Goal: Information Seeking & Learning: Find specific page/section

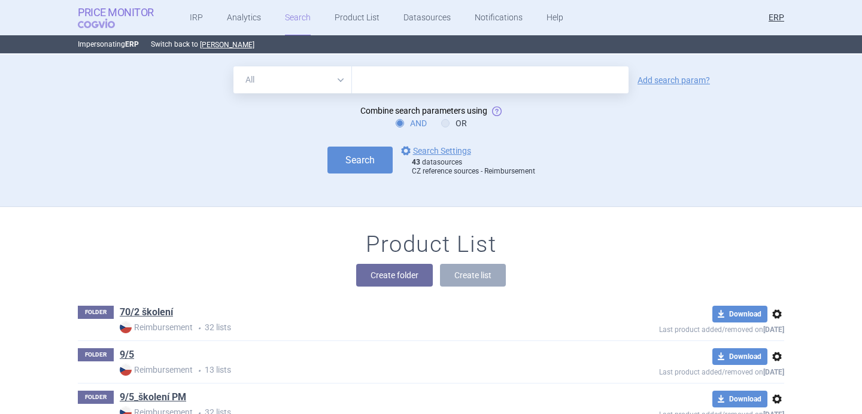
click at [90, 19] on span "COGVIO" at bounding box center [105, 24] width 54 height 10
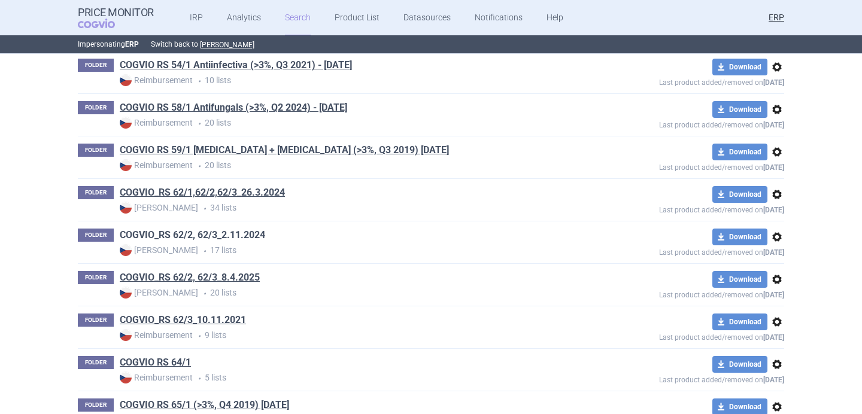
scroll to position [30447, 0]
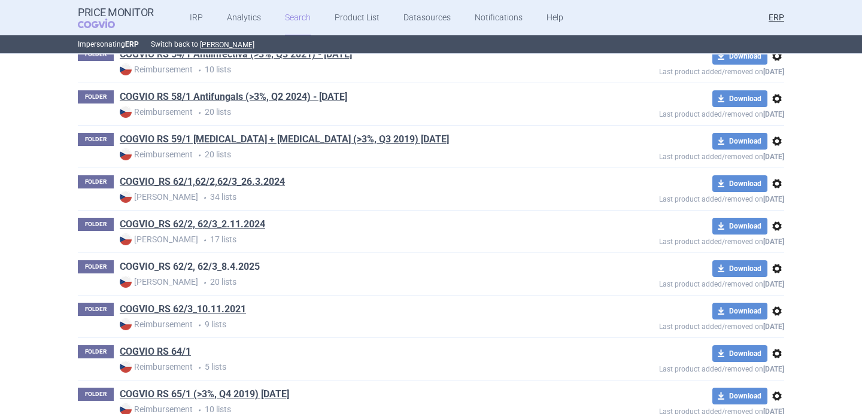
click at [249, 268] on link "COGVIO_RS 62/2, 62/3_8.4.2025" at bounding box center [190, 267] width 140 height 13
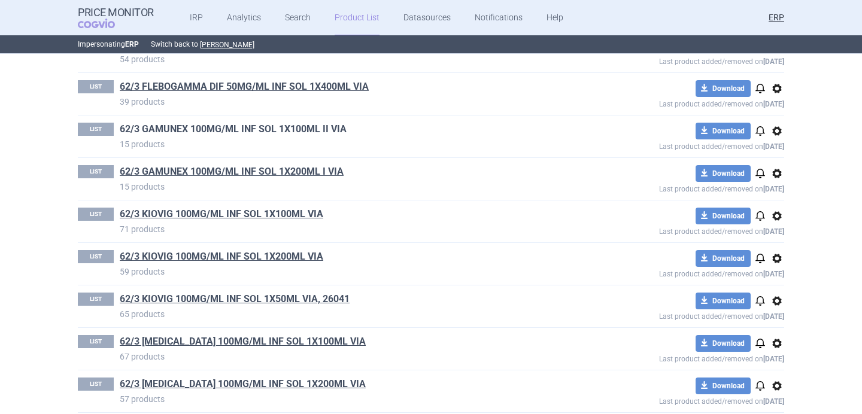
scroll to position [641, 0]
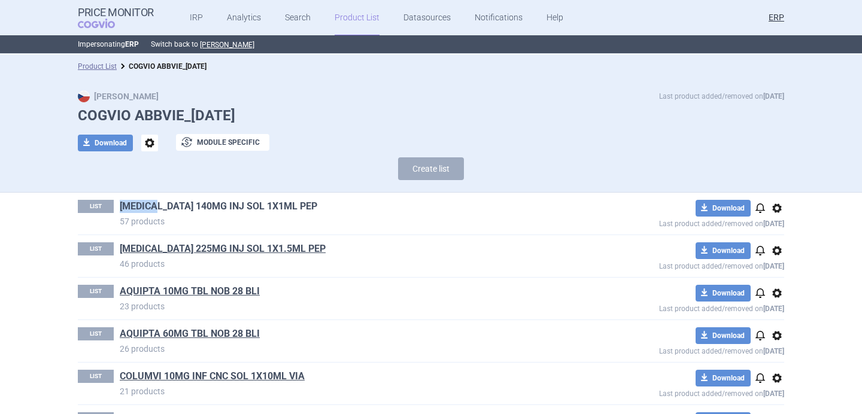
drag, startPoint x: 116, startPoint y: 205, endPoint x: 157, endPoint y: 206, distance: 40.7
click at [157, 206] on div "LIST AIMOVIG 140MG INJ SOL 1X1ML PEP 57 products" at bounding box center [325, 214] width 495 height 28
copy link "[MEDICAL_DATA]"
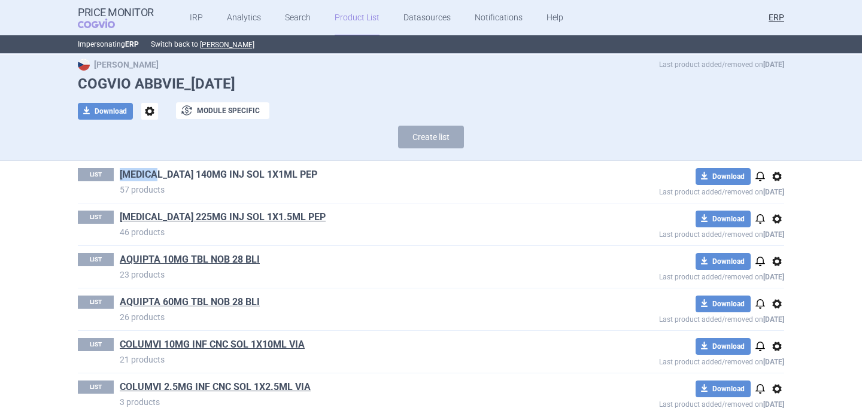
scroll to position [44, 0]
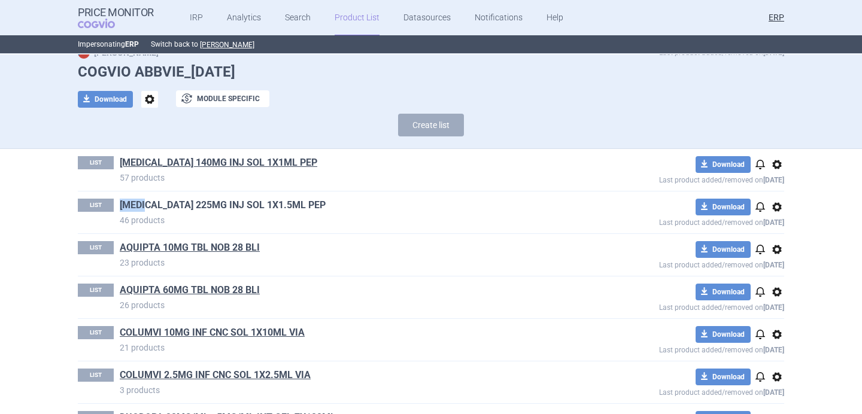
drag, startPoint x: 119, startPoint y: 205, endPoint x: 147, endPoint y: 206, distance: 28.8
click at [147, 206] on div "LIST AJOVY 225MG INJ SOL 1X1.5ML PEP 46 products" at bounding box center [325, 213] width 495 height 28
copy link "[MEDICAL_DATA]"
drag, startPoint x: 116, startPoint y: 249, endPoint x: 159, endPoint y: 250, distance: 43.1
click at [159, 250] on div "LIST AQUIPTA 10MG TBL NOB 28 BLI 23 products" at bounding box center [325, 255] width 495 height 28
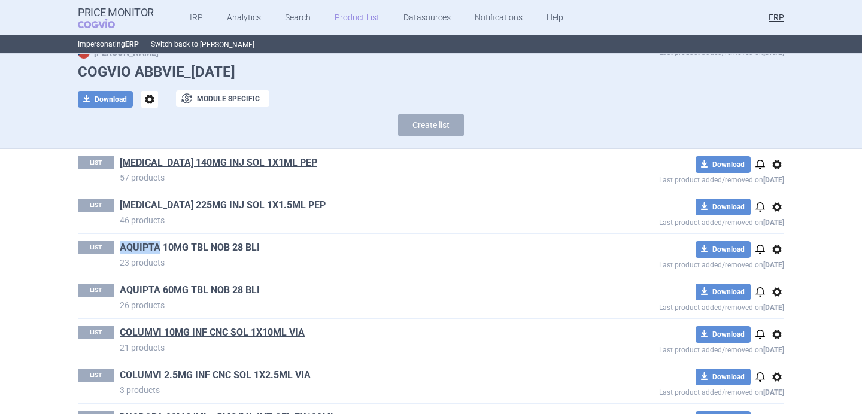
copy link "AQUIPTA"
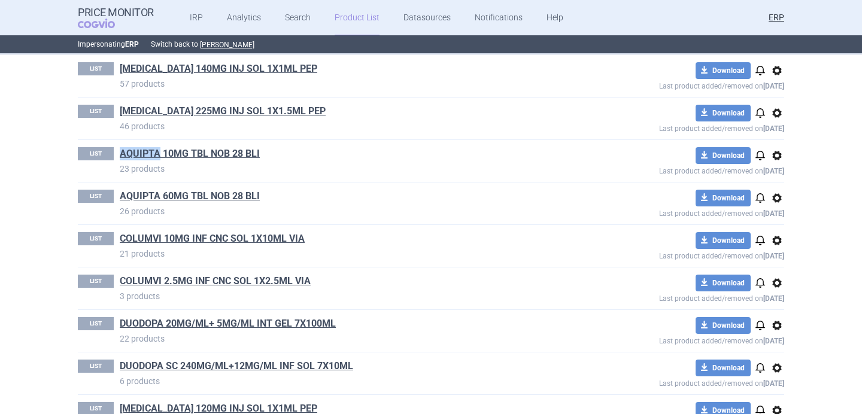
scroll to position [139, 0]
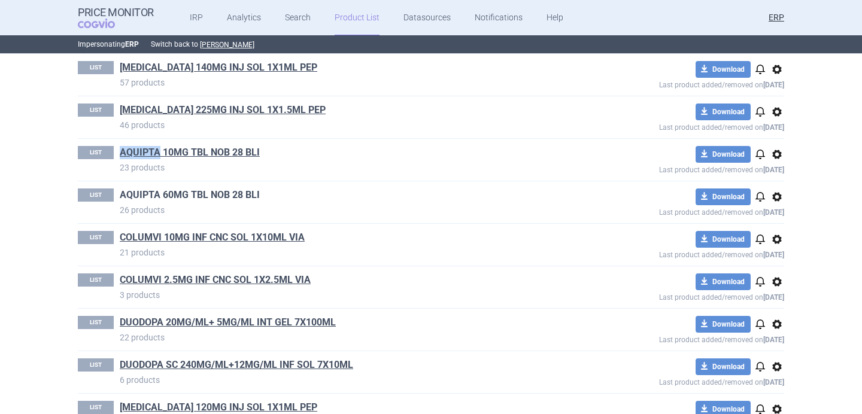
click at [234, 198] on link "AQUIPTA 60MG TBL NOB 28 BLI" at bounding box center [190, 195] width 140 height 13
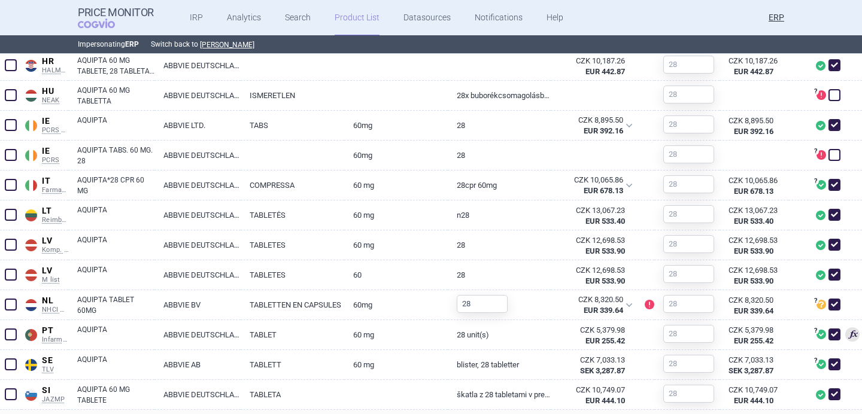
scroll to position [713, 0]
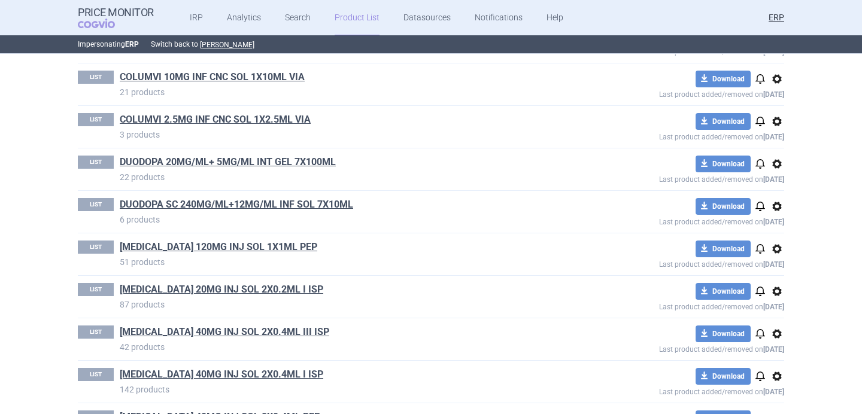
scroll to position [301, 0]
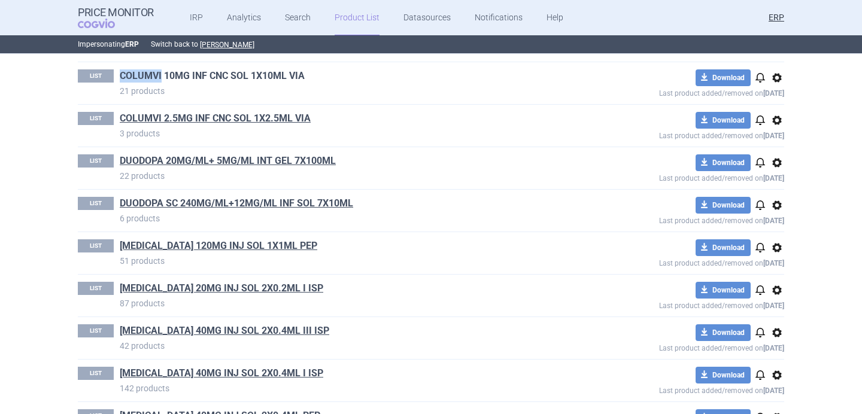
drag, startPoint x: 117, startPoint y: 79, endPoint x: 161, endPoint y: 77, distance: 43.8
click at [161, 77] on div "LIST COLUMVI 10MG INF CNC SOL 1X10ML VIA 21 products" at bounding box center [325, 83] width 495 height 28
copy link "COLUMVI"
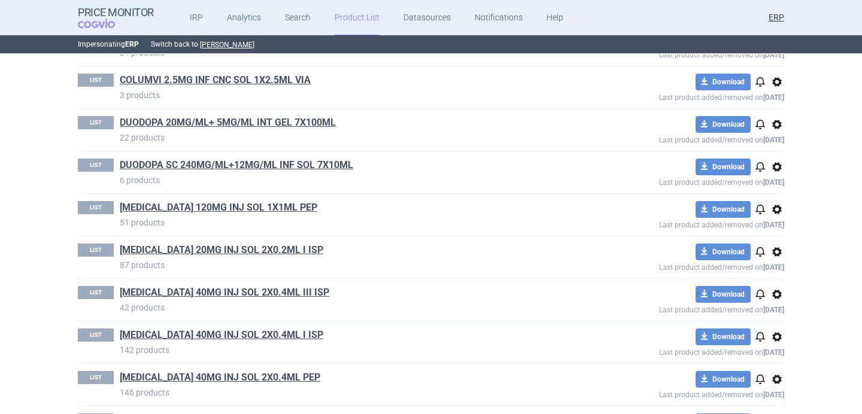
scroll to position [340, 0]
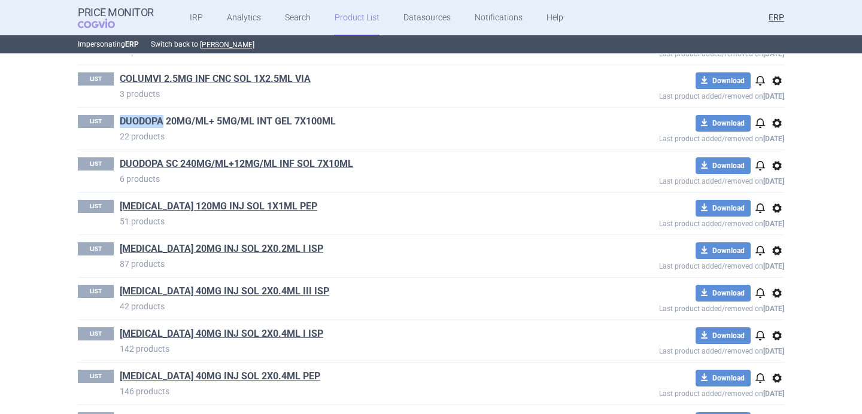
drag, startPoint x: 118, startPoint y: 122, endPoint x: 162, endPoint y: 126, distance: 43.9
click at [162, 126] on div "LIST DUODOPA 20MG/ML+ 5MG/ML INT GEL 7X100ML 22 products" at bounding box center [325, 129] width 495 height 28
copy link "DUODOPA"
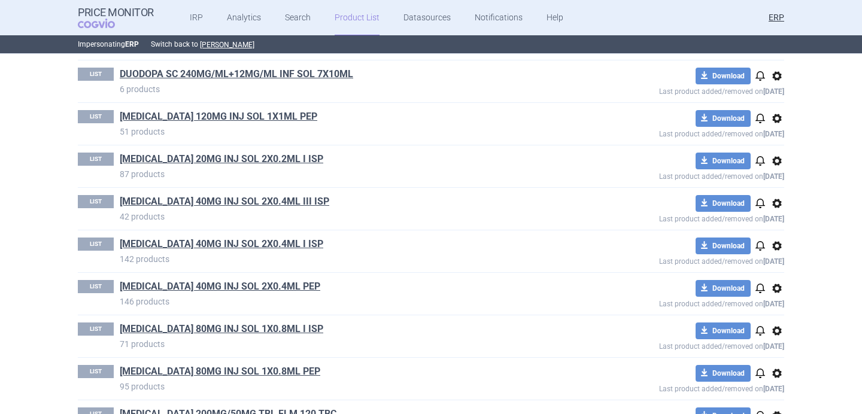
scroll to position [440, 0]
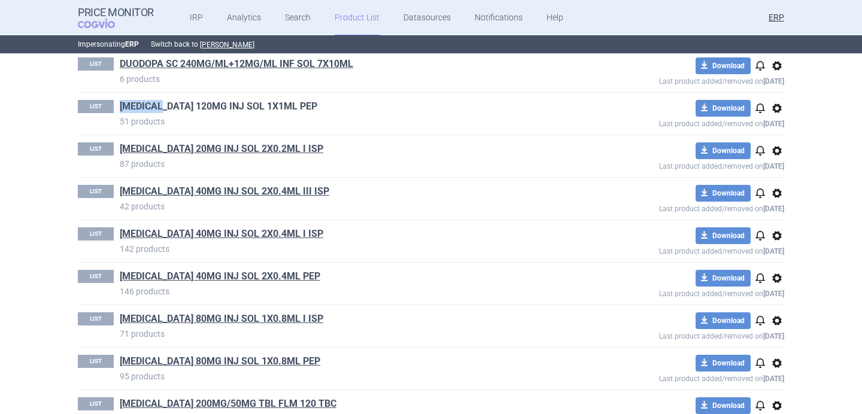
drag, startPoint x: 116, startPoint y: 105, endPoint x: 165, endPoint y: 105, distance: 49.7
click at [165, 105] on div "LIST EMGALITY 120MG INJ SOL 1X1ML PEP 51 products" at bounding box center [325, 114] width 495 height 28
copy link "[MEDICAL_DATA]"
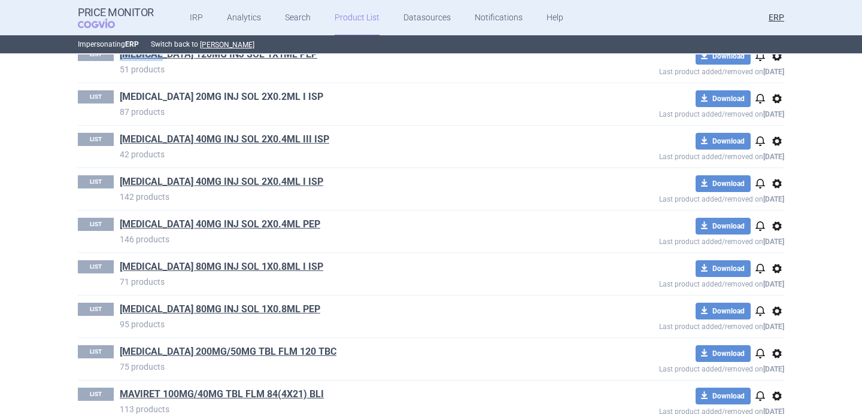
scroll to position [504, 0]
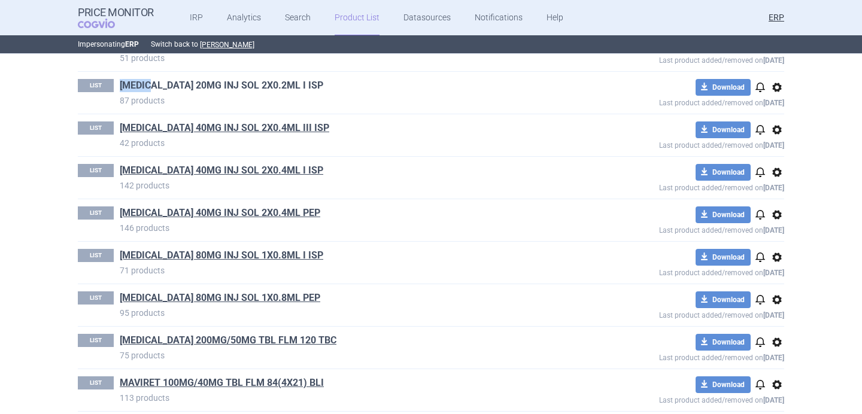
drag, startPoint x: 116, startPoint y: 87, endPoint x: 156, endPoint y: 87, distance: 40.1
click at [156, 87] on div "LIST HUMIRA 20MG INJ SOL 2X0.2ML I ISP 87 products" at bounding box center [325, 93] width 495 height 28
copy link "[MEDICAL_DATA]"
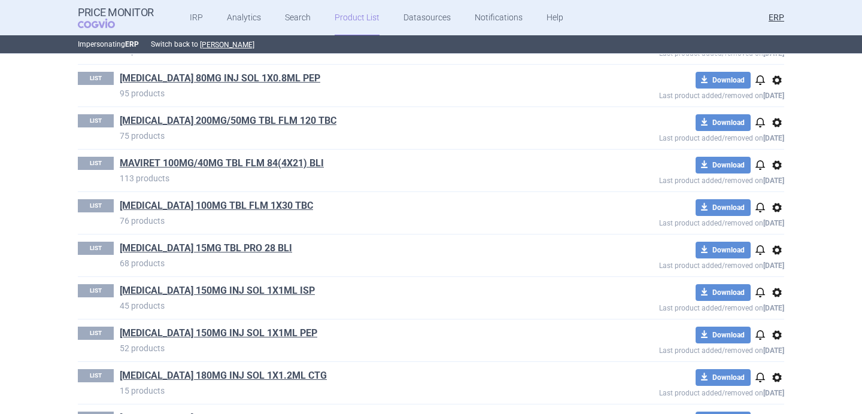
scroll to position [724, 0]
drag, startPoint x: 117, startPoint y: 122, endPoint x: 159, endPoint y: 124, distance: 42.0
click at [159, 125] on div "LIST KALETRA 200MG/50MG TBL FLM 120 TBC 75 products" at bounding box center [325, 128] width 495 height 28
copy link "[MEDICAL_DATA]"
drag, startPoint x: 118, startPoint y: 163, endPoint x: 161, endPoint y: 163, distance: 43.1
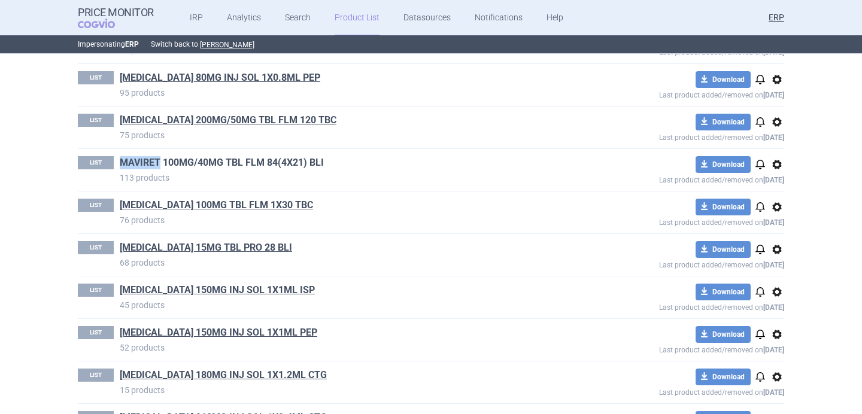
click at [161, 163] on div "LIST MAVIRET 100MG/40MG TBL FLM 84(4X21) BLI 113 products" at bounding box center [325, 170] width 495 height 28
copy link "MAVIRET"
drag, startPoint x: 116, startPoint y: 205, endPoint x: 153, endPoint y: 206, distance: 37.7
click at [153, 206] on div "LIST NORVIR 100MG TBL FLM 1X30 TBC 76 products" at bounding box center [325, 213] width 495 height 28
copy link "[MEDICAL_DATA]"
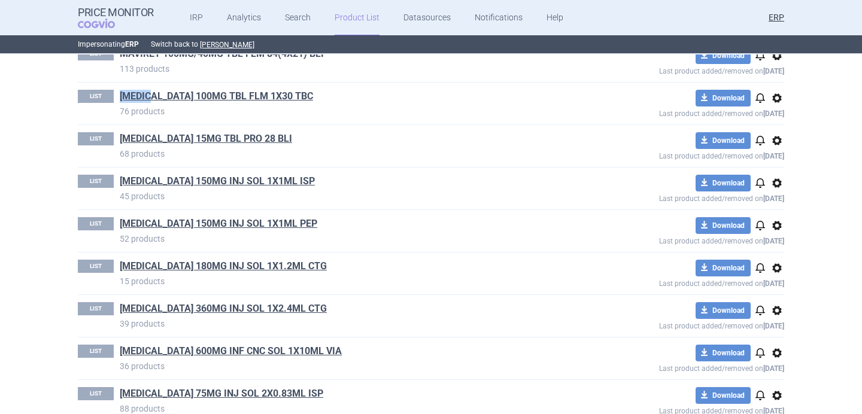
scroll to position [849, 0]
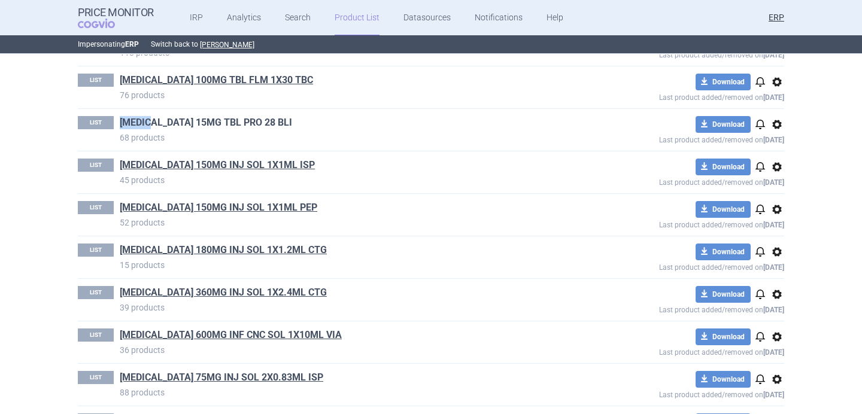
drag, startPoint x: 117, startPoint y: 124, endPoint x: 153, endPoint y: 124, distance: 36.5
click at [153, 124] on div "LIST RINVOQ 15MG TBL PRO 28 BLI 68 products" at bounding box center [325, 130] width 495 height 28
drag, startPoint x: 117, startPoint y: 168, endPoint x: 156, endPoint y: 168, distance: 38.9
click at [156, 168] on div "LIST SKYRIZI 150MG INJ SOL 1X1ML ISP 45 products" at bounding box center [325, 173] width 495 height 28
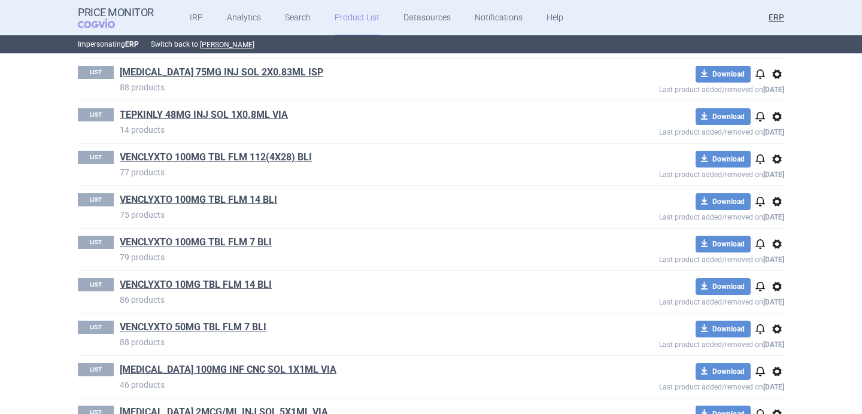
scroll to position [1188, 0]
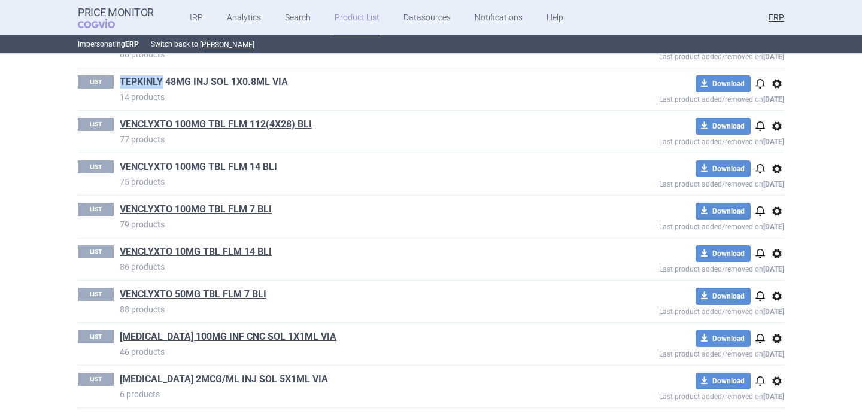
drag, startPoint x: 117, startPoint y: 81, endPoint x: 161, endPoint y: 83, distance: 43.7
click at [161, 83] on div "LIST TEPKINLY 48MG INJ SOL 1X0.8ML VIA 14 products" at bounding box center [325, 89] width 495 height 28
drag, startPoint x: 305, startPoint y: 80, endPoint x: 122, endPoint y: 81, distance: 183.3
click at [122, 81] on h1 "TEPKINLY 48MG INJ SOL 1X0.8ML VIA" at bounding box center [346, 83] width 453 height 16
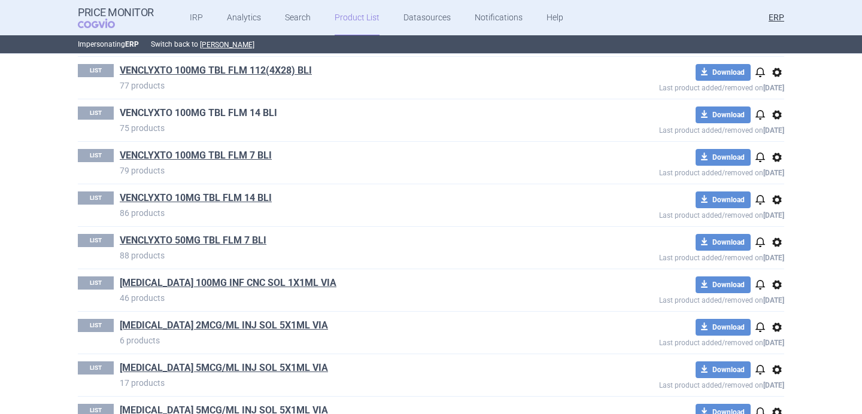
scroll to position [1213, 0]
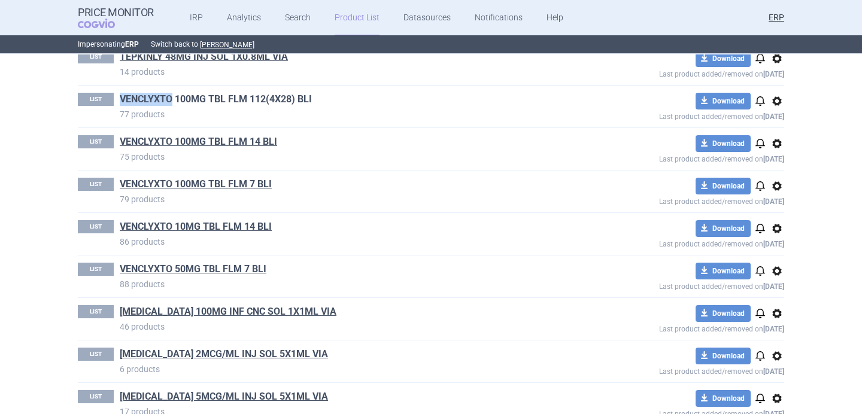
drag, startPoint x: 117, startPoint y: 101, endPoint x: 170, endPoint y: 101, distance: 52.7
click at [170, 101] on div "LIST VENCLYXTO 100MG TBL FLM 112(4X28) BLI 77 products" at bounding box center [325, 107] width 495 height 28
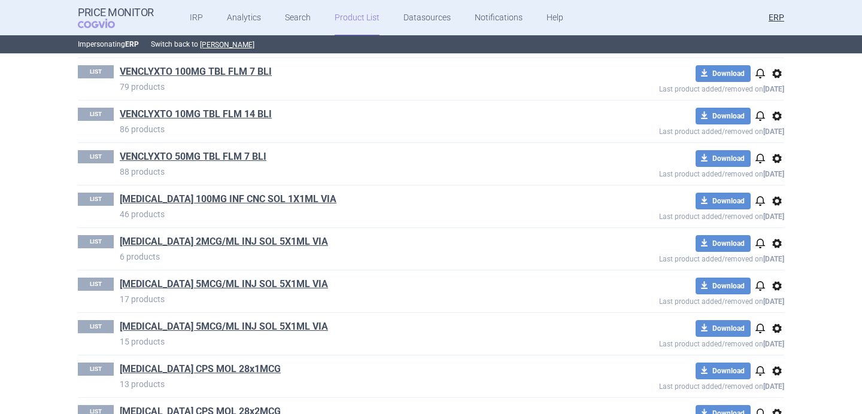
scroll to position [1364, 0]
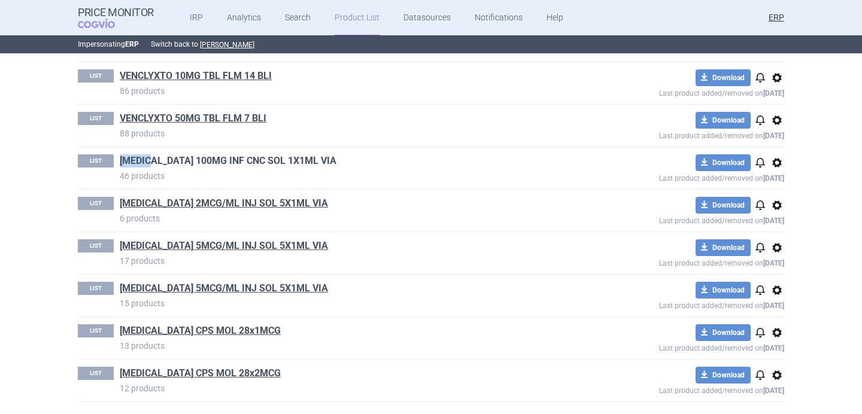
drag, startPoint x: 119, startPoint y: 159, endPoint x: 152, endPoint y: 160, distance: 33.5
click at [152, 160] on div "LIST VYEPTI 100MG INF CNC SOL 1X1ML VIA 46 products" at bounding box center [325, 169] width 495 height 28
drag, startPoint x: 116, startPoint y: 206, endPoint x: 163, endPoint y: 204, distance: 48.0
click at [163, 204] on div "LIST ZEMPLAR 2MCG/ML INJ SOL 5X1ML VIA 6 products" at bounding box center [325, 211] width 495 height 28
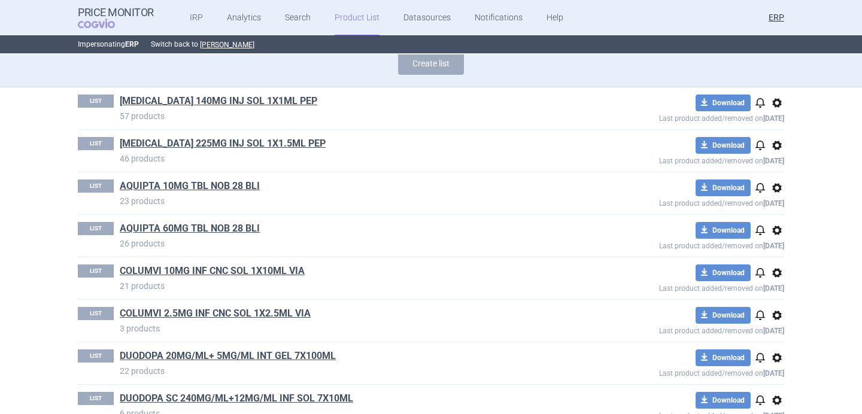
scroll to position [0, 0]
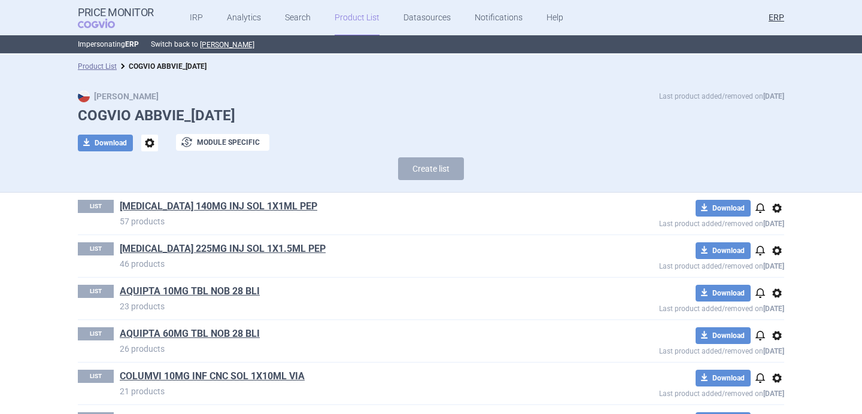
click at [149, 147] on span "options" at bounding box center [149, 143] width 17 height 17
click at [159, 191] on button "Rename" at bounding box center [149, 191] width 38 height 17
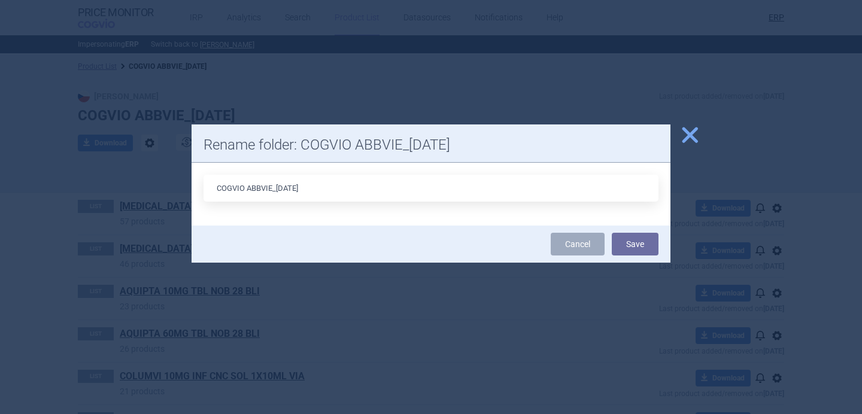
click at [286, 190] on input "COGVIO ABBVIE_[DATE]" at bounding box center [431, 188] width 455 height 27
type input "COGVIO ABBVIE_7.10.2025"
click at [635, 247] on button "Save" at bounding box center [635, 244] width 47 height 23
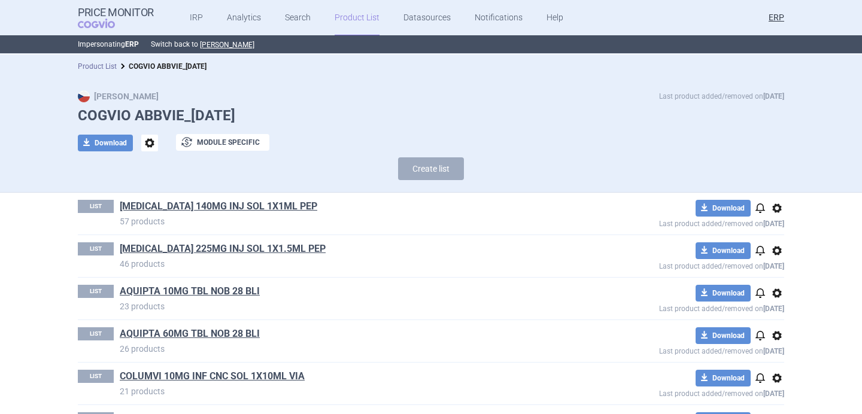
click at [97, 68] on link "Product List" at bounding box center [97, 66] width 39 height 8
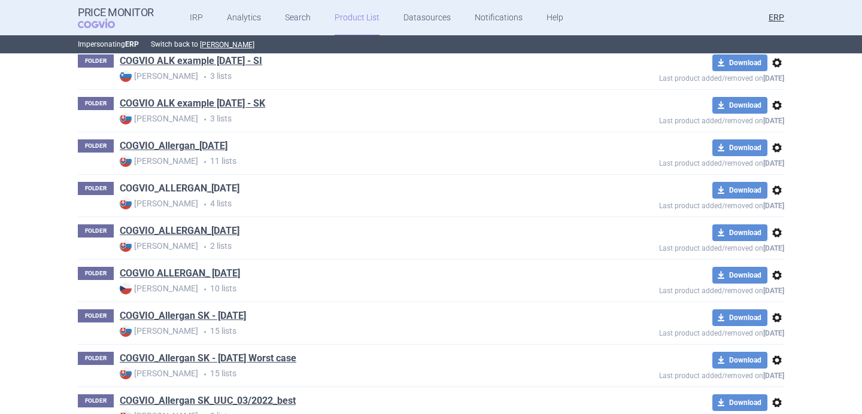
scroll to position [4249, 0]
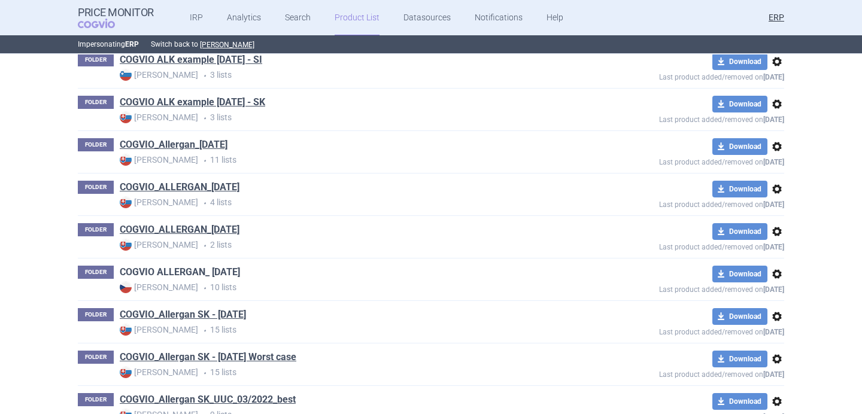
click at [217, 277] on link "COGVIO ALLERGAN_ 5.9.2025" at bounding box center [180, 272] width 120 height 13
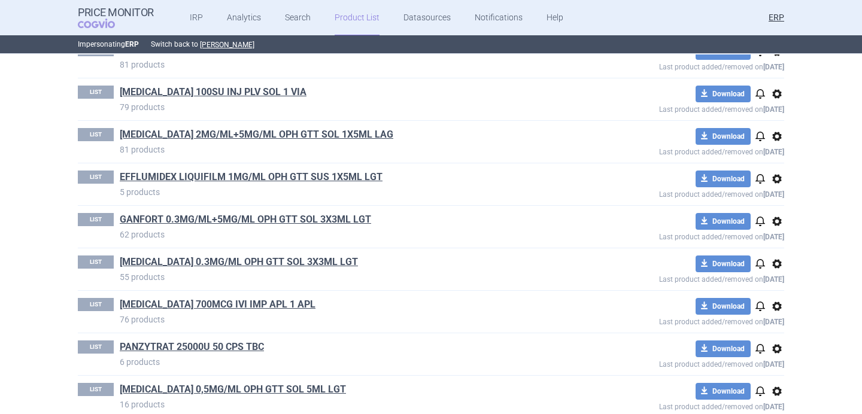
scroll to position [113, 0]
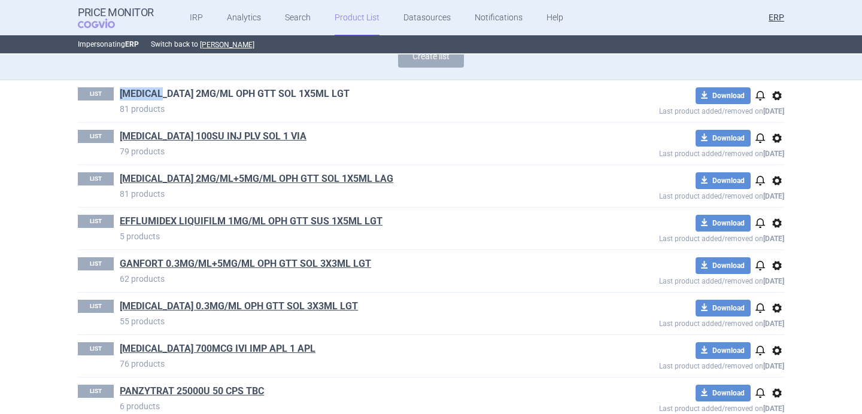
drag, startPoint x: 116, startPoint y: 94, endPoint x: 169, endPoint y: 98, distance: 52.9
click at [169, 98] on div "LIST ALPHAGAN 2MG/ML OPH GTT SOL 1X5ML LGT 81 products" at bounding box center [325, 101] width 495 height 28
drag, startPoint x: 117, startPoint y: 136, endPoint x: 150, endPoint y: 137, distance: 33.0
click at [150, 137] on div "LIST BOTOX 100SU INJ PLV SOL 1 VIA 79 products" at bounding box center [325, 144] width 495 height 28
drag, startPoint x: 273, startPoint y: 132, endPoint x: 122, endPoint y: 136, distance: 151.0
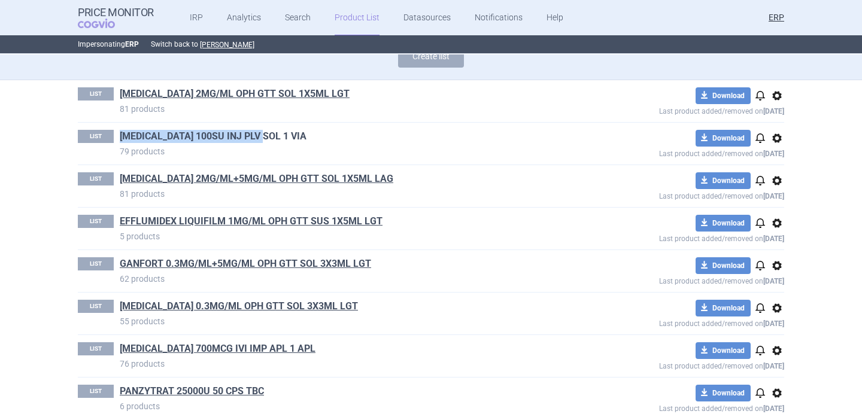
click at [122, 136] on h1 "BOTOX 100SU INJ PLV SOL 1 VIA" at bounding box center [346, 138] width 453 height 16
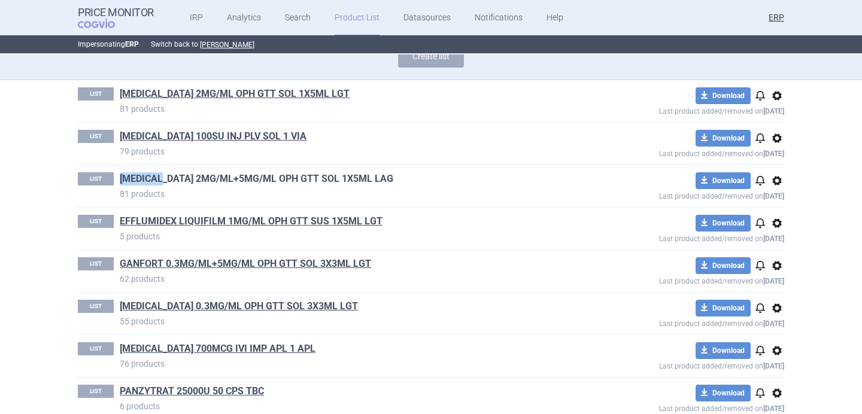
drag, startPoint x: 118, startPoint y: 180, endPoint x: 166, endPoint y: 180, distance: 47.9
click at [166, 180] on div "LIST COMBIGAN 2MG/ML+5MG/ML OPH GTT SOL 1X5ML LAG 81 products" at bounding box center [325, 186] width 495 height 28
drag, startPoint x: 116, startPoint y: 223, endPoint x: 174, endPoint y: 223, distance: 58.7
click at [174, 223] on div "LIST EFFLUMIDEX LIQUIFILM 1MG/ML OPH GTT SUS 1X5ML LGT 5 products" at bounding box center [325, 229] width 495 height 28
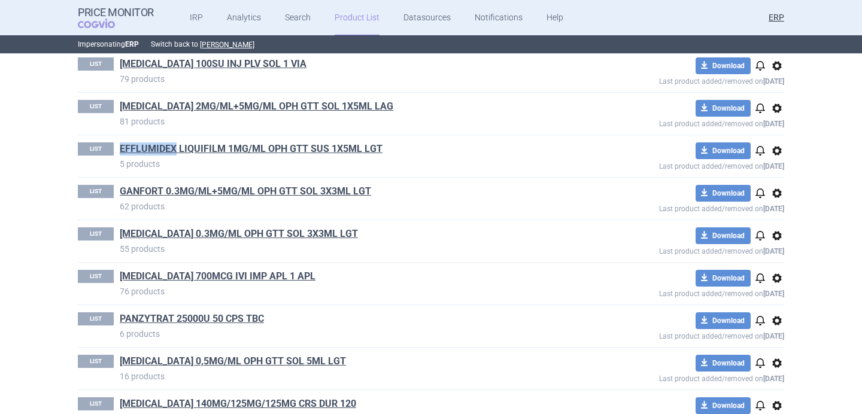
scroll to position [216, 0]
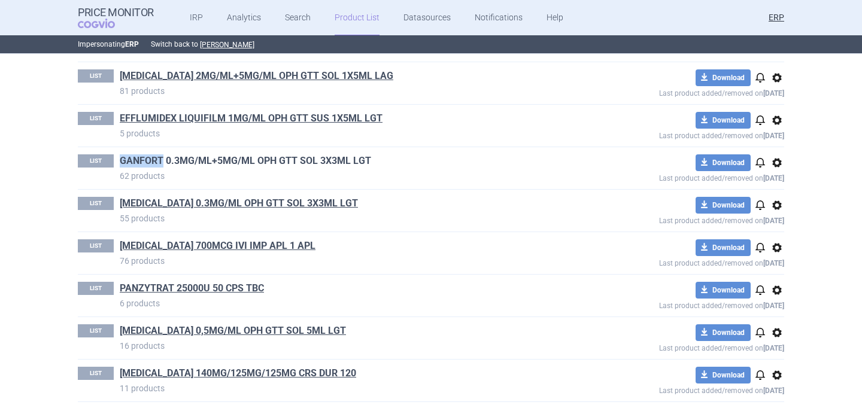
drag, startPoint x: 119, startPoint y: 162, endPoint x: 161, endPoint y: 163, distance: 42.5
click at [161, 163] on div "LIST GANFORT 0.3MG/ML+5MG/ML OPH GTT SOL 3X3ML LGT 62 products" at bounding box center [325, 169] width 495 height 28
drag, startPoint x: 119, startPoint y: 204, endPoint x: 160, endPoint y: 204, distance: 40.7
click at [160, 204] on div "LIST LUMIGAN 0.3MG/ML OPH GTT SOL 3X3ML LGT 55 products" at bounding box center [325, 211] width 495 height 28
drag, startPoint x: 118, startPoint y: 246, endPoint x: 159, endPoint y: 247, distance: 40.7
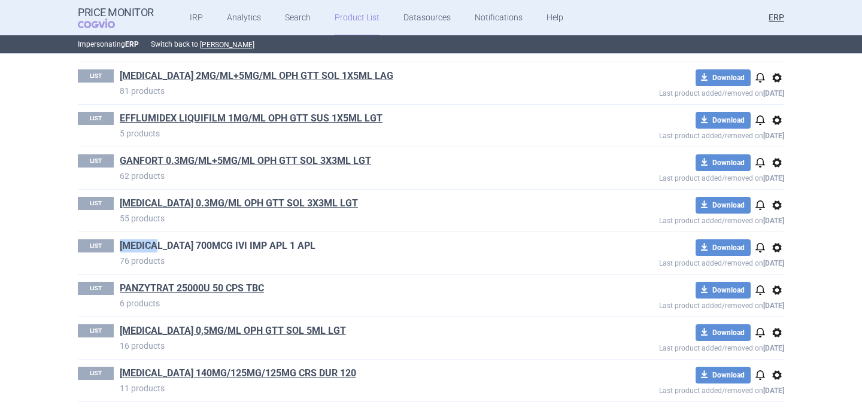
click at [159, 248] on div "LIST OZURDEX 700MCG IVI IMP APL 1 APL 76 products" at bounding box center [325, 254] width 495 height 28
drag, startPoint x: 119, startPoint y: 288, endPoint x: 173, endPoint y: 288, distance: 53.9
click at [174, 288] on div "LIST PANZYTRAT 25000U 50 CPS TBC 6 products" at bounding box center [325, 296] width 495 height 28
drag, startPoint x: 117, startPoint y: 328, endPoint x: 163, endPoint y: 328, distance: 46.1
click at [163, 328] on div "LIST PURIVIST 0,5MG/ML OPH GTT SOL 5ML LGT 16 products" at bounding box center [325, 339] width 495 height 28
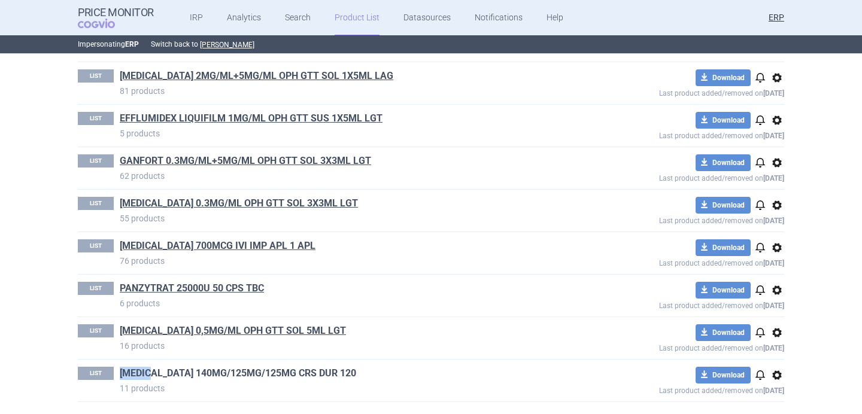
drag, startPoint x: 117, startPoint y: 375, endPoint x: 154, endPoint y: 375, distance: 36.5
click at [154, 375] on div "LIST PYLERA 140MG/125MG/125MG CRS DUR 120 11 products" at bounding box center [325, 381] width 495 height 28
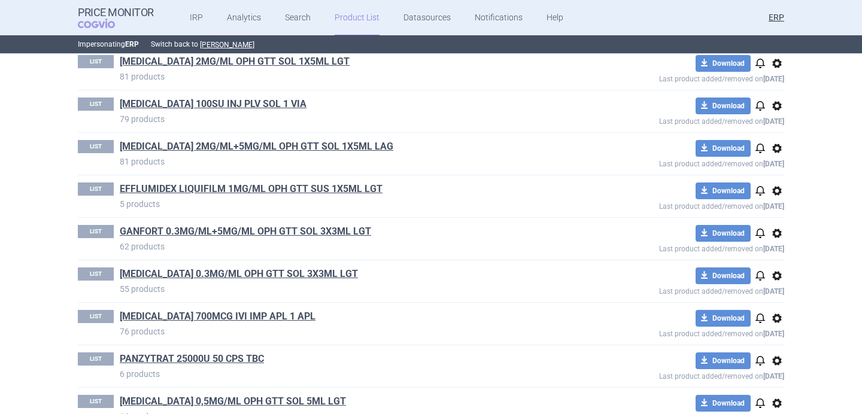
scroll to position [0, 0]
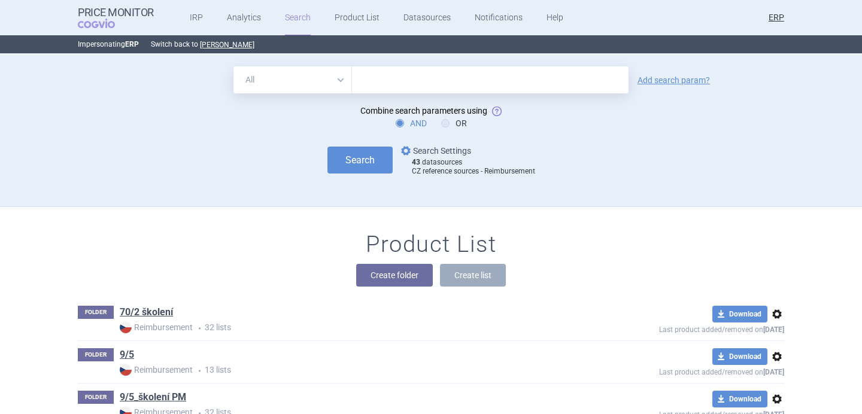
click at [442, 150] on link "options Search Settings" at bounding box center [435, 151] width 72 height 14
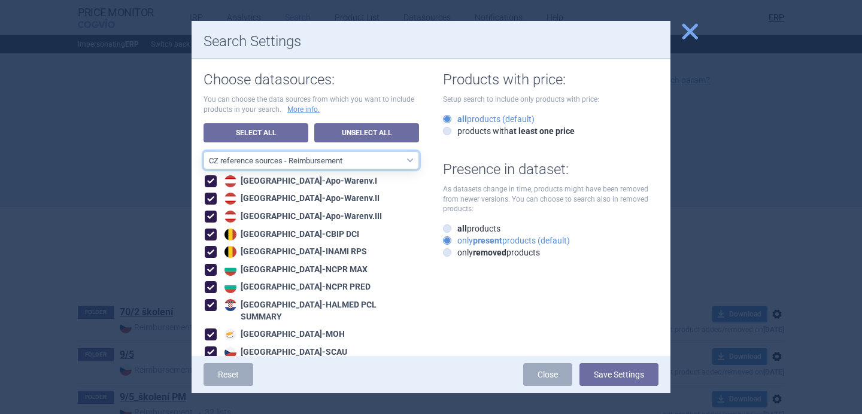
click at [365, 164] on select "All data sources CZ reference sources - Reimbursement SK reference sources - Of…" at bounding box center [312, 161] width 216 height 18
select select "6cb7ebdd-8316-4592-b8fd-6e46f801a11b"
click at [204, 152] on select "All data sources CZ reference sources - Reimbursement SK reference sources - Of…" at bounding box center [312, 161] width 216 height 18
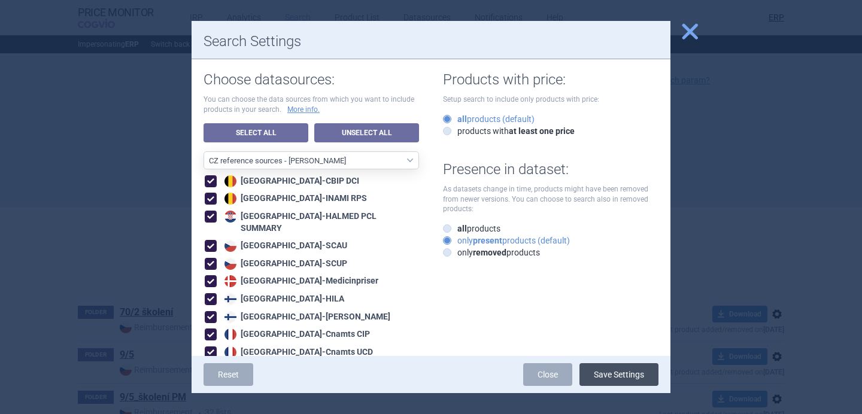
click at [625, 383] on button "Save Settings" at bounding box center [619, 375] width 79 height 23
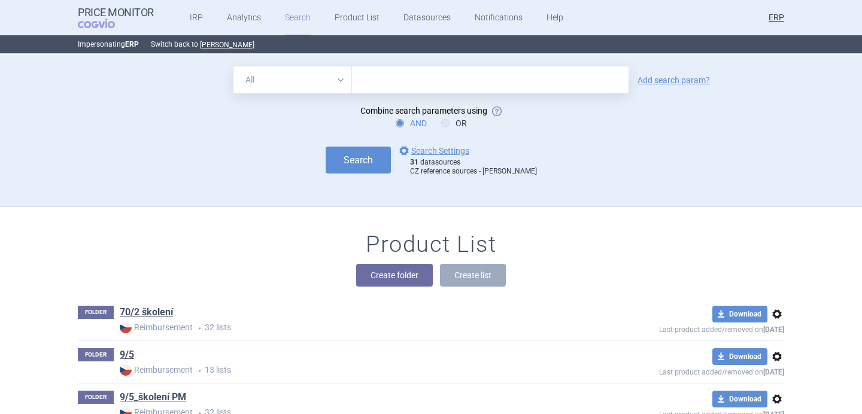
click at [421, 83] on input "text" at bounding box center [490, 79] width 277 height 27
type input "cuvitru"
click at [689, 79] on link "Add search param?" at bounding box center [674, 80] width 72 height 8
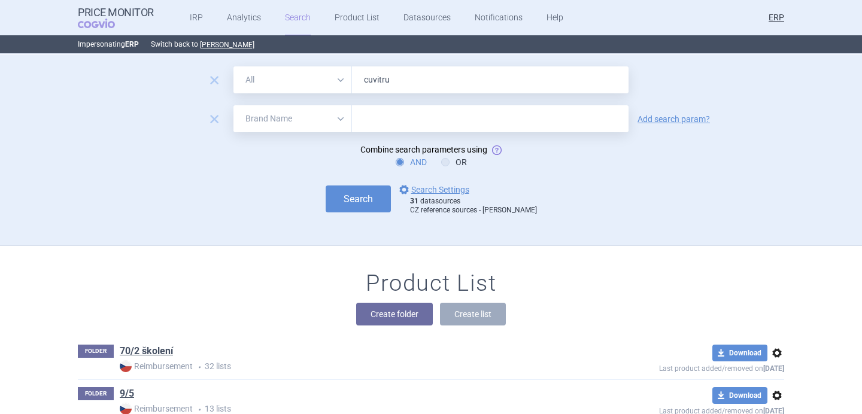
click at [302, 124] on select "All Brand Name ATC Company Active Substance Country Newer than" at bounding box center [293, 118] width 119 height 27
select select "newerThan"
click at [234, 105] on select "All Brand Name ATC Company Active Substance Country Newer than" at bounding box center [293, 118] width 119 height 27
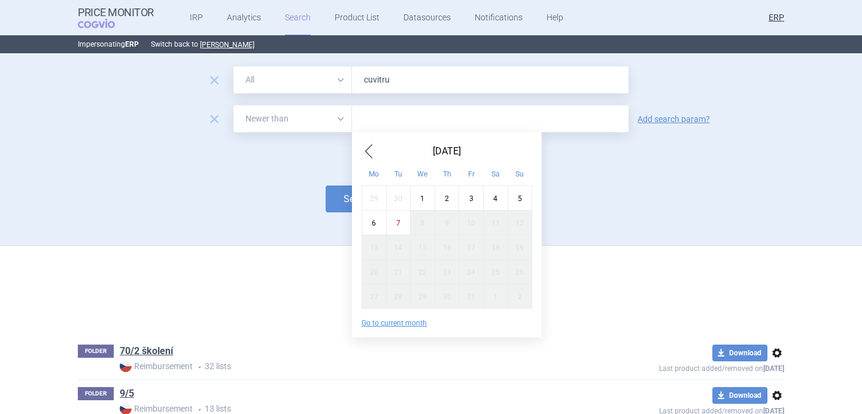
click at [384, 123] on input "text" at bounding box center [490, 118] width 277 height 27
type input "1.1.2025"
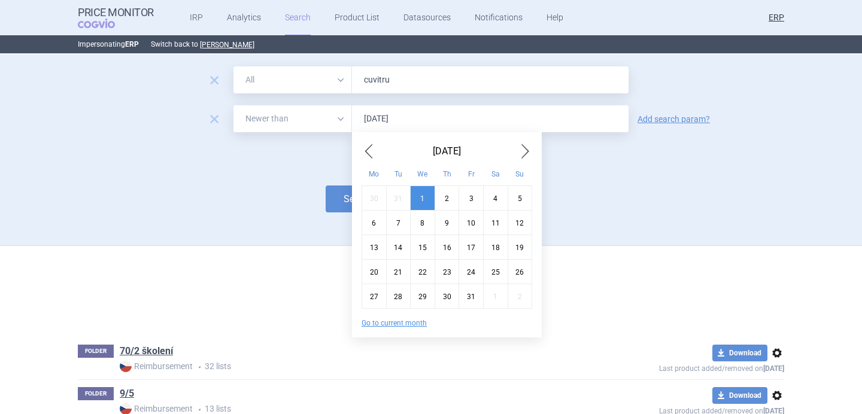
click button "Search" at bounding box center [358, 199] width 65 height 27
select select "newerThan"
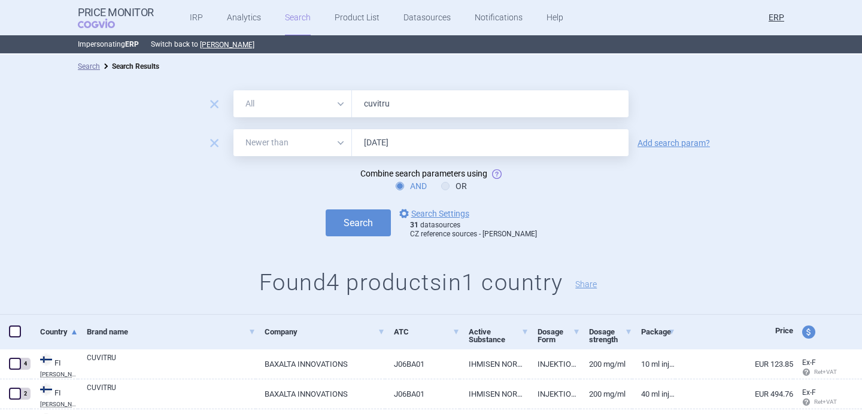
click at [410, 112] on input "cuvitru" at bounding box center [490, 103] width 277 height 27
click at [360, 230] on button "Search" at bounding box center [358, 223] width 65 height 27
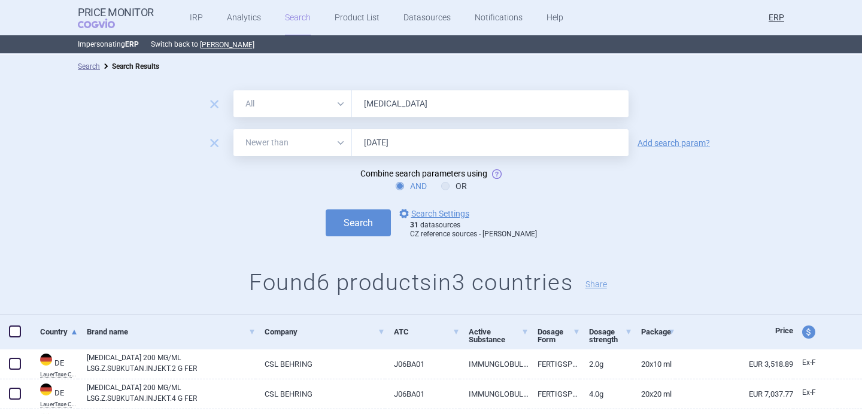
click at [444, 116] on input "hizentra" at bounding box center [490, 103] width 277 height 27
click at [326, 210] on button "Search" at bounding box center [358, 223] width 65 height 27
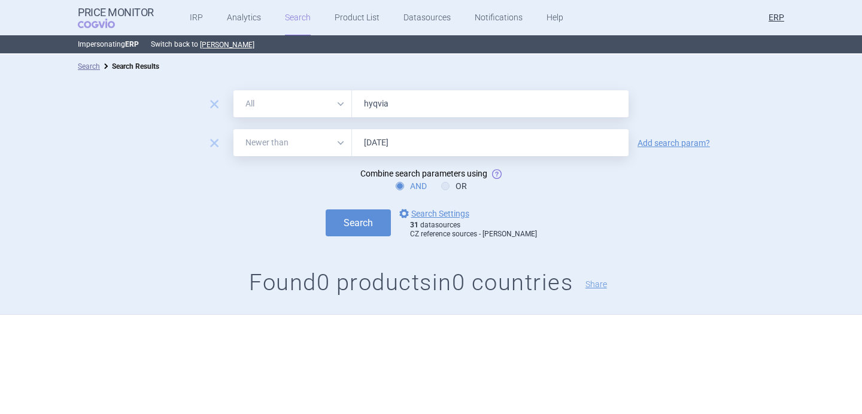
click at [436, 111] on input "hyqvia" at bounding box center [490, 103] width 277 height 27
type input "g"
click at [326, 210] on button "Search" at bounding box center [358, 223] width 65 height 27
click at [398, 102] on input "flebogamma" at bounding box center [490, 103] width 277 height 27
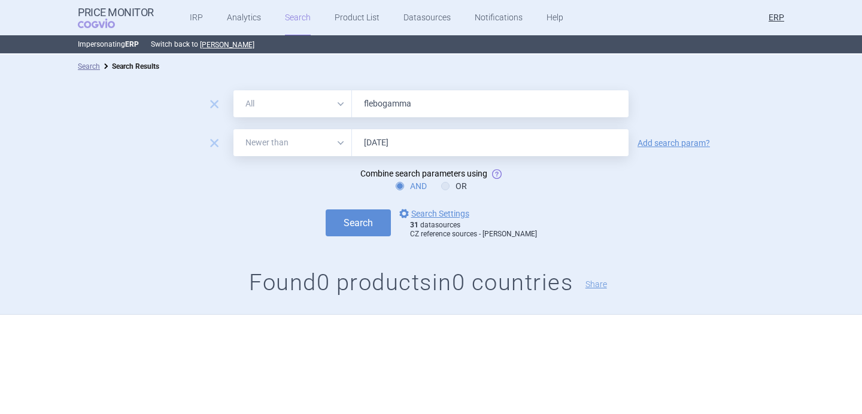
click at [398, 102] on input "flebogamma" at bounding box center [490, 103] width 277 height 27
click at [326, 210] on button "Search" at bounding box center [358, 223] width 65 height 27
click at [393, 111] on input "gamunex" at bounding box center [490, 103] width 277 height 27
click at [326, 210] on button "Search" at bounding box center [358, 223] width 65 height 27
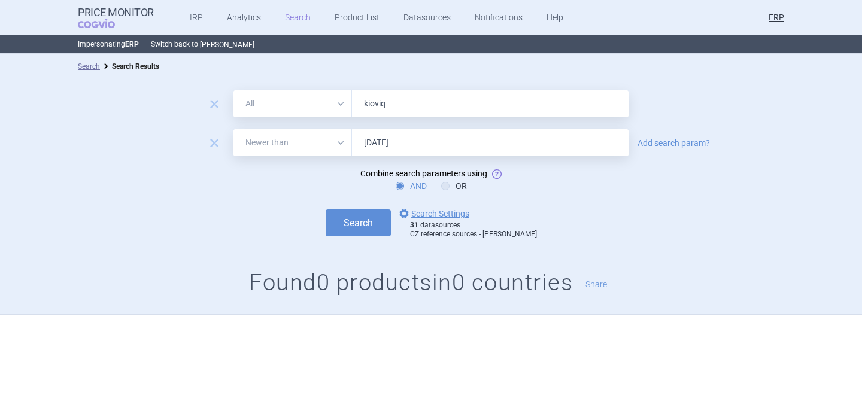
click at [372, 108] on input "kioviq" at bounding box center [490, 103] width 277 height 27
type input "privigen"
click at [326, 210] on button "Search" at bounding box center [358, 223] width 65 height 27
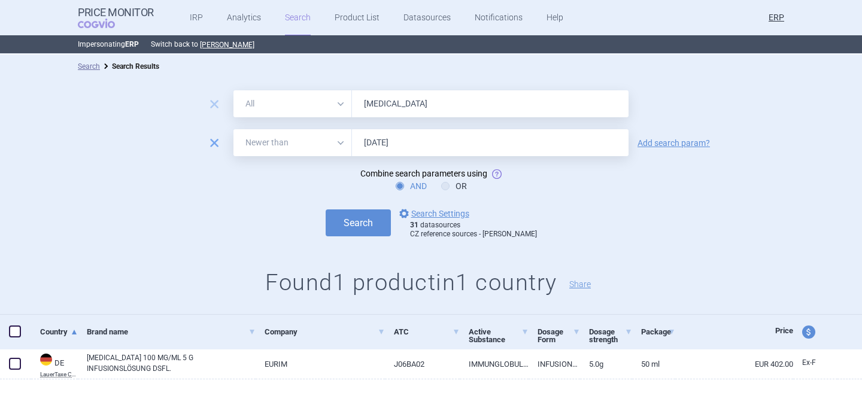
click at [212, 141] on span "remove" at bounding box center [214, 143] width 17 height 17
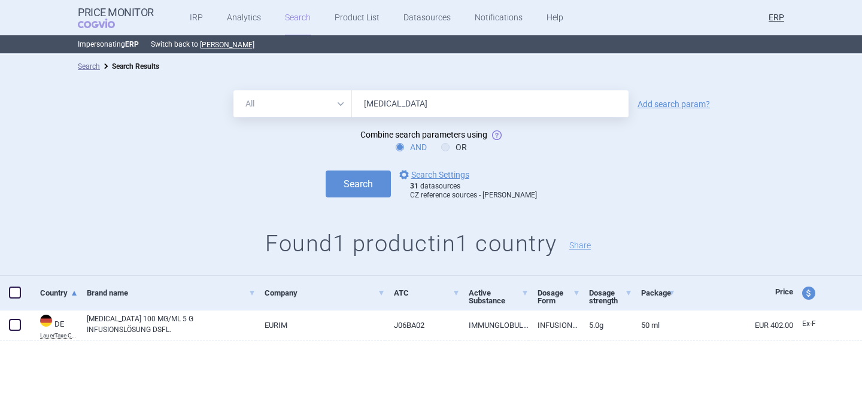
click at [296, 99] on select "All Brand Name ATC Company Active Substance Country Newer than" at bounding box center [293, 103] width 119 height 27
select select "brandName"
click at [234, 90] on select "All Brand Name ATC Company Active Substance Country Newer than" at bounding box center [293, 103] width 119 height 27
click at [643, 104] on link "Add search param?" at bounding box center [674, 104] width 72 height 8
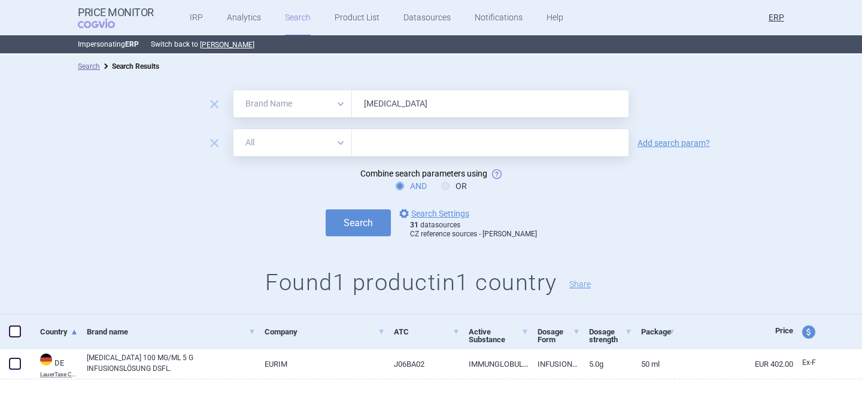
click at [308, 141] on select "All Brand Name ATC Company Active Substance Country Newer than" at bounding box center [293, 142] width 119 height 27
select select "newerThan"
click at [234, 129] on select "All Brand Name ATC Company Active Substance Country Newer than" at bounding box center [293, 142] width 119 height 27
click at [385, 138] on input "text" at bounding box center [490, 142] width 277 height 27
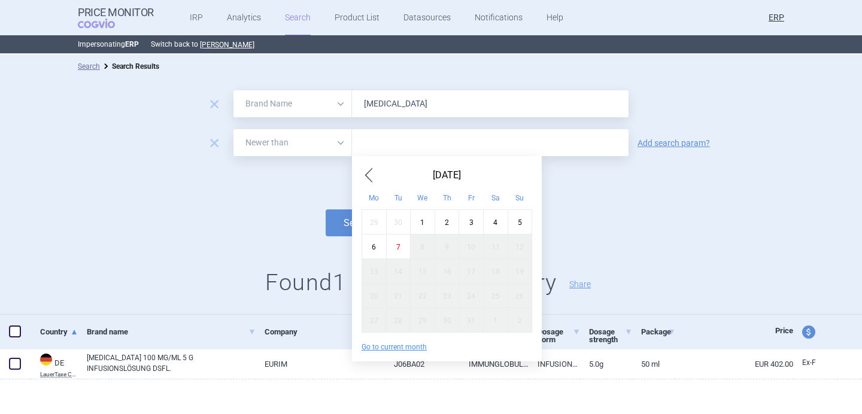
click at [365, 171] on span "Previous Month" at bounding box center [369, 175] width 14 height 19
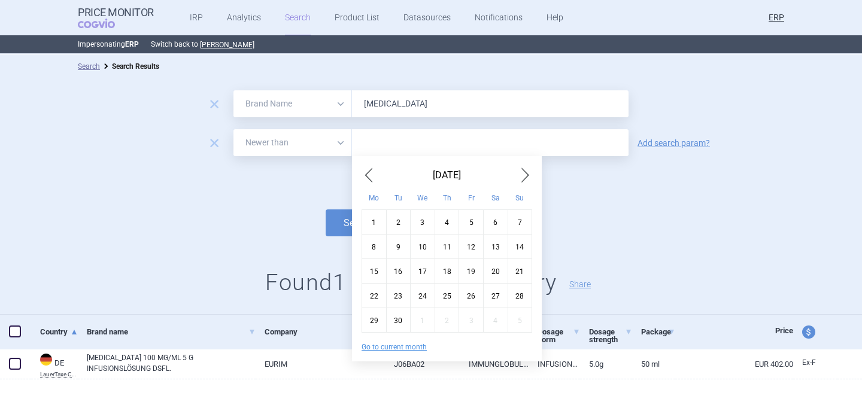
click at [365, 171] on span "Previous Month" at bounding box center [369, 175] width 14 height 19
click at [470, 220] on div "1" at bounding box center [471, 222] width 25 height 25
type input "1. 8. 2025"
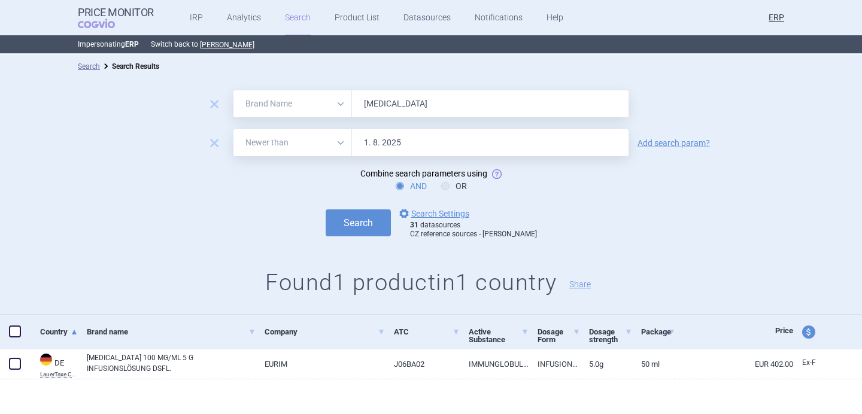
click at [426, 109] on input "privigen" at bounding box center [490, 103] width 277 height 27
paste input "AIMOVIG"
click at [371, 220] on button "Search" at bounding box center [358, 223] width 65 height 27
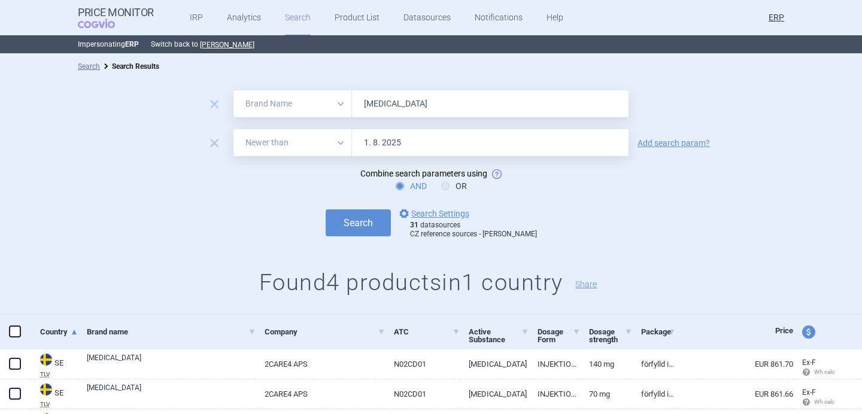
click at [398, 104] on input "AIMOVIG" at bounding box center [490, 103] width 277 height 27
paste input "JOVY"
click at [363, 235] on button "Search" at bounding box center [358, 223] width 65 height 27
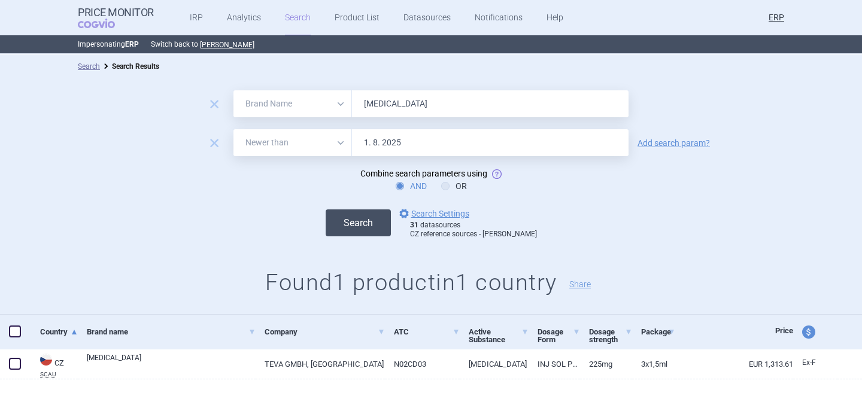
scroll to position [4, 0]
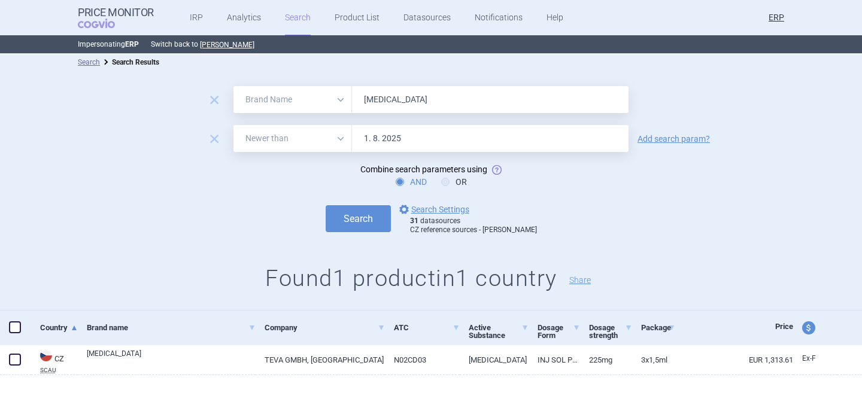
click at [376, 102] on input "AJOVY" at bounding box center [490, 99] width 277 height 27
paste input "QUIPTA"
click at [372, 219] on button "Search" at bounding box center [358, 218] width 65 height 27
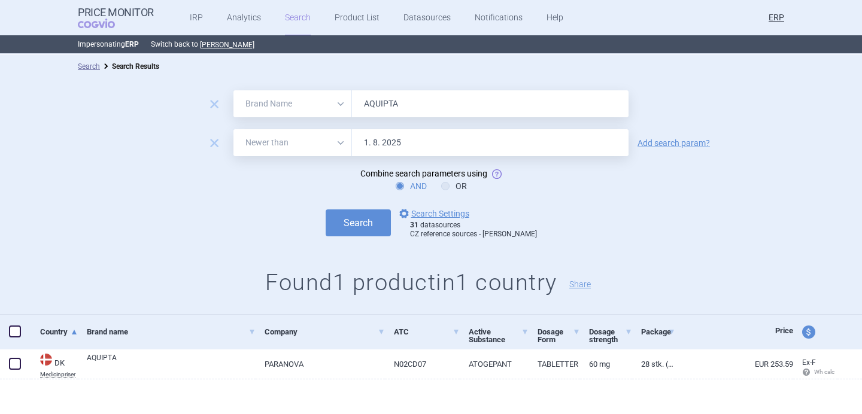
click at [386, 104] on input "AQUIPTA" at bounding box center [490, 103] width 277 height 27
paste input "COLUMVI"
click at [373, 217] on button "Search" at bounding box center [358, 223] width 65 height 27
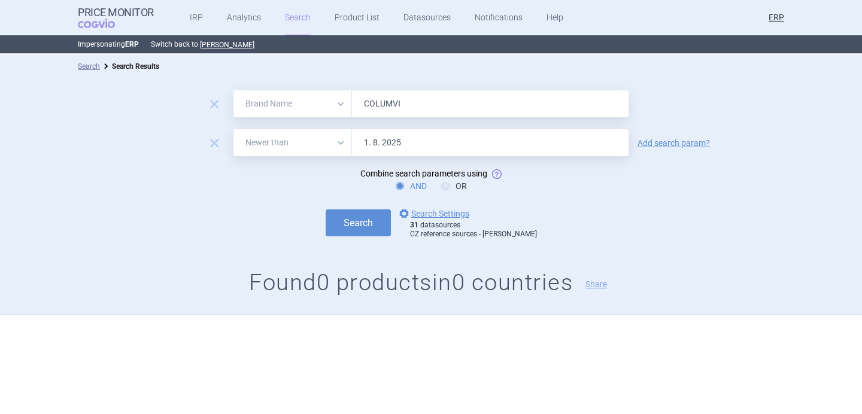
click at [403, 98] on input "COLUMVI" at bounding box center [490, 103] width 277 height 27
paste input "DUODOPA"
click at [374, 220] on button "Search" at bounding box center [358, 223] width 65 height 27
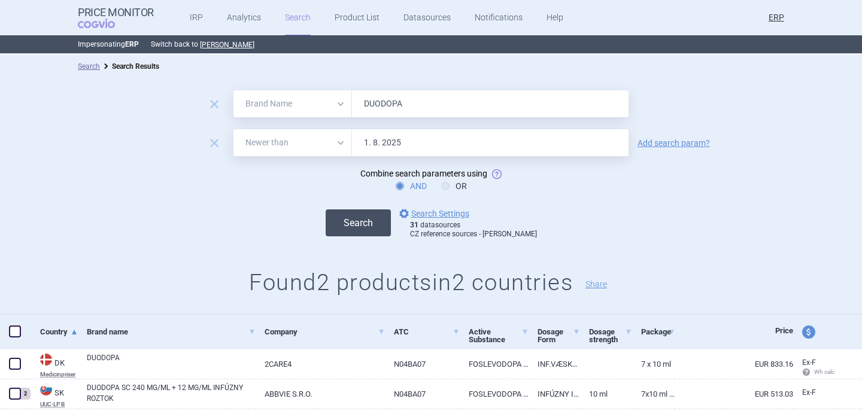
scroll to position [34, 0]
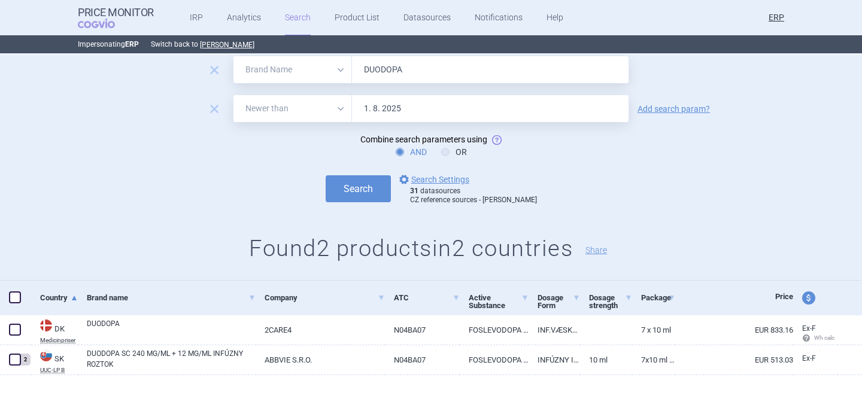
click at [395, 78] on input "DUODOPA" at bounding box center [490, 69] width 277 height 27
paste input "EMGALITY"
click at [377, 188] on button "Search" at bounding box center [358, 188] width 65 height 27
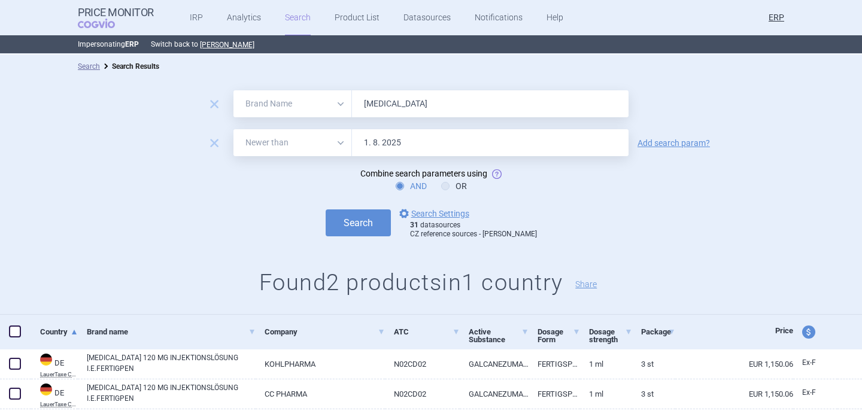
scroll to position [34, 0]
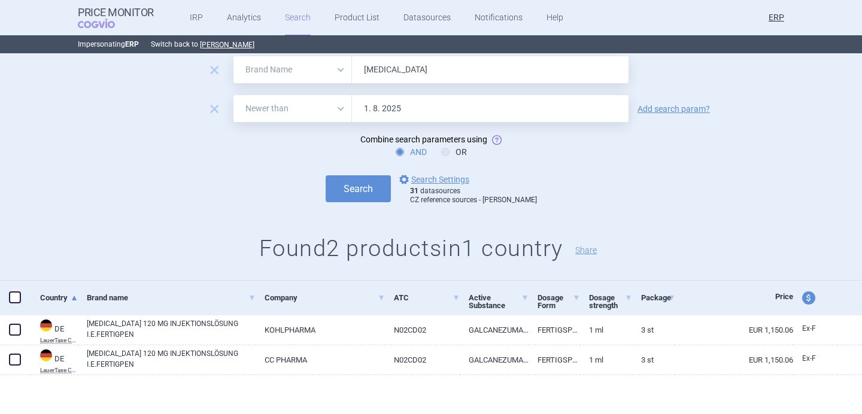
click at [386, 74] on input "EMGALITY" at bounding box center [490, 69] width 277 height 27
paste input "HUMIRA"
click at [373, 187] on button "Search" at bounding box center [358, 188] width 65 height 27
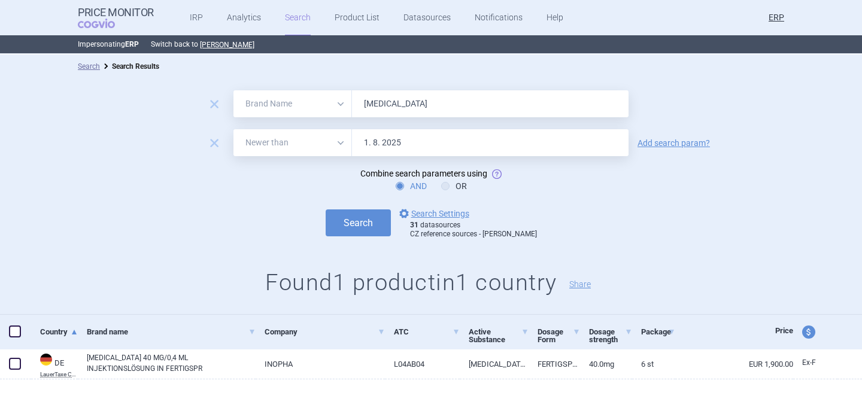
click at [388, 105] on input "HUMIRA" at bounding box center [490, 103] width 277 height 27
paste input "KALET"
click at [381, 219] on button "Search" at bounding box center [358, 223] width 65 height 27
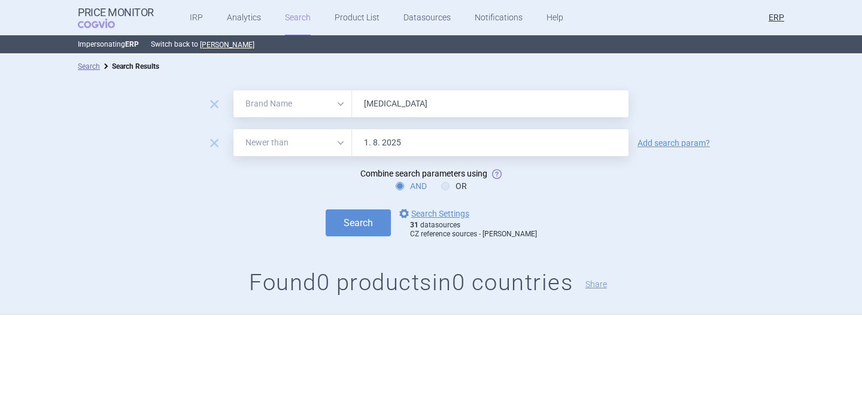
click at [392, 94] on input "KALETRA" at bounding box center [490, 103] width 277 height 27
paste input "MAVIRET"
click at [371, 232] on button "Search" at bounding box center [358, 223] width 65 height 27
click at [390, 102] on input "MAVIRET" at bounding box center [490, 103] width 277 height 27
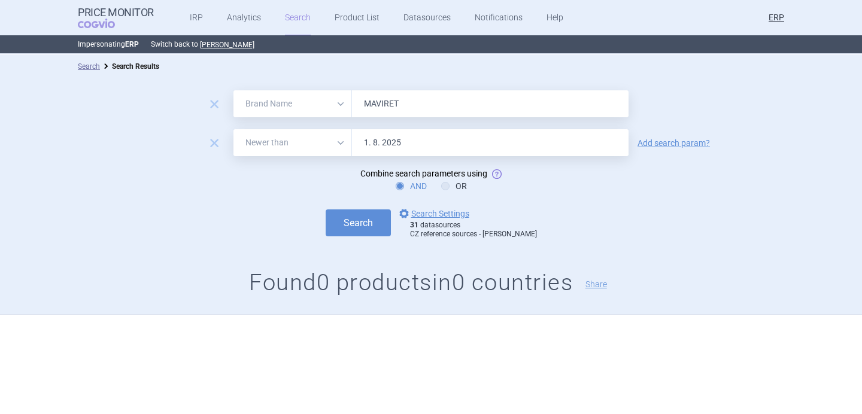
click at [390, 102] on input "MAVIRET" at bounding box center [490, 103] width 277 height 27
paste input "NORVIR"
click at [377, 218] on button "Search" at bounding box center [358, 223] width 65 height 27
click at [398, 104] on input "NORVIR" at bounding box center [490, 103] width 277 height 27
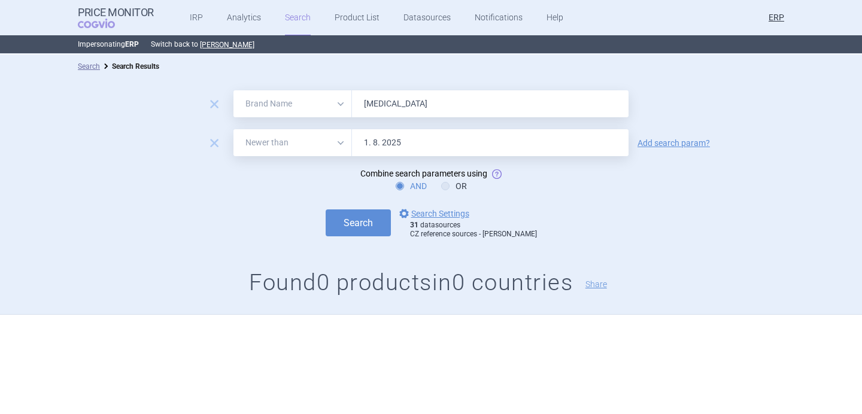
paste input "RINVOQ"
click at [380, 213] on button "Search" at bounding box center [358, 223] width 65 height 27
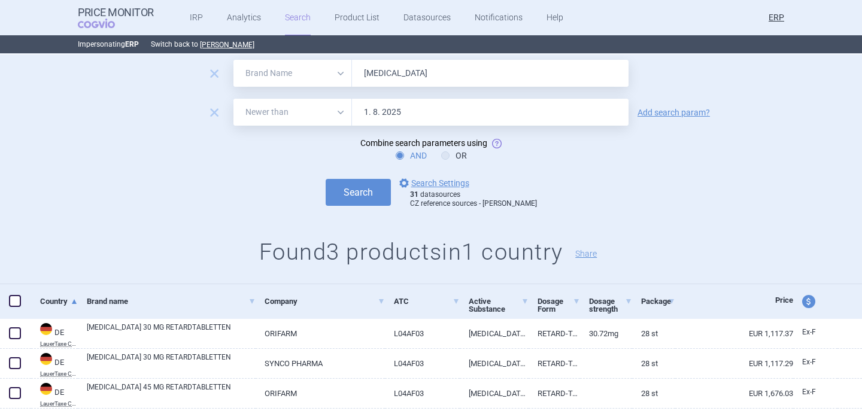
scroll to position [25, 0]
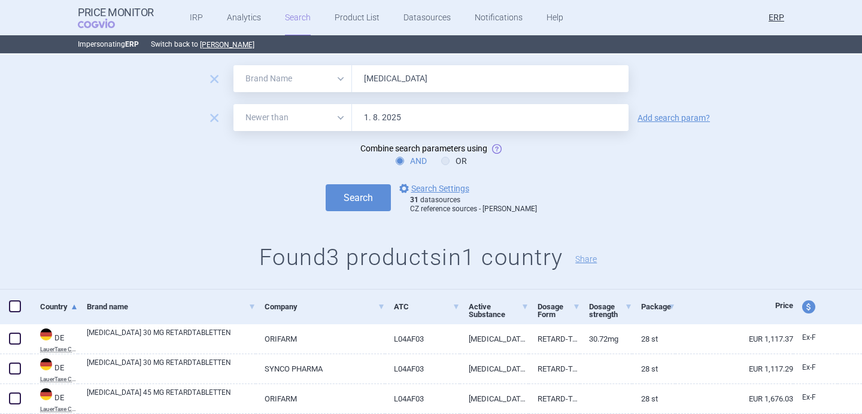
click at [384, 81] on input "RINVOQ" at bounding box center [490, 78] width 277 height 27
paste input "[MEDICAL_DATA]"
type input "[MEDICAL_DATA]"
click at [371, 198] on button "Search" at bounding box center [358, 197] width 65 height 27
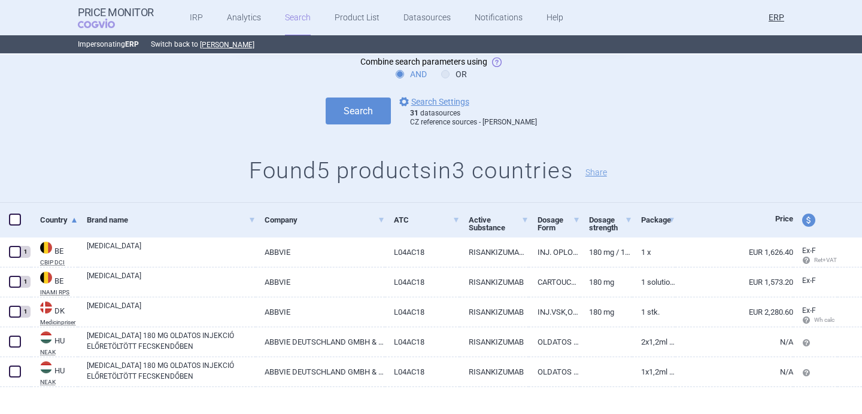
scroll to position [124, 0]
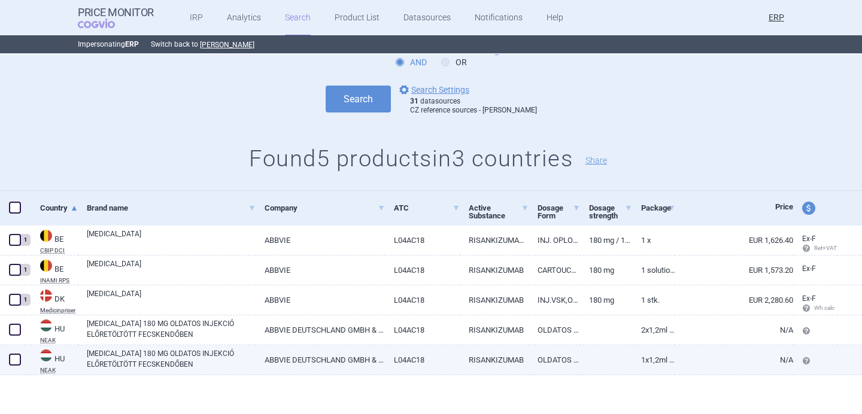
click at [117, 357] on link "SKYRIZI 180 MG OLDATOS INJEKCIÓ ELŐRETÖLTÖTT FECSKENDŐBEN" at bounding box center [171, 360] width 169 height 22
select select "EUR"
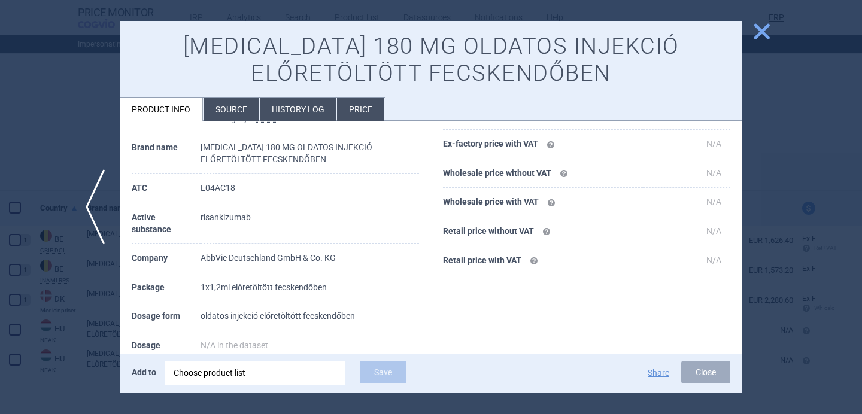
scroll to position [69, 0]
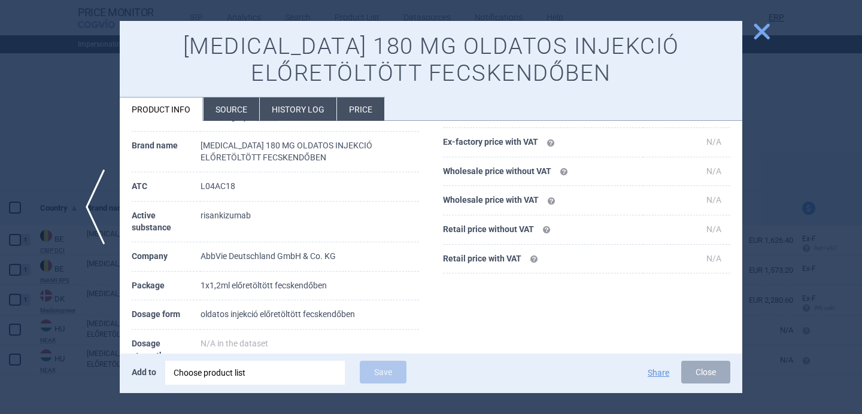
click at [228, 116] on li "Source" at bounding box center [232, 109] width 56 height 23
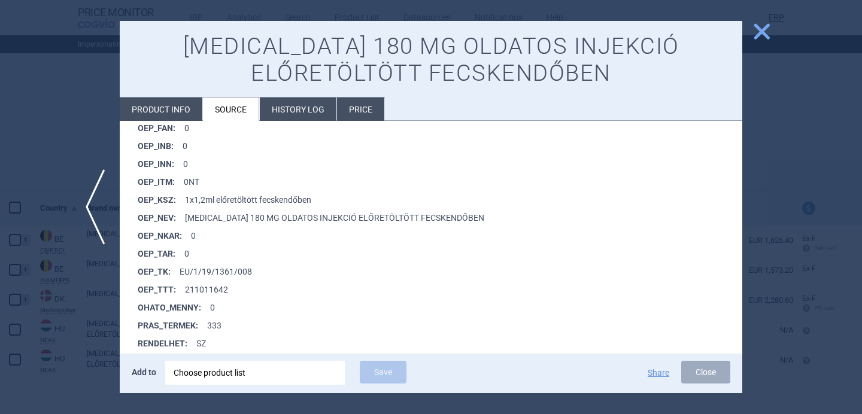
scroll to position [864, 0]
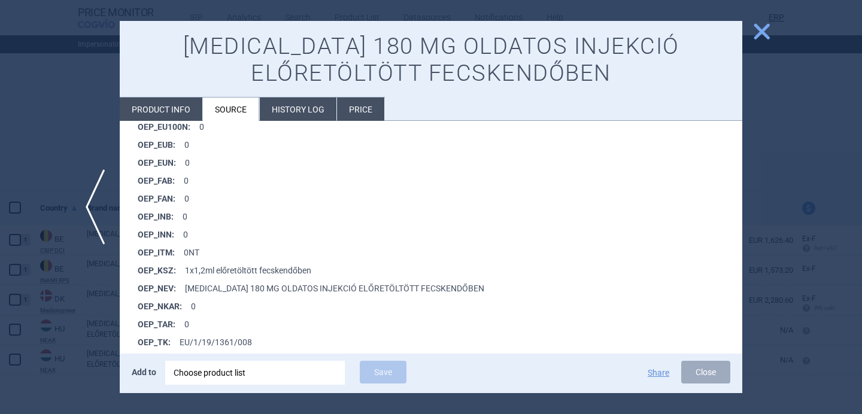
click at [97, 315] on div at bounding box center [431, 207] width 862 height 414
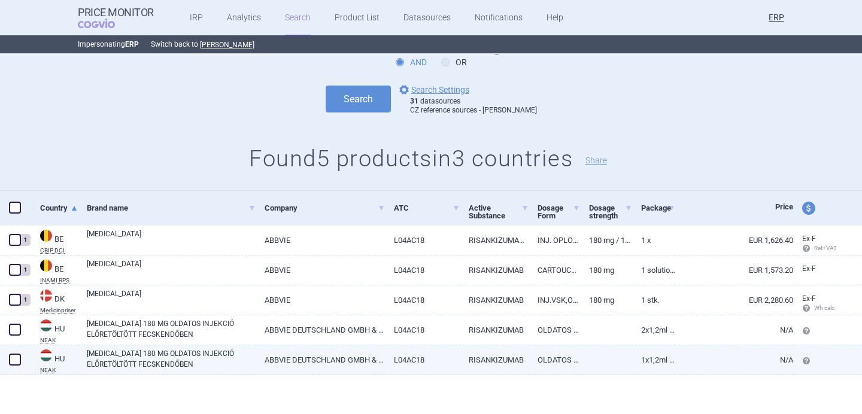
click at [145, 363] on link "SKYRIZI 180 MG OLDATOS INJEKCIÓ ELŐRETÖLTÖTT FECSKENDŐBEN" at bounding box center [171, 360] width 169 height 22
select select "EUR"
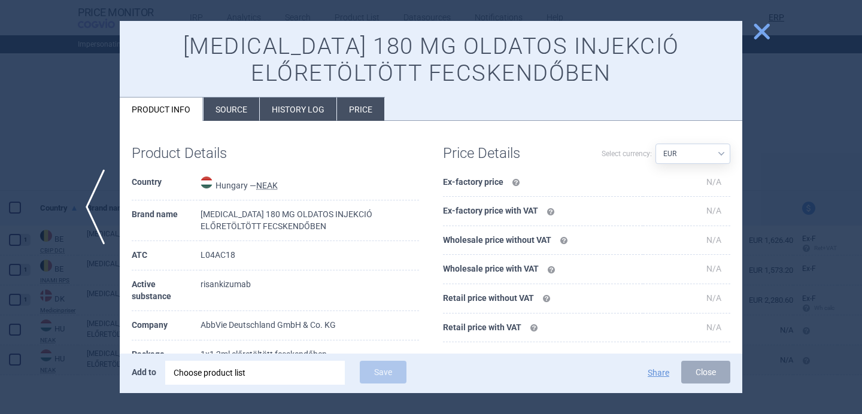
click at [232, 111] on li "Source" at bounding box center [232, 109] width 56 height 23
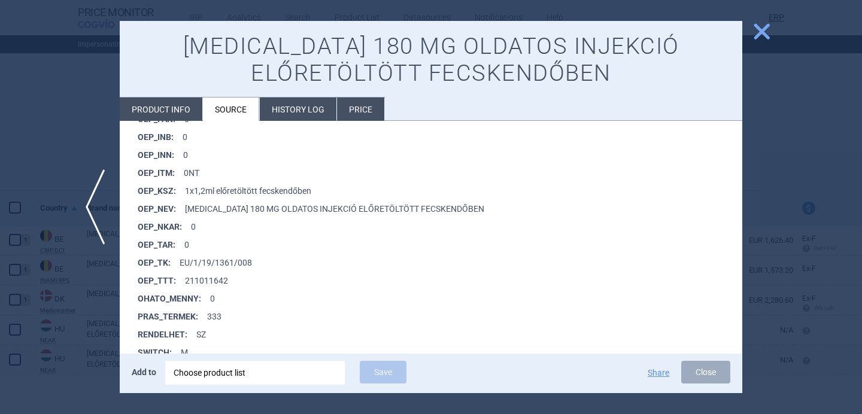
scroll to position [946, 0]
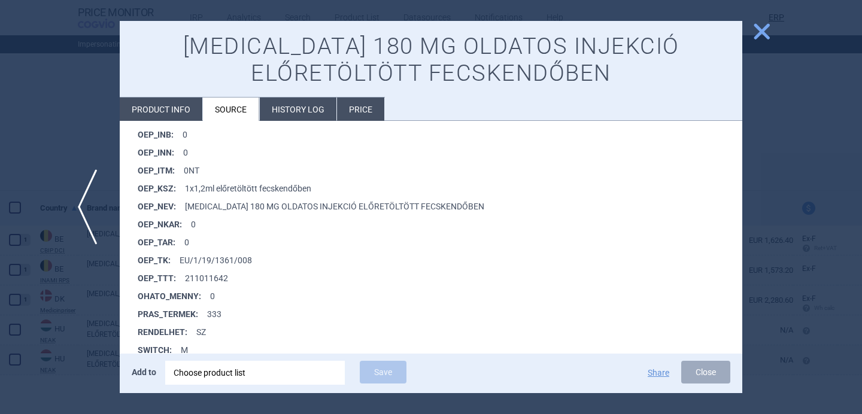
click at [92, 220] on span "previous" at bounding box center [91, 206] width 27 height 75
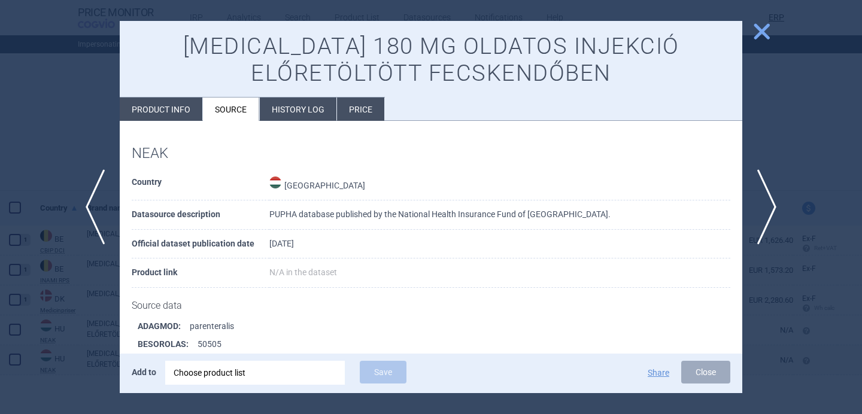
click at [181, 103] on li "Product info" at bounding box center [161, 109] width 83 height 23
select select "EUR"
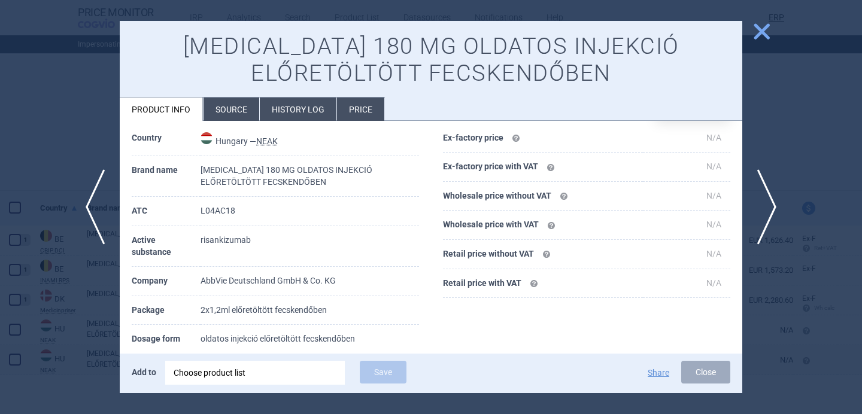
scroll to position [53, 0]
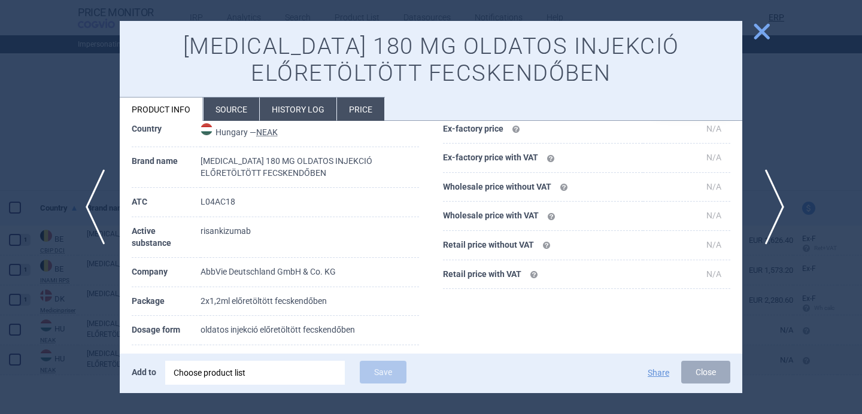
click at [770, 202] on span "next" at bounding box center [771, 206] width 27 height 75
click at [59, 353] on div at bounding box center [431, 207] width 862 height 414
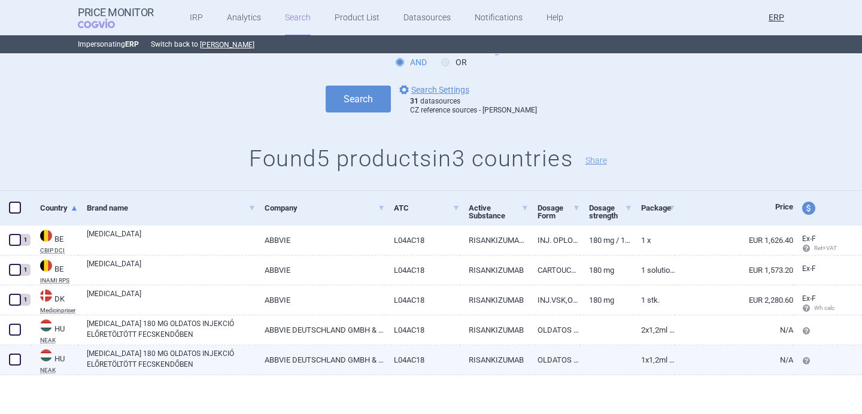
click at [193, 360] on link "SKYRIZI 180 MG OLDATOS INJEKCIÓ ELŐRETÖLTÖTT FECSKENDŐBEN" at bounding box center [171, 360] width 169 height 22
select select "EUR"
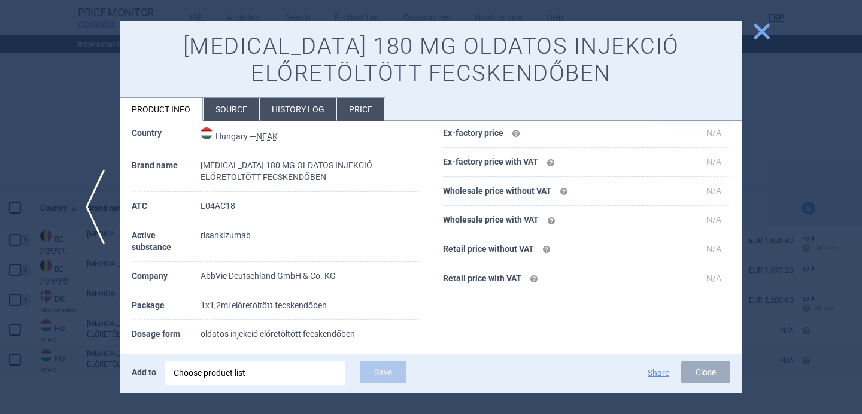
scroll to position [45, 0]
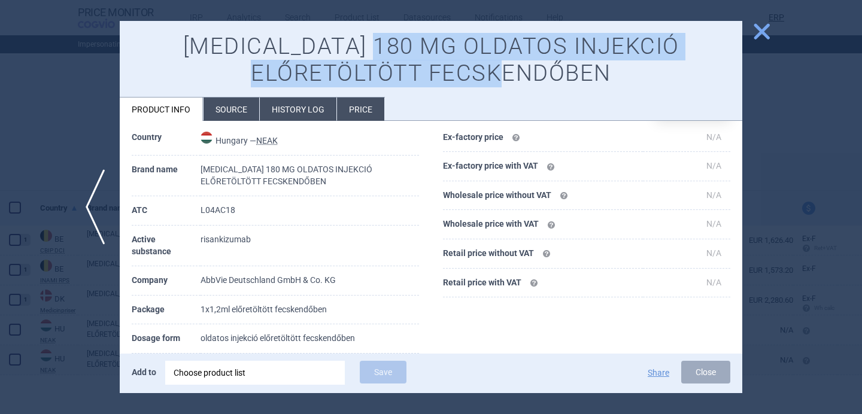
drag, startPoint x: 529, startPoint y: 74, endPoint x: 325, endPoint y: 51, distance: 205.5
click at [325, 51] on h1 "SKYRIZI 180 MG OLDATOS INJEKCIÓ ELŐRETÖLTÖTT FECSKENDŐBEN" at bounding box center [431, 60] width 599 height 54
copy h1 "OLDATOS INJEKCIÓ ELŐRETÖLTÖTT FECSKENDŐBEN"
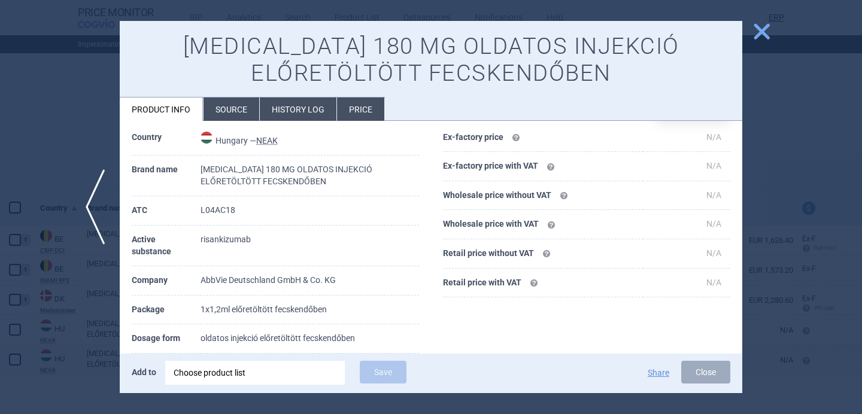
click at [82, 340] on div at bounding box center [431, 207] width 862 height 414
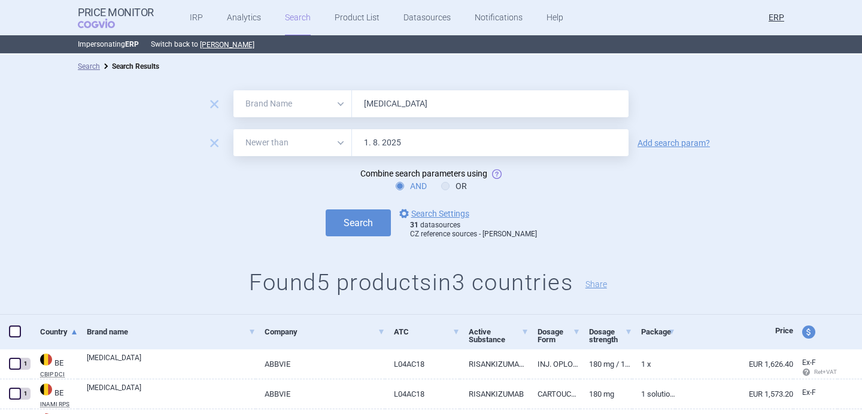
click at [384, 113] on input "[MEDICAL_DATA]" at bounding box center [490, 103] width 277 height 27
paste input "TEPKINLY"
type input "TEPKINLY"
click at [369, 211] on button "Search" at bounding box center [358, 223] width 65 height 27
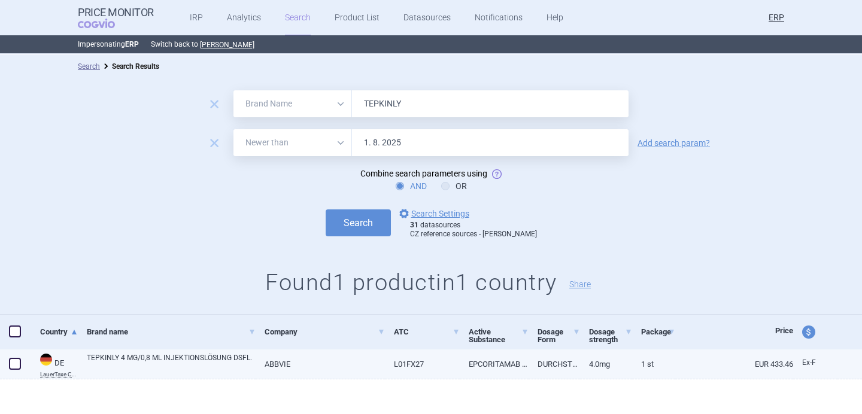
click at [200, 367] on link "TEPKINLY 4 MG/0,8 ML INJEKTIONSLÖSUNG DSFL." at bounding box center [171, 364] width 169 height 22
select select "EUR"
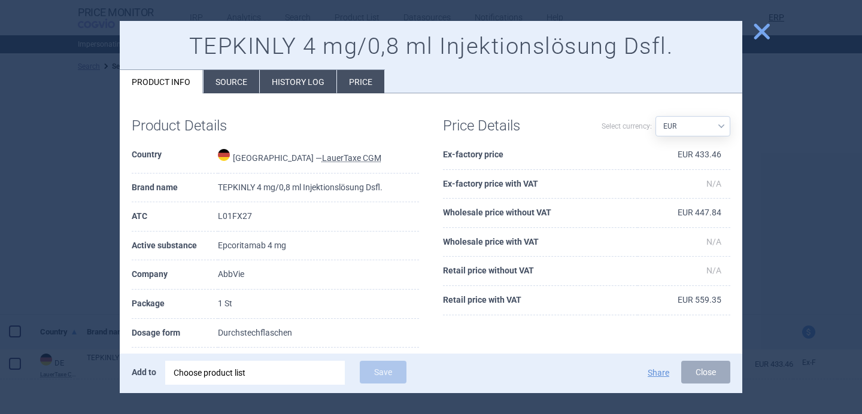
click at [289, 370] on div "Choose product list" at bounding box center [255, 373] width 163 height 24
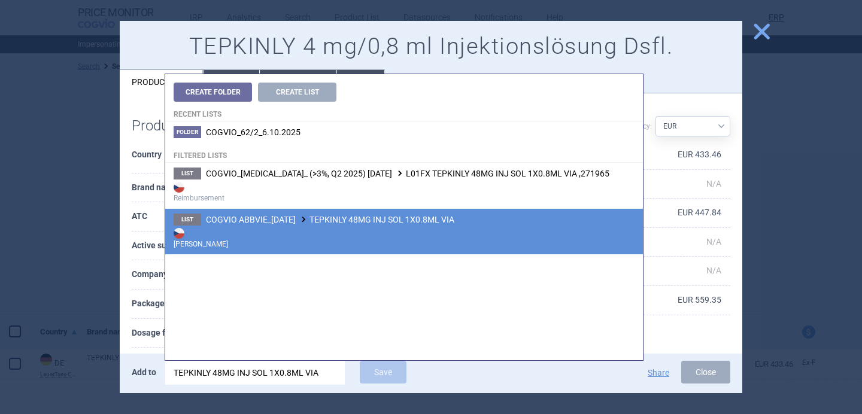
type input "TEPKINLY 48MG INJ SOL 1X0.8ML VIA"
click at [349, 226] on strong "Max Price" at bounding box center [404, 238] width 461 height 24
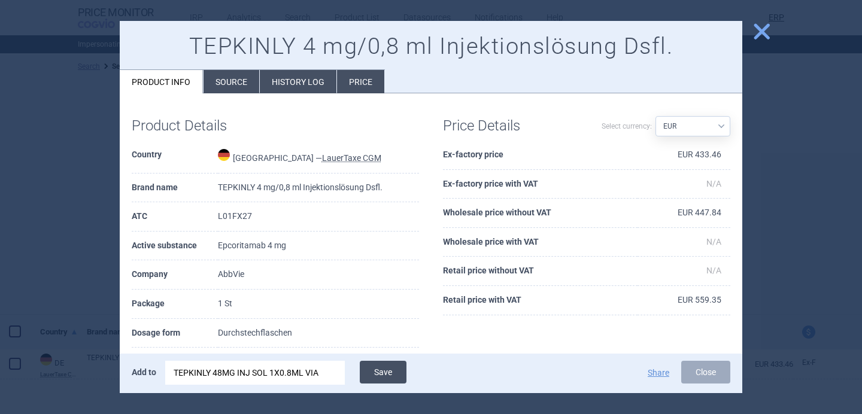
click at [381, 373] on button "Save" at bounding box center [383, 372] width 47 height 23
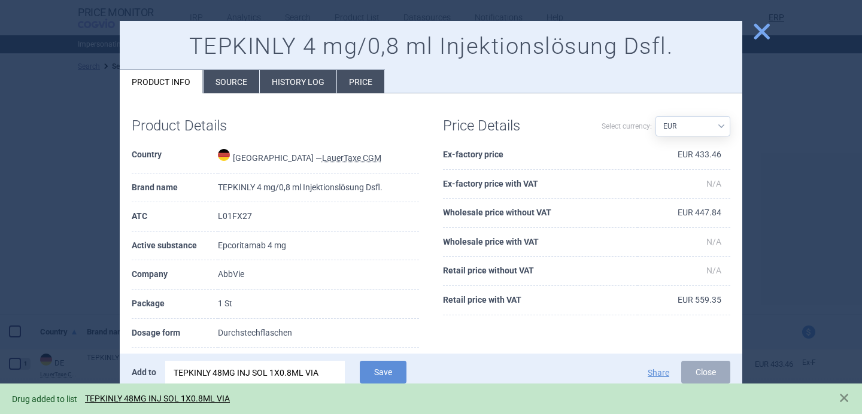
click at [316, 372] on div "TEPKINLY 48MG INJ SOL 1X0.8ML VIA" at bounding box center [255, 373] width 163 height 24
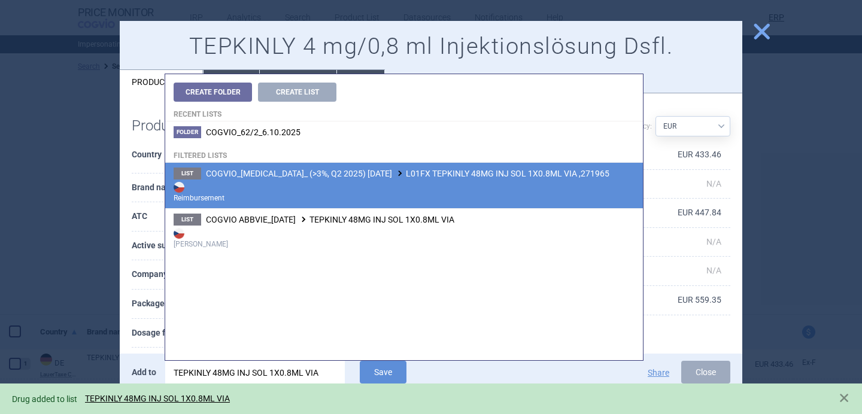
click at [364, 181] on strong "Reimbursement" at bounding box center [404, 192] width 461 height 24
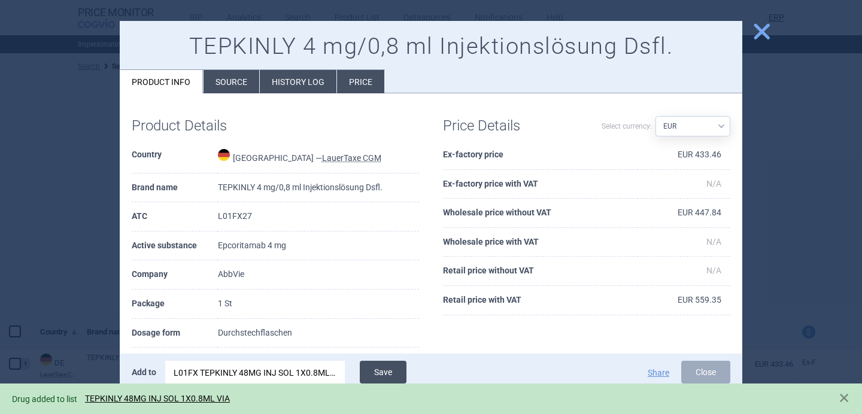
click at [375, 374] on button "Save" at bounding box center [383, 372] width 47 height 23
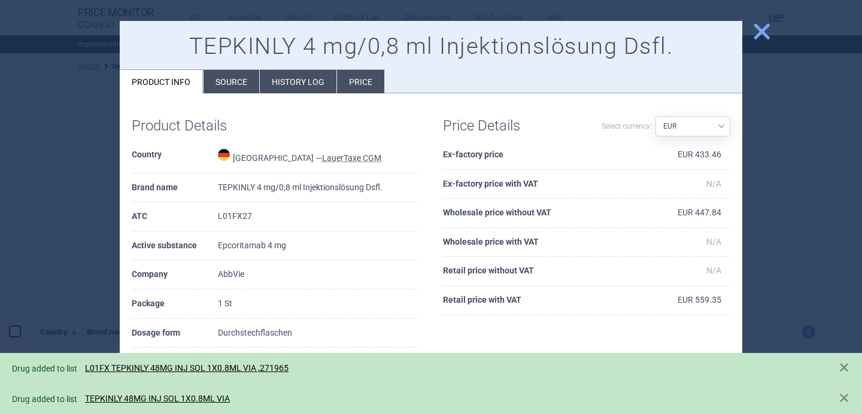
click at [81, 296] on div at bounding box center [431, 207] width 862 height 414
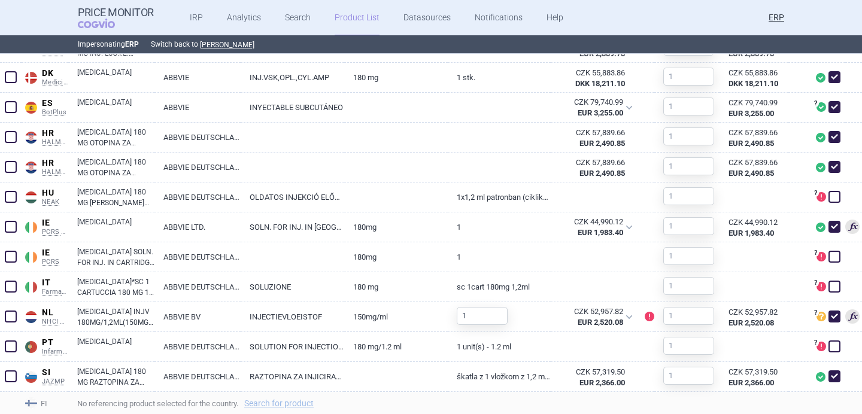
scroll to position [605, 0]
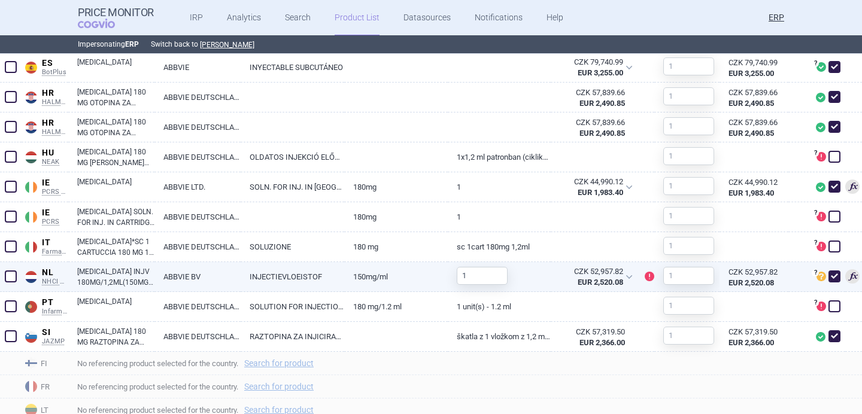
click at [193, 275] on link "ABBVIE BV" at bounding box center [198, 276] width 86 height 29
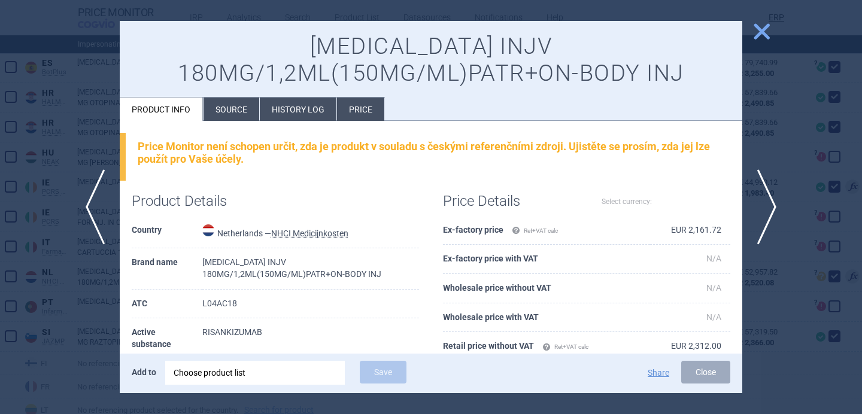
select select "EUR"
click at [237, 107] on li "Source" at bounding box center [232, 109] width 56 height 23
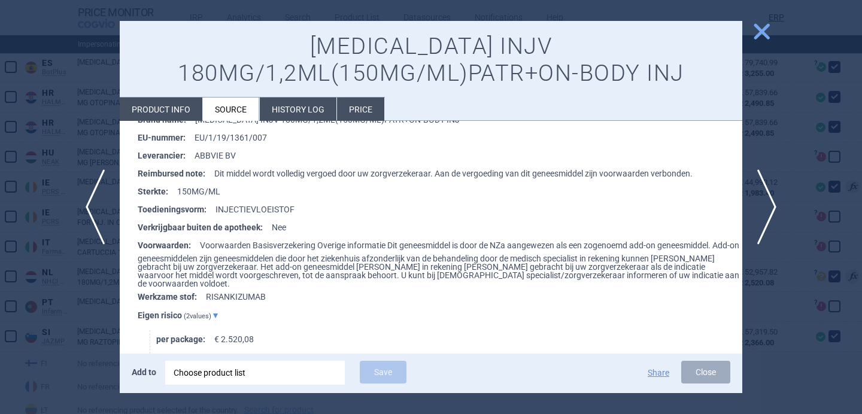
scroll to position [225, 0]
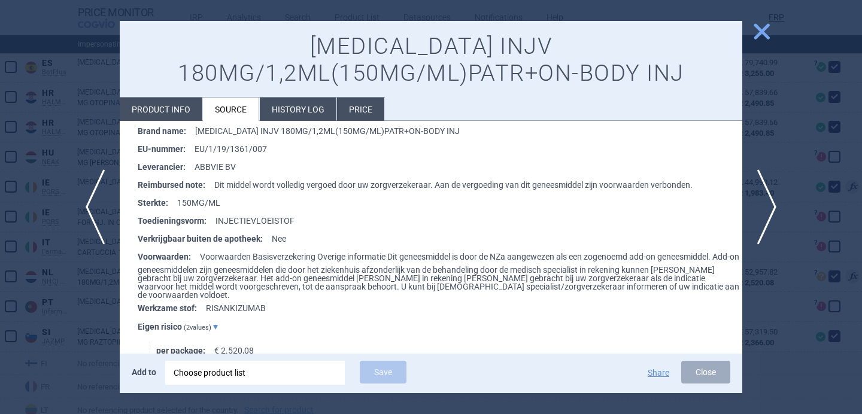
click at [81, 332] on div at bounding box center [431, 207] width 862 height 414
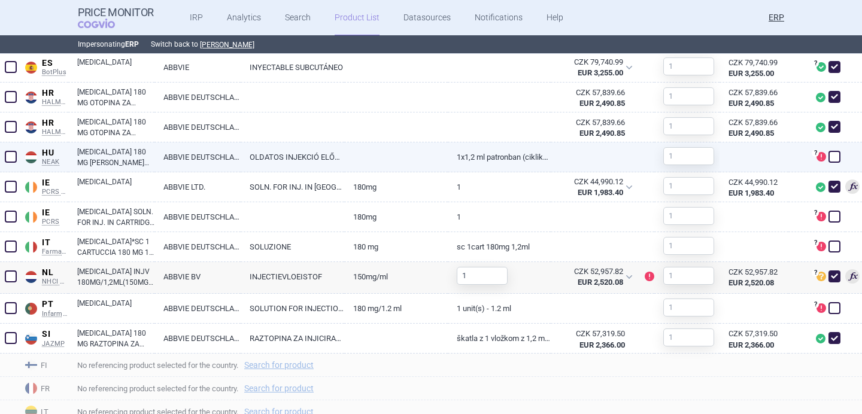
click at [152, 155] on link "SKYRIZI 180 MG OLDATOS INJEKCIÓ PATRONBAN" at bounding box center [115, 158] width 77 height 22
select select "EUR"
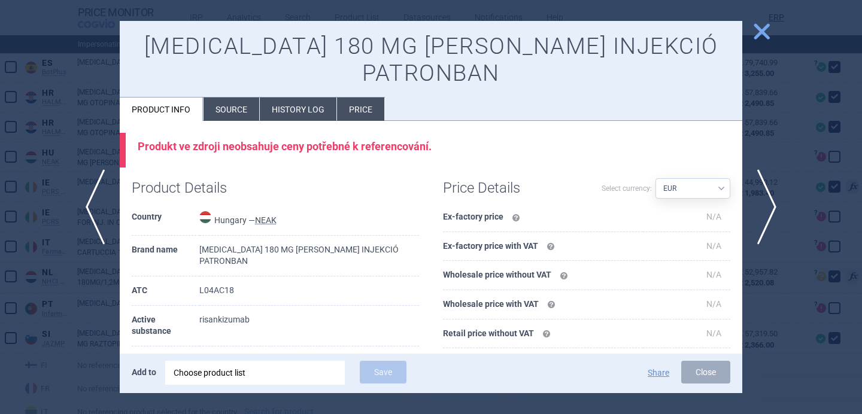
click at [216, 98] on li "Source" at bounding box center [232, 109] width 56 height 23
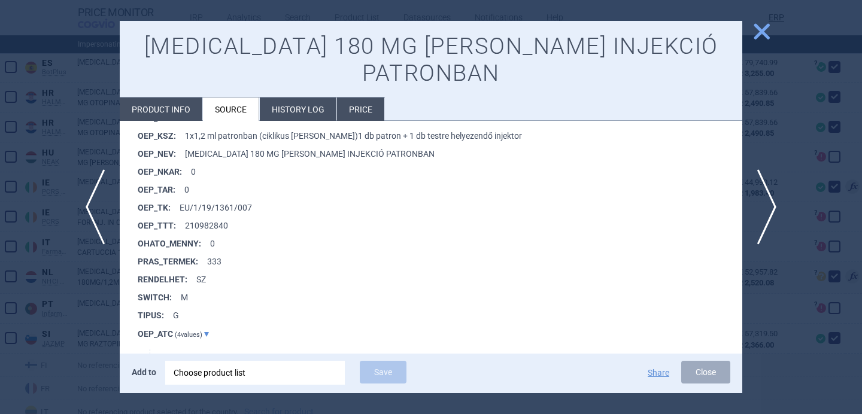
scroll to position [999, 0]
click at [66, 328] on div at bounding box center [431, 207] width 862 height 414
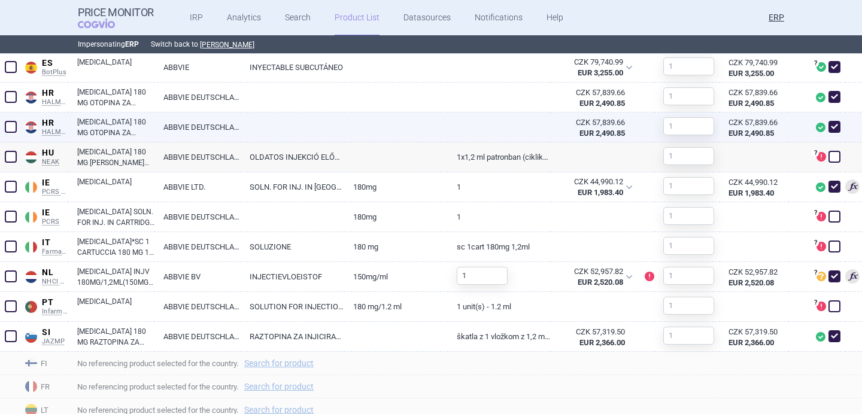
click at [132, 125] on link "SKYRIZI 180 MG OTOPINA ZA INJEKCIJU U ULOŠKU, 1 ULOŽAK I 1 INJEKTOR ZA TIJELO" at bounding box center [115, 128] width 77 height 22
select select "EUR"
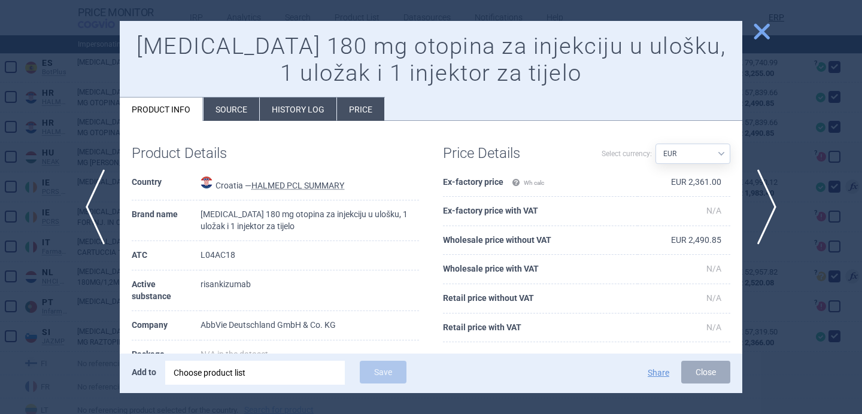
click at [234, 104] on li "Source" at bounding box center [232, 109] width 56 height 23
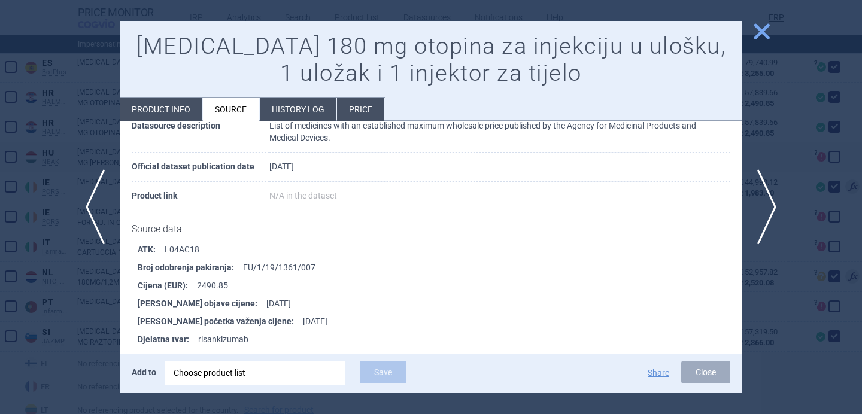
scroll to position [151, 0]
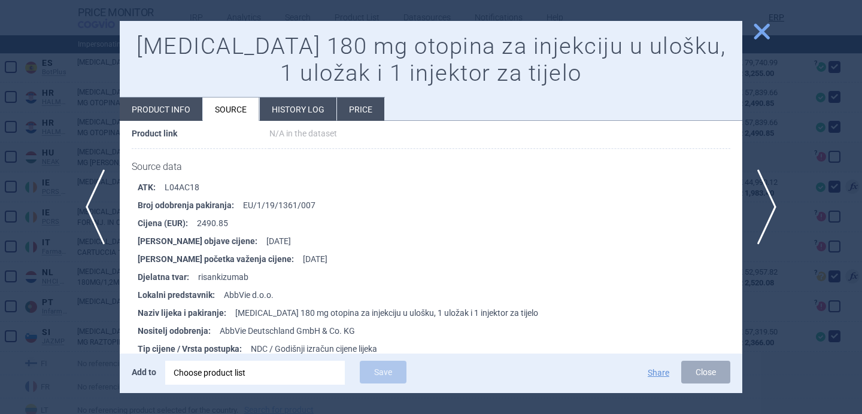
click at [45, 348] on div at bounding box center [431, 207] width 862 height 414
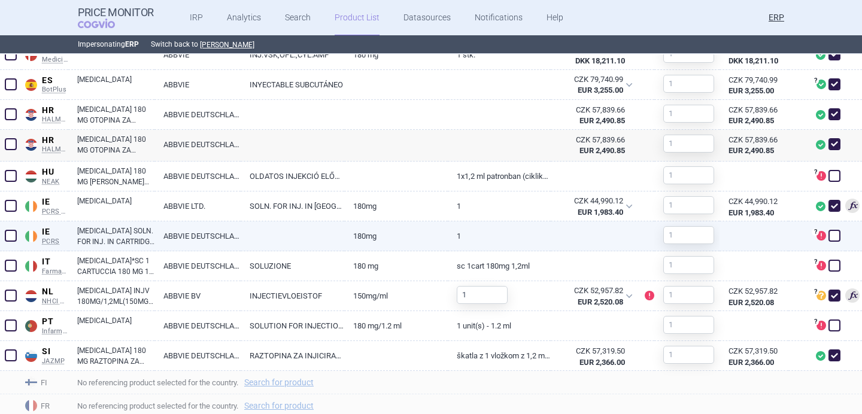
scroll to position [589, 0]
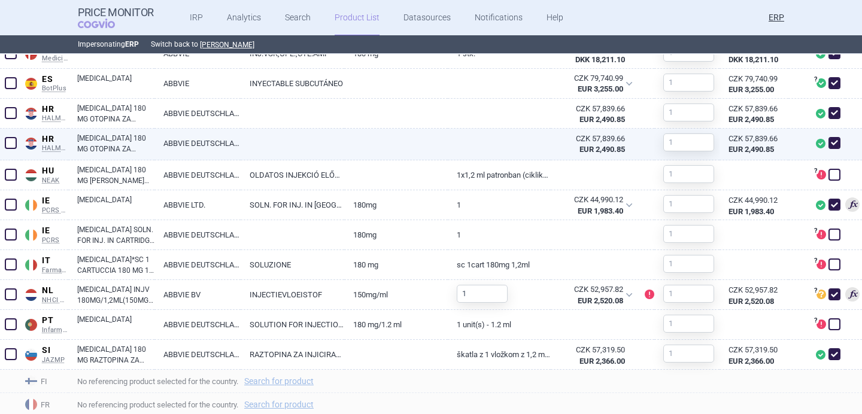
click at [161, 145] on link "ABBVIE DEUTSCHLAND GMBH & CO. KG" at bounding box center [198, 143] width 86 height 29
select select "EUR"
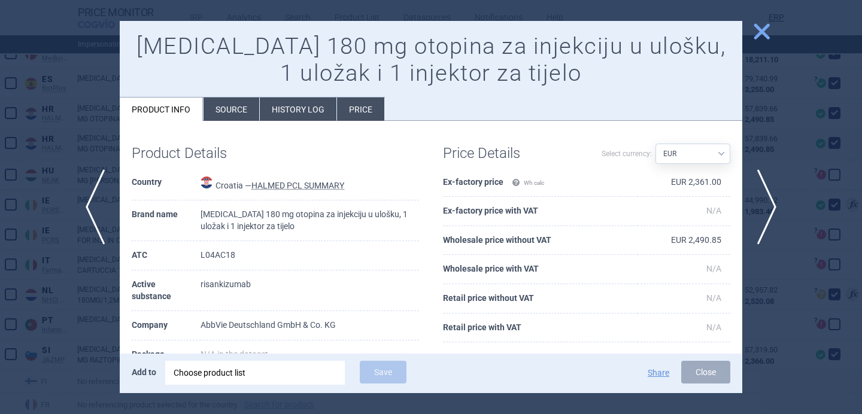
click at [29, 261] on div at bounding box center [431, 207] width 862 height 414
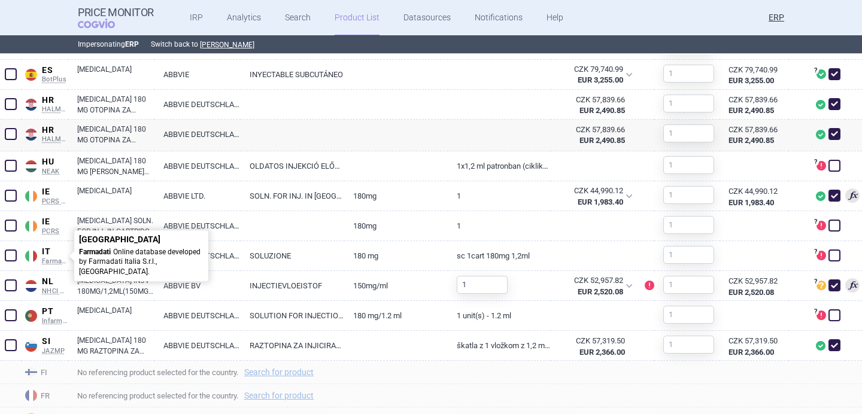
scroll to position [600, 0]
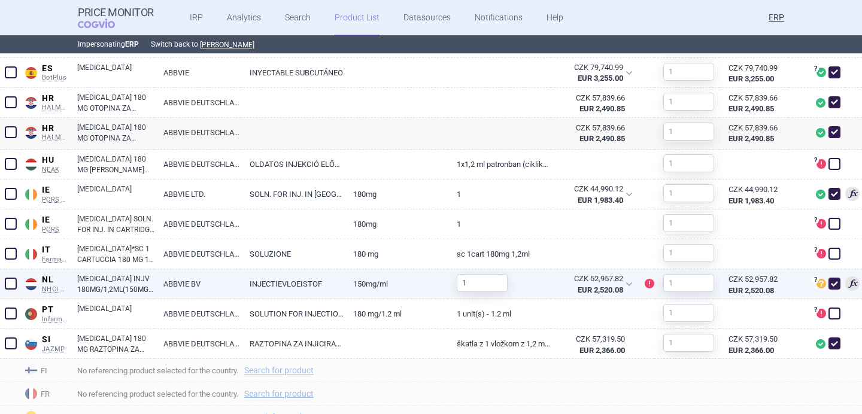
click at [125, 282] on link "SKYRIZI INJV 180MG/1,2ML(150MG/ML)PATR+ON-BODY INJ" at bounding box center [115, 285] width 77 height 22
select select "EUR"
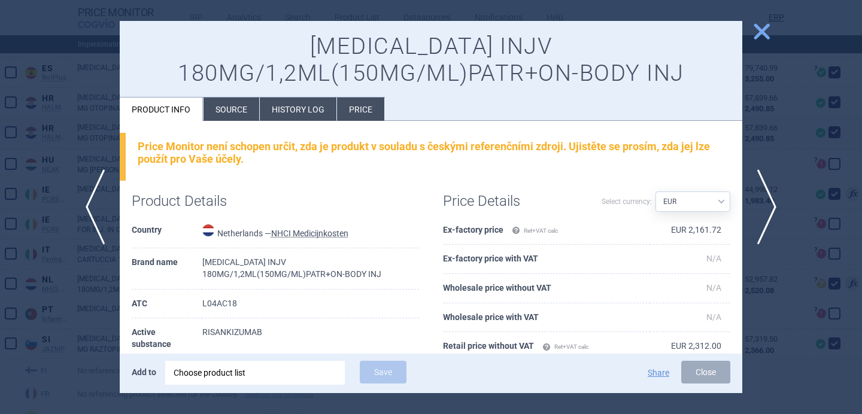
click at [107, 301] on div at bounding box center [431, 207] width 862 height 414
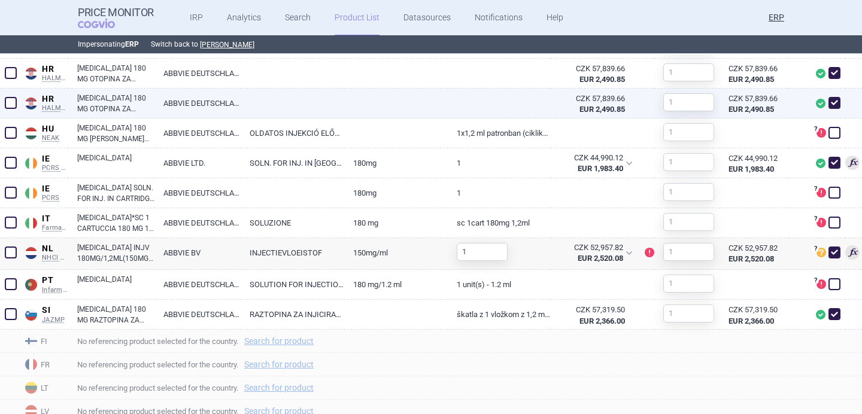
scroll to position [633, 0]
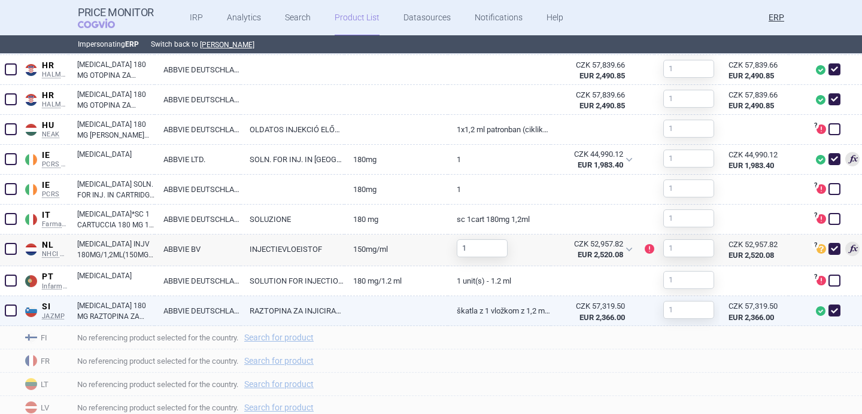
click at [218, 305] on link "ABBVIE DEUTSCHLAND GMBH & CO. KG" at bounding box center [198, 310] width 86 height 29
select select "EUR"
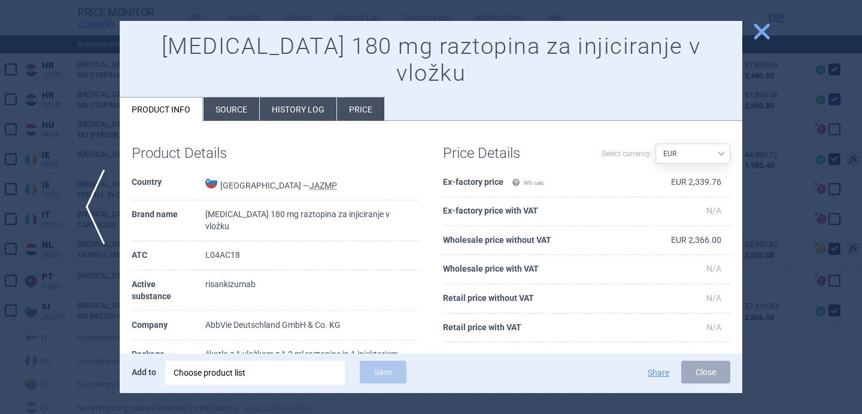
click at [91, 323] on div at bounding box center [431, 207] width 862 height 414
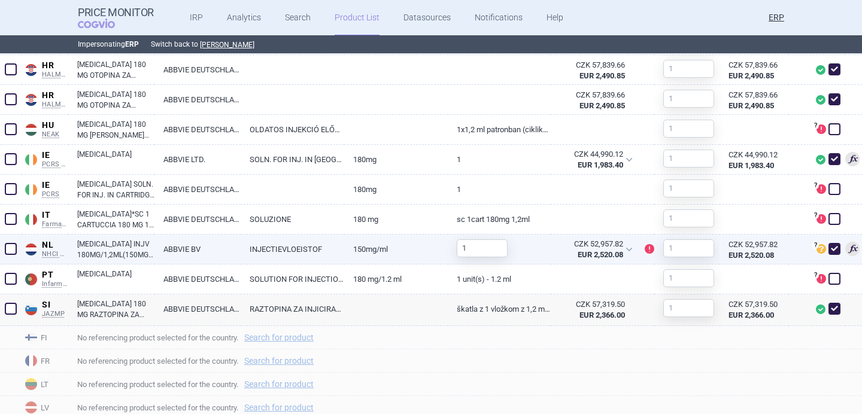
click at [131, 237] on div "SKYRIZI INJV 180MG/1,2ML(150MG/ML)PATR+ON-BODY INJ" at bounding box center [111, 250] width 86 height 30
click at [132, 253] on link "SKYRIZI INJV 180MG/1,2ML(150MG/ML)PATR+ON-BODY INJ" at bounding box center [115, 250] width 77 height 22
select select "EUR"
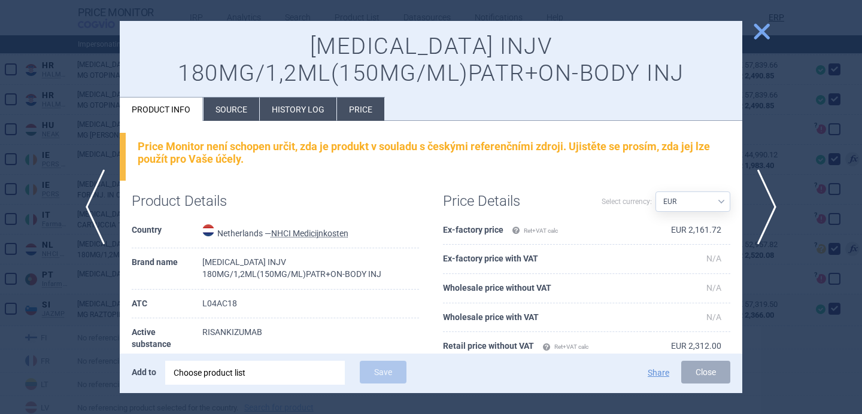
click at [77, 329] on div at bounding box center [431, 207] width 862 height 414
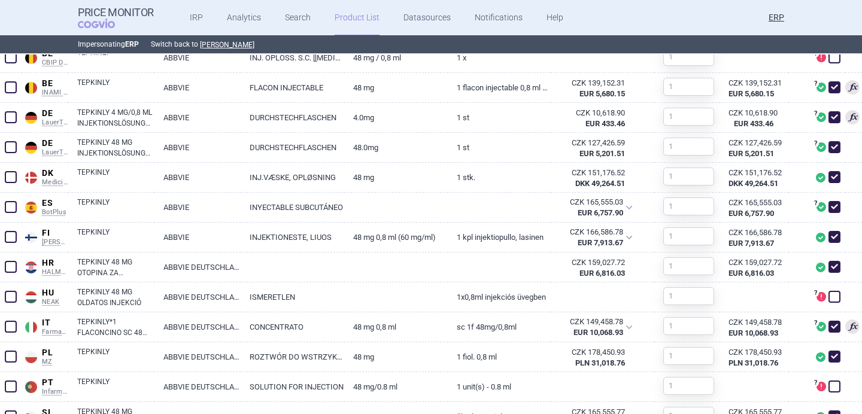
scroll to position [410, 0]
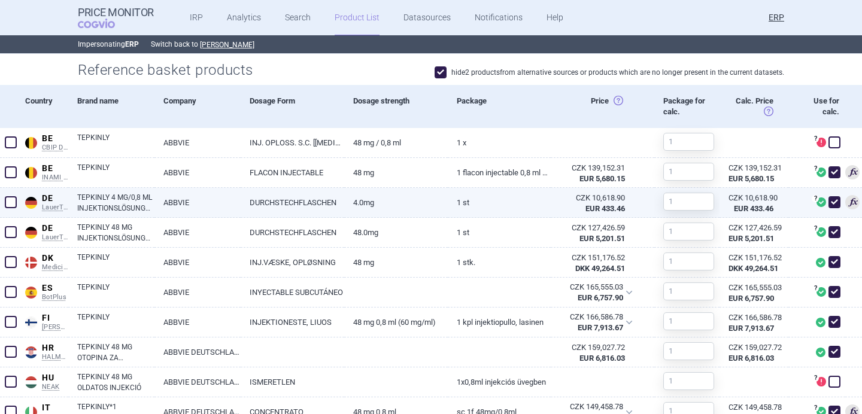
click at [11, 205] on span at bounding box center [11, 202] width 12 height 12
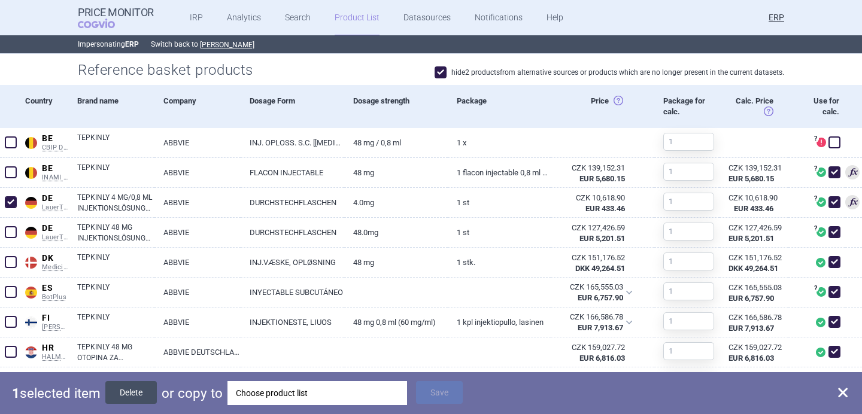
click at [135, 389] on button "Delete" at bounding box center [131, 392] width 52 height 23
checkbox input "false"
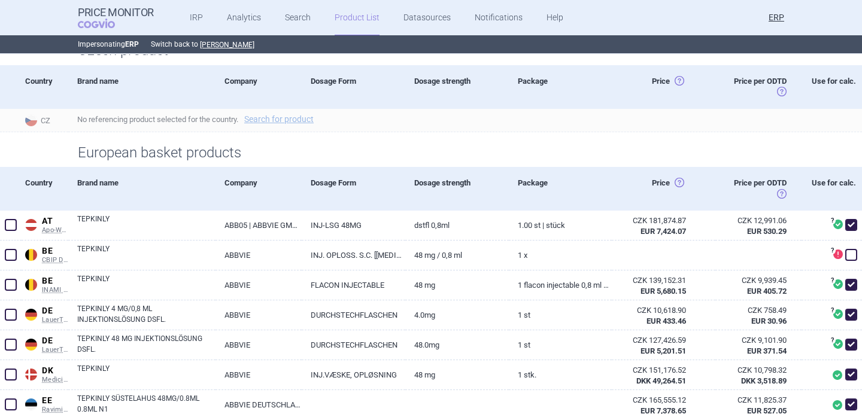
scroll to position [344, 0]
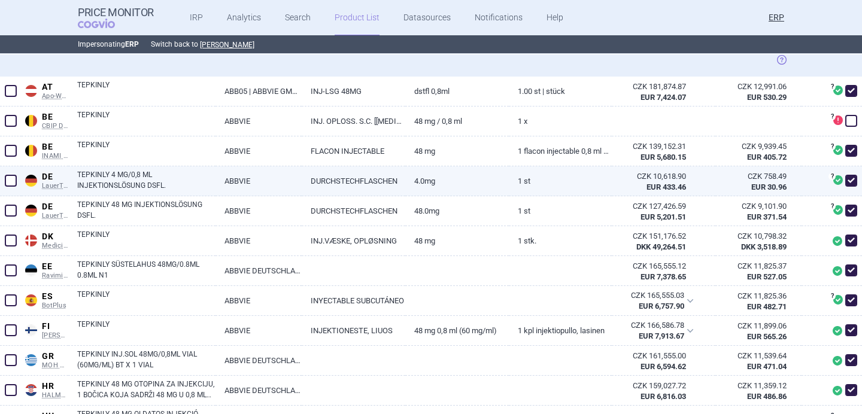
click at [9, 183] on span at bounding box center [11, 181] width 12 height 12
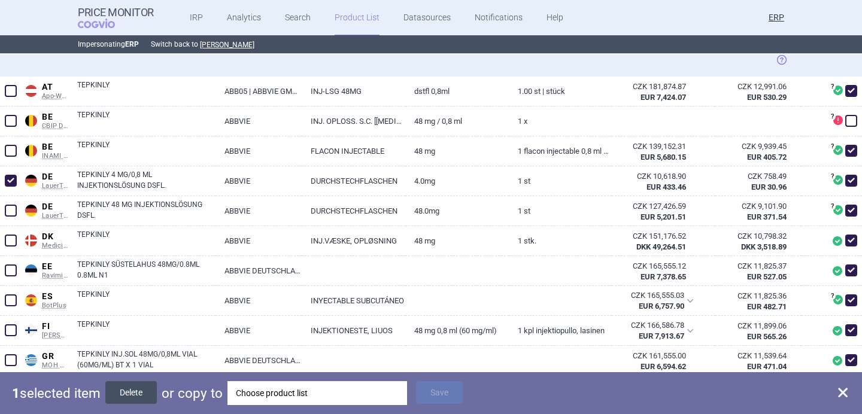
click at [145, 398] on button "Delete" at bounding box center [131, 392] width 52 height 23
checkbox input "false"
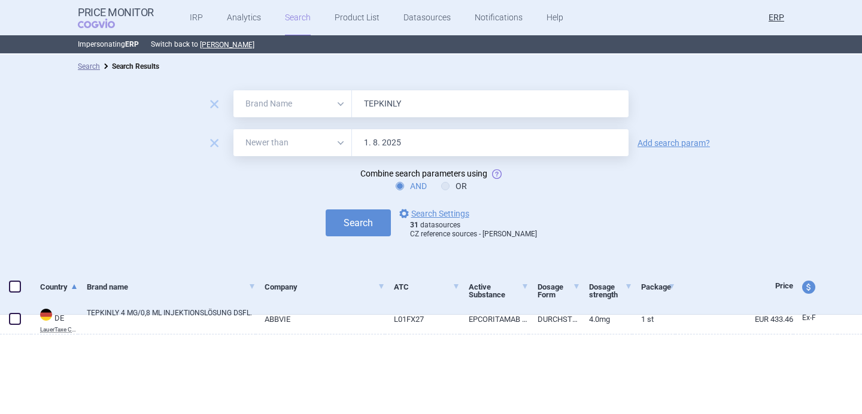
select select "brandName"
select select "newerThan"
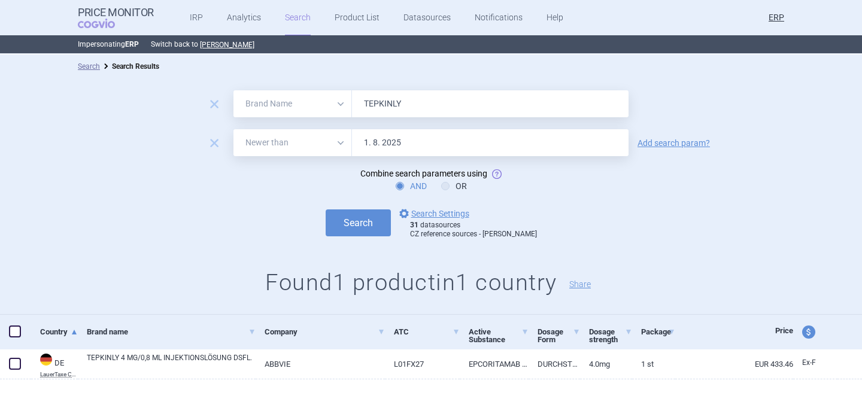
scroll to position [4, 0]
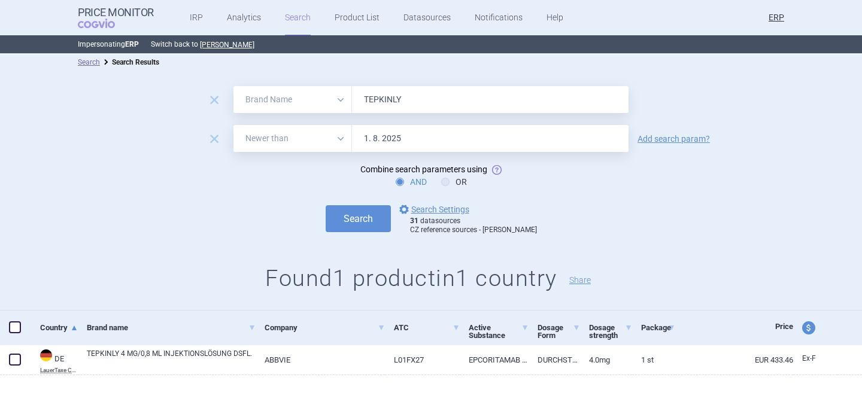
click at [399, 93] on input "TEPKINLY" at bounding box center [490, 99] width 277 height 27
paste input "VENCLYXTO"
click at [368, 224] on button "Search" at bounding box center [358, 218] width 65 height 27
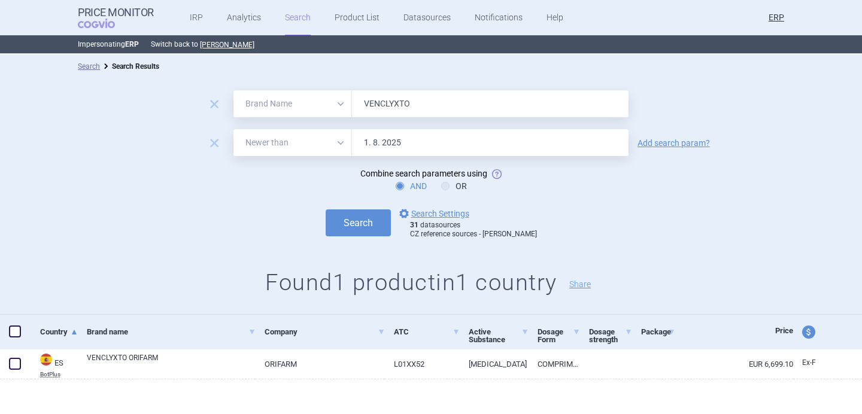
click at [386, 100] on input "VENCLYXTO" at bounding box center [490, 103] width 277 height 27
paste input "YEPTI"
click at [376, 231] on button "Search" at bounding box center [358, 223] width 65 height 27
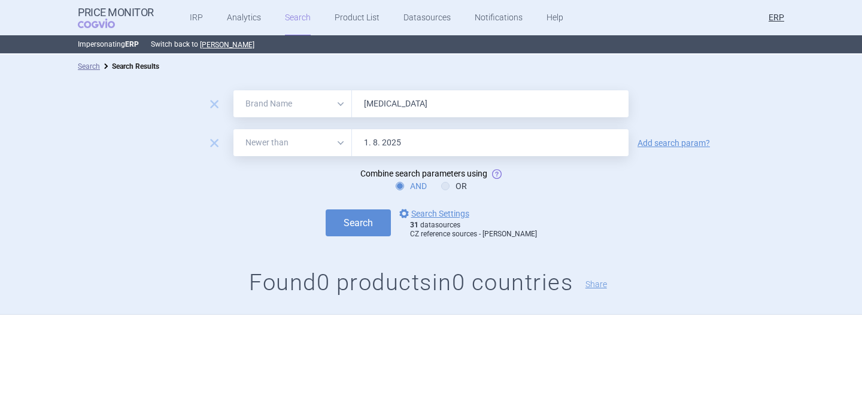
click at [395, 108] on input "[MEDICAL_DATA]" at bounding box center [490, 103] width 277 height 27
paste input "[MEDICAL_DATA]"
click at [365, 222] on button "Search" at bounding box center [358, 223] width 65 height 27
click at [398, 101] on input "[MEDICAL_DATA]" at bounding box center [490, 103] width 277 height 27
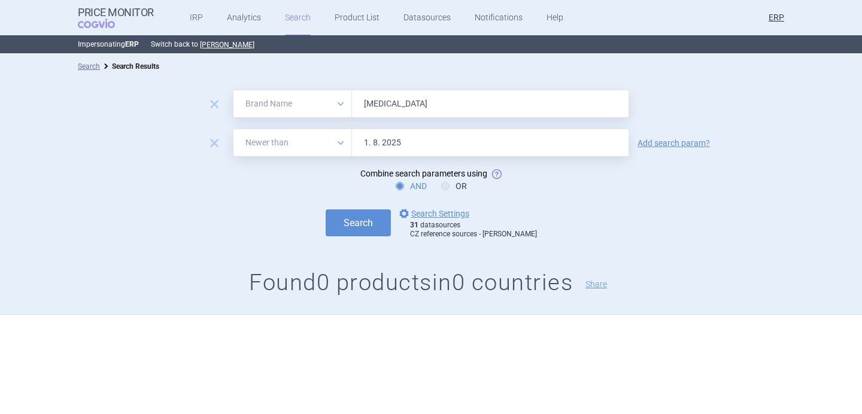
click at [398, 101] on input "[MEDICAL_DATA]" at bounding box center [490, 103] width 277 height 27
paste input "[MEDICAL_DATA]"
click at [370, 220] on button "Search" at bounding box center [358, 223] width 65 height 27
click at [385, 99] on input "[MEDICAL_DATA]" at bounding box center [490, 103] width 277 height 27
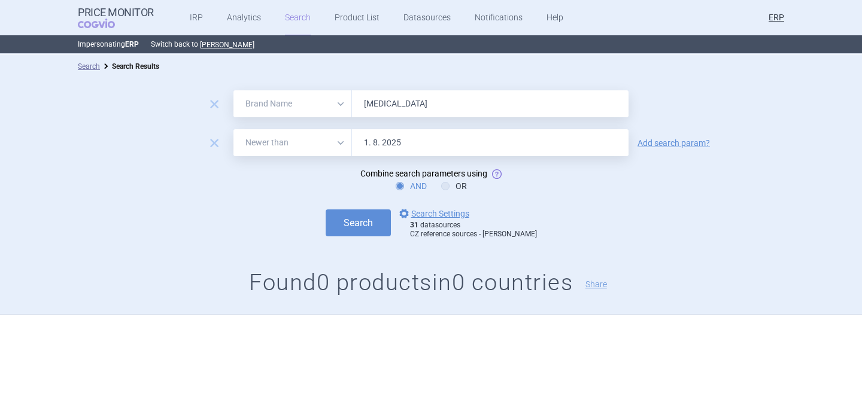
paste input "[MEDICAL_DATA]"
type input "[MEDICAL_DATA]"
click at [380, 220] on button "Search" at bounding box center [358, 223] width 65 height 27
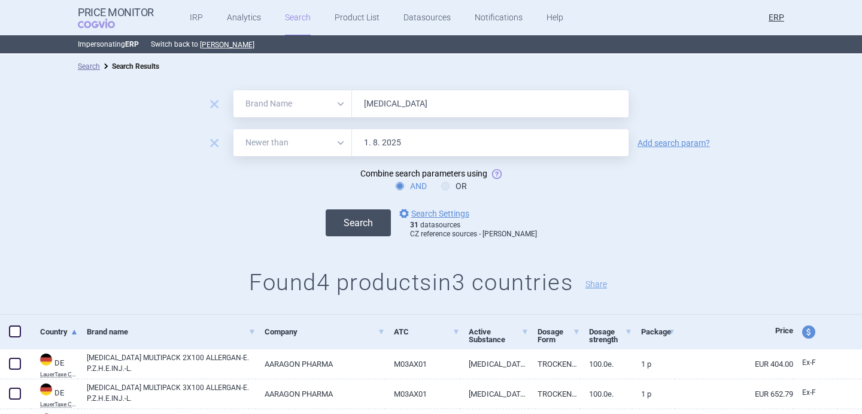
scroll to position [94, 0]
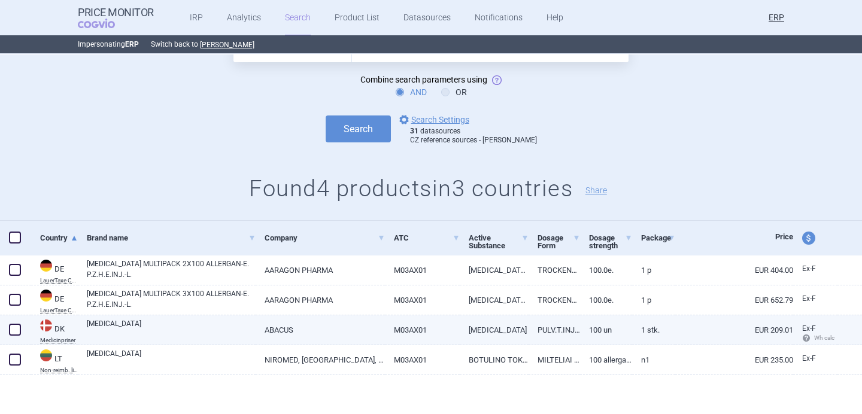
click at [219, 332] on link "BOTOX" at bounding box center [171, 330] width 169 height 22
select select "EUR"
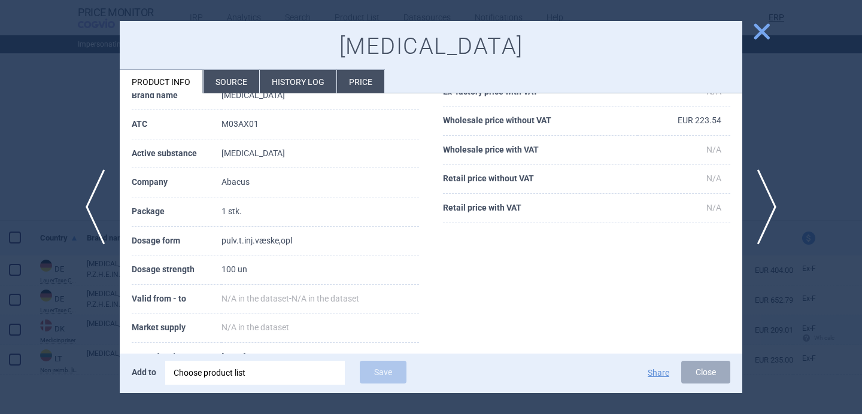
scroll to position [93, 0]
click at [222, 372] on div "Choose product list" at bounding box center [255, 373] width 163 height 24
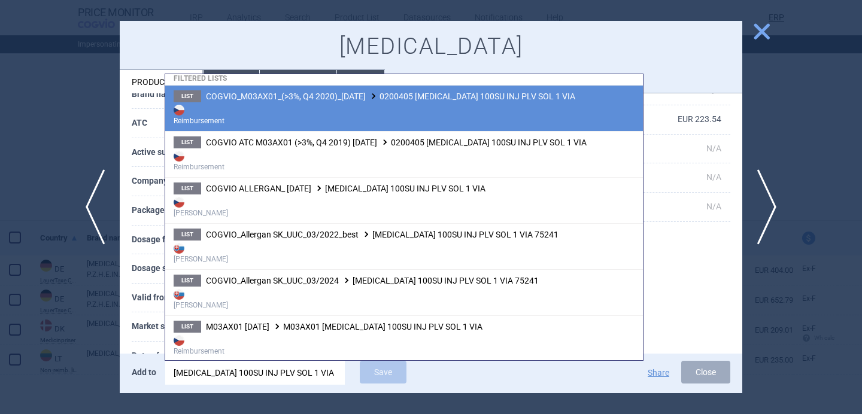
scroll to position [78, 0]
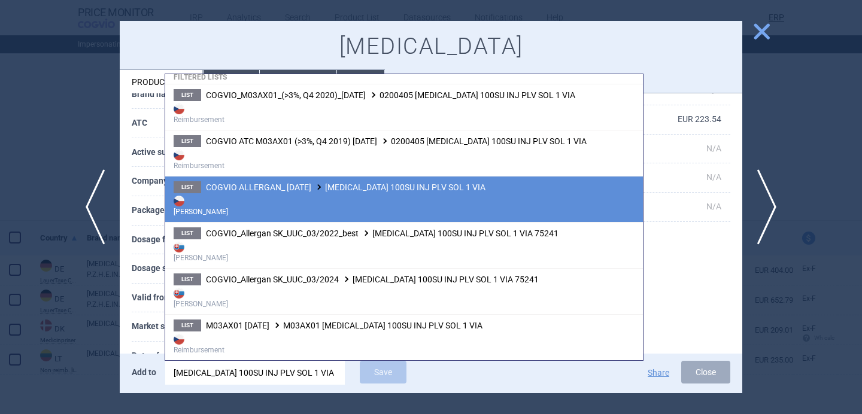
type input "BOTOX 100SU INJ PLV SOL 1 VIA"
click at [374, 196] on strong "[PERSON_NAME]" at bounding box center [404, 205] width 461 height 24
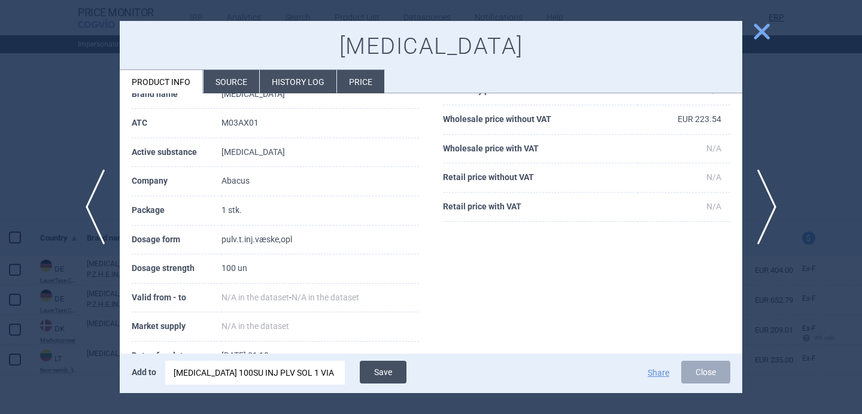
click at [381, 369] on button "Save" at bounding box center [383, 372] width 47 height 23
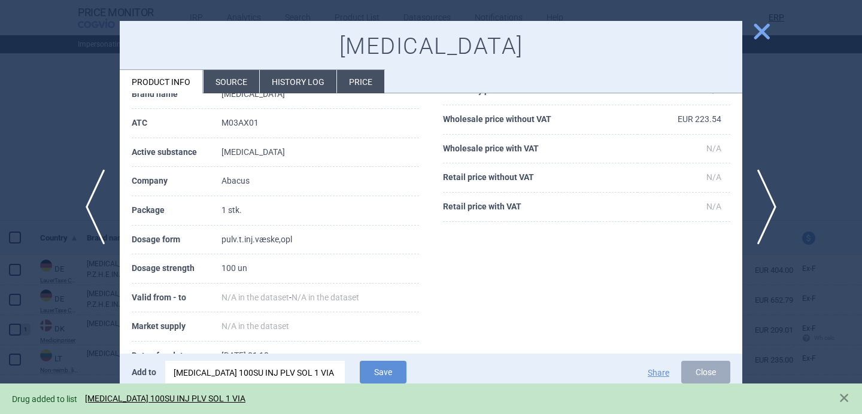
click at [65, 157] on div at bounding box center [431, 207] width 862 height 414
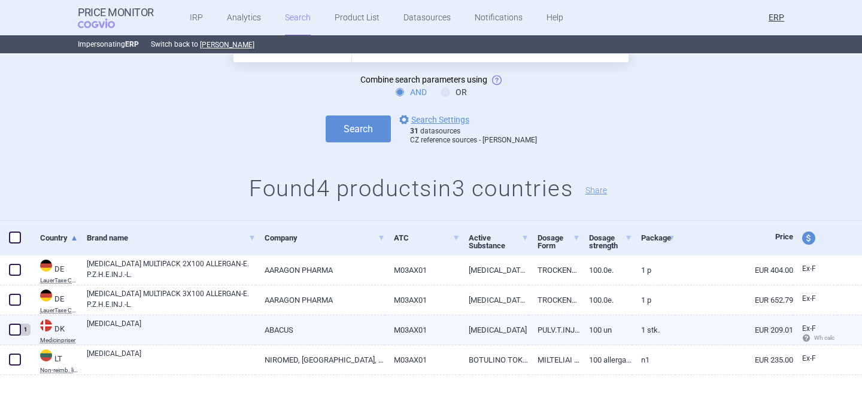
click at [10, 330] on span at bounding box center [15, 330] width 12 height 12
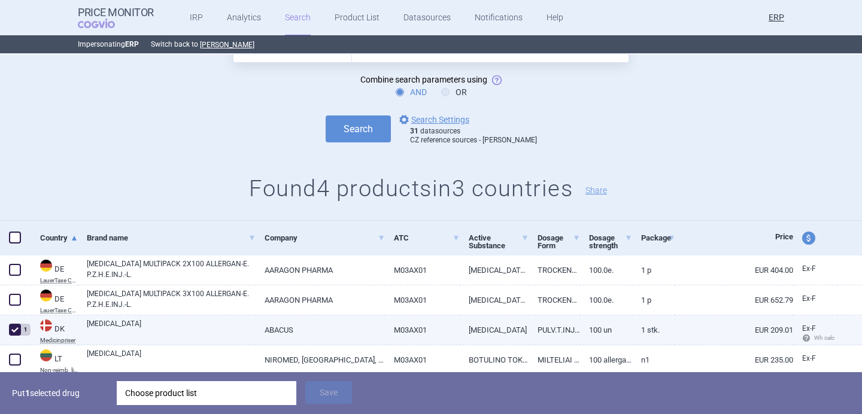
click at [10, 330] on span at bounding box center [15, 330] width 12 height 12
checkbox input "false"
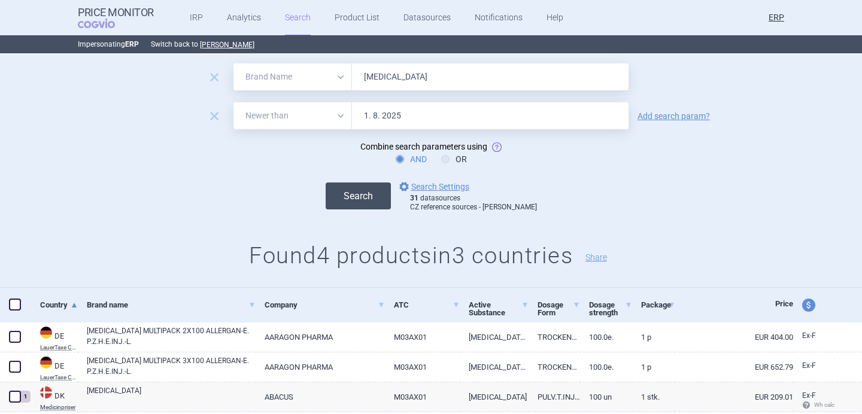
scroll to position [2, 0]
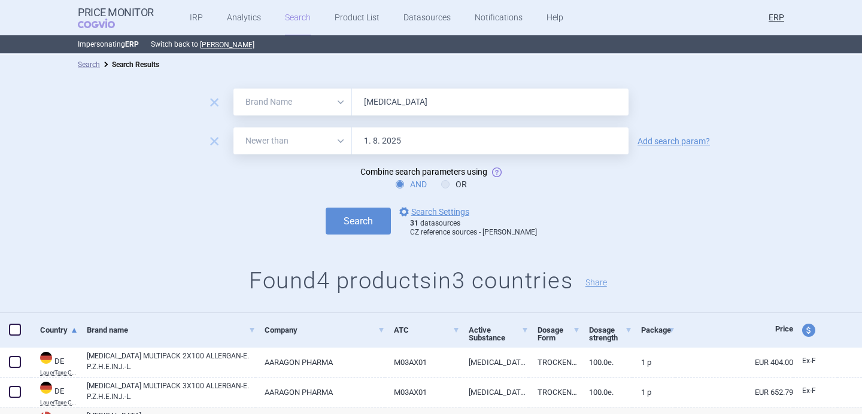
click at [383, 101] on input "BOTOX" at bounding box center [490, 102] width 277 height 27
paste input "COMBIGAN"
click at [364, 220] on button "Search" at bounding box center [358, 221] width 65 height 27
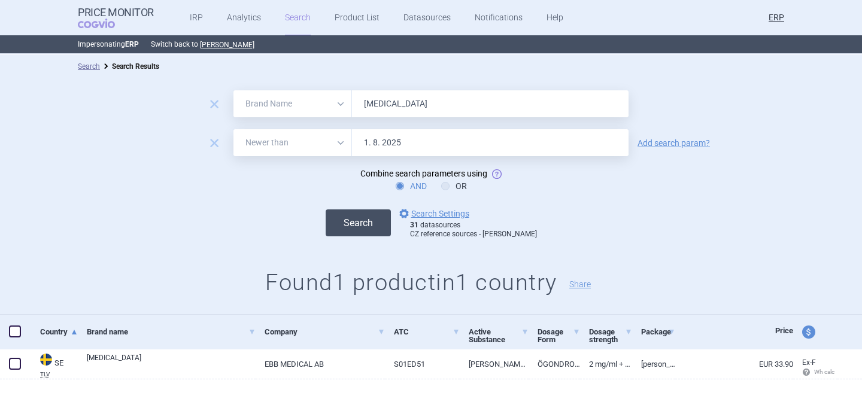
scroll to position [4, 0]
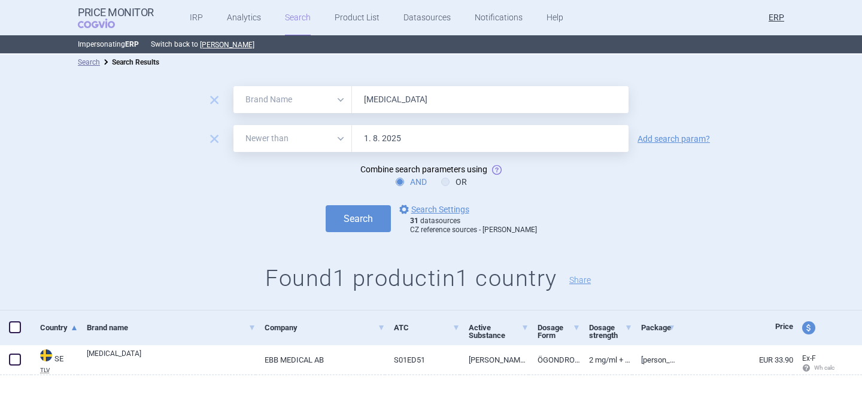
click at [394, 92] on input "COMBIGAN" at bounding box center [490, 99] width 277 height 27
paste input "EFFLUMIDEX"
click at [373, 215] on button "Search" at bounding box center [358, 218] width 65 height 27
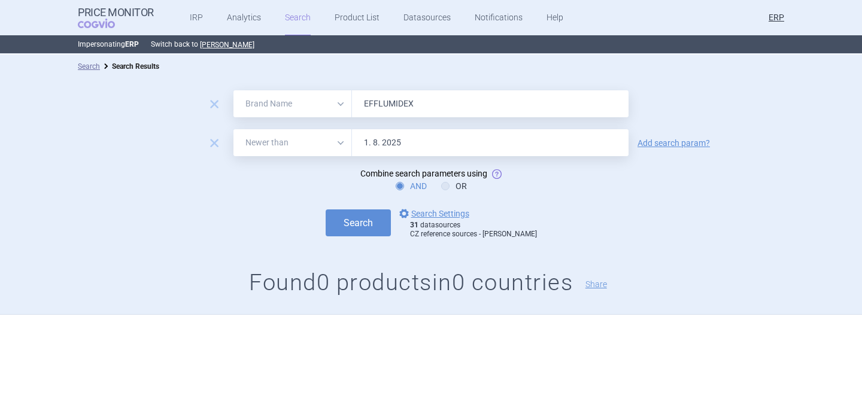
click at [385, 102] on input "EFFLUMIDEX" at bounding box center [490, 103] width 277 height 27
paste input "GANFORT"
click at [380, 213] on button "Search" at bounding box center [358, 223] width 65 height 27
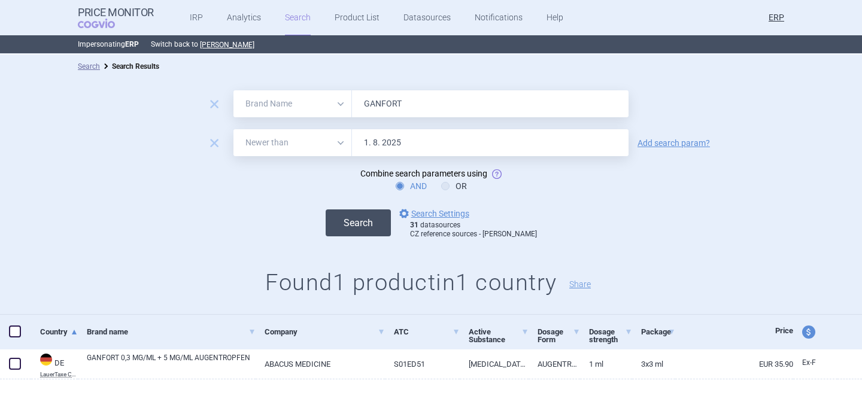
scroll to position [4, 0]
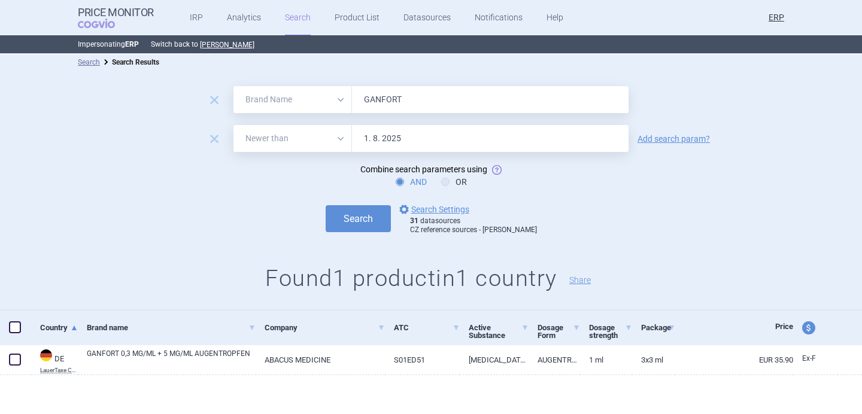
click at [379, 96] on input "GANFORT" at bounding box center [490, 99] width 277 height 27
paste input "LUMIGAN"
click at [374, 222] on button "Search" at bounding box center [358, 218] width 65 height 27
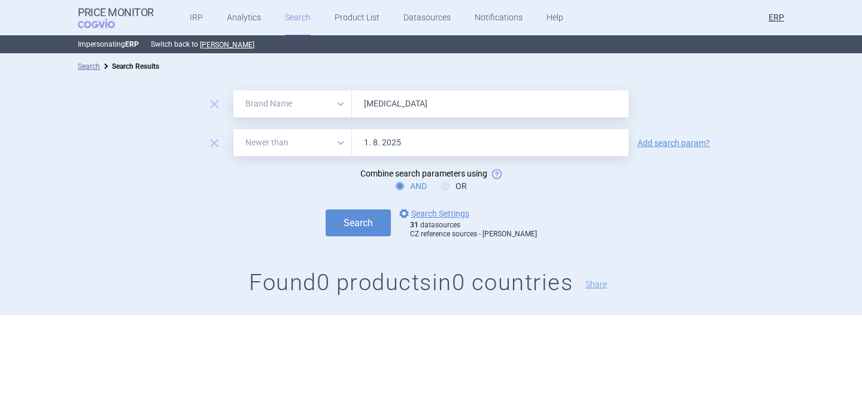
click at [393, 99] on input "LUMIGAN" at bounding box center [490, 103] width 277 height 27
paste input "OZURDEX"
click at [369, 222] on button "Search" at bounding box center [358, 223] width 65 height 27
click at [387, 101] on input "OZURDEX" at bounding box center [490, 103] width 277 height 27
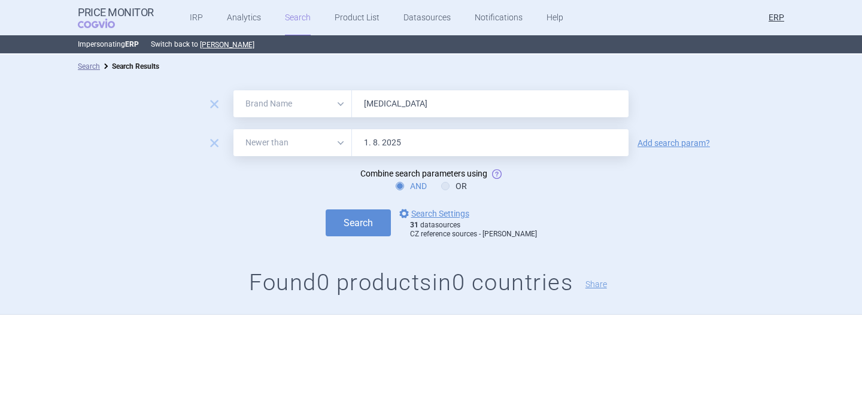
click at [387, 101] on input "OZURDEX" at bounding box center [490, 103] width 277 height 27
paste input "PANZYTRAT"
click at [367, 221] on button "Search" at bounding box center [358, 223] width 65 height 27
click at [391, 108] on input "PANZYTRAT" at bounding box center [490, 103] width 277 height 27
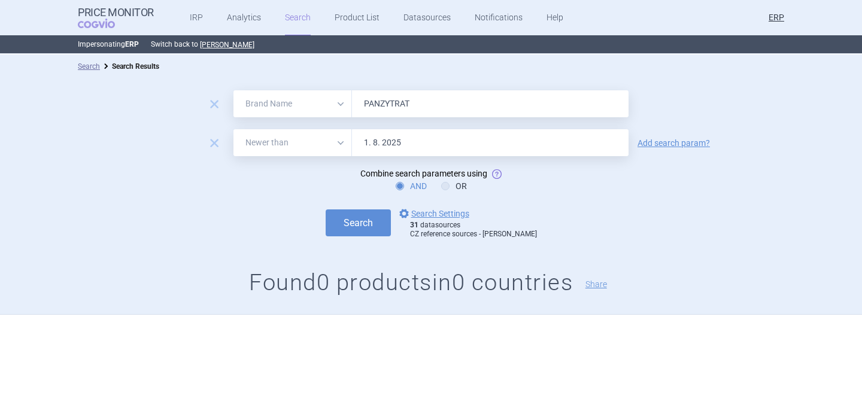
paste input "URIVIS"
click at [374, 216] on button "Search" at bounding box center [358, 223] width 65 height 27
click at [399, 105] on input "PURIVIST" at bounding box center [490, 103] width 277 height 27
paste input "YLERA"
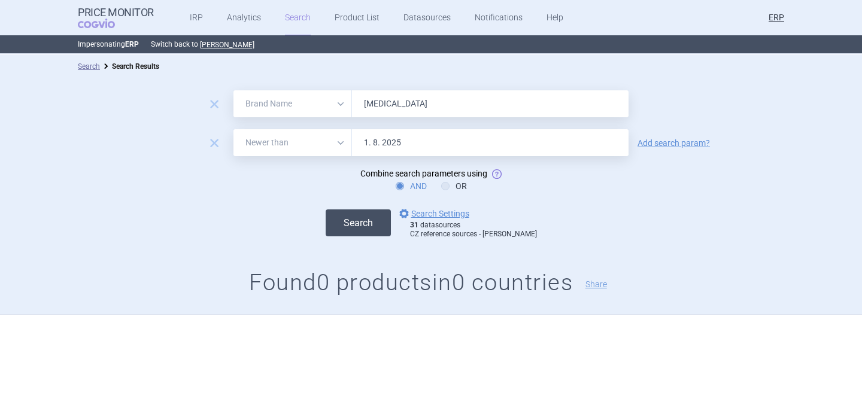
type input "PYLERA"
click at [376, 231] on button "Search" at bounding box center [358, 223] width 65 height 27
click at [441, 210] on link "options Search Settings" at bounding box center [433, 214] width 72 height 14
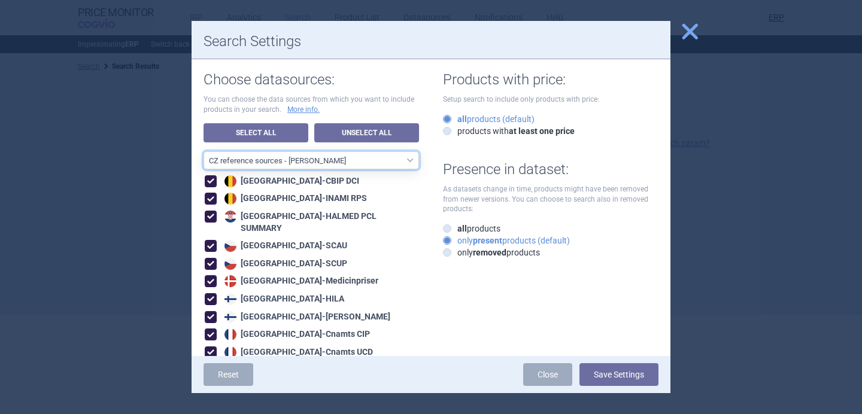
click at [359, 166] on select "All data sources CZ reference sources - Reimbursement SK reference sources - Of…" at bounding box center [312, 161] width 216 height 18
select select "9dbb7c6e-ea10-47e4-ac46-e28bda984dcc"
click at [204, 152] on select "All data sources CZ reference sources - Reimbursement SK reference sources - Of…" at bounding box center [312, 161] width 216 height 18
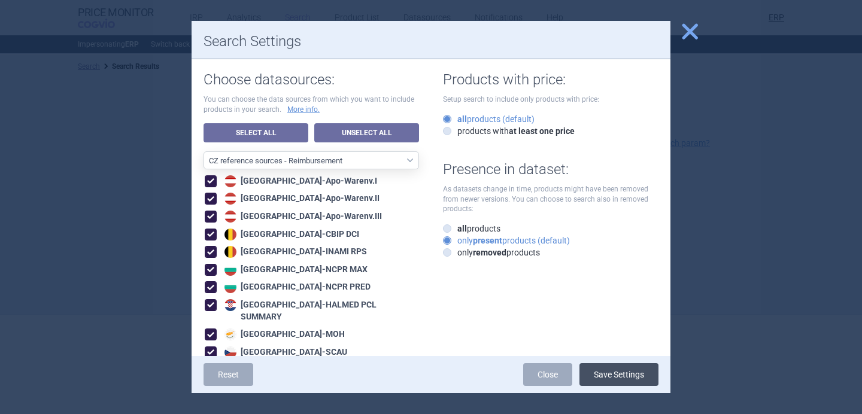
click at [611, 375] on button "Save Settings" at bounding box center [619, 375] width 79 height 23
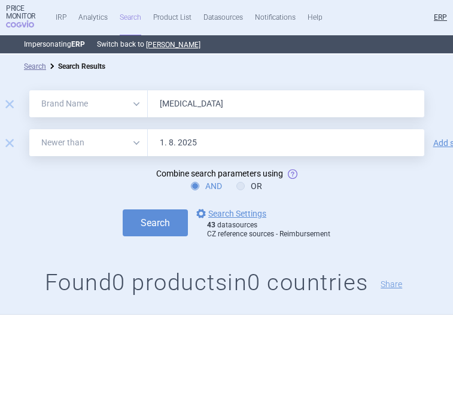
click at [221, 90] on input "PYLERA" at bounding box center [286, 103] width 277 height 27
paste input "STELA"
click at [150, 230] on button "Search" at bounding box center [155, 223] width 65 height 27
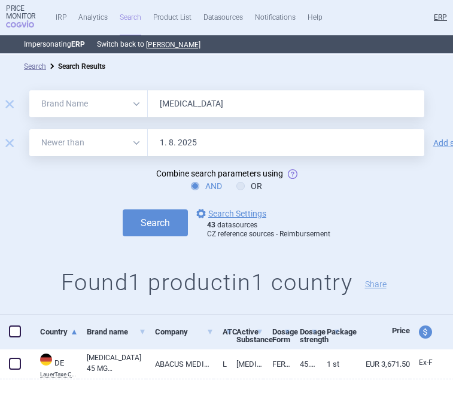
click at [235, 107] on input "STELARA" at bounding box center [286, 103] width 277 height 27
paste input "COSENTYX"
click at [178, 217] on button "Search" at bounding box center [155, 223] width 65 height 27
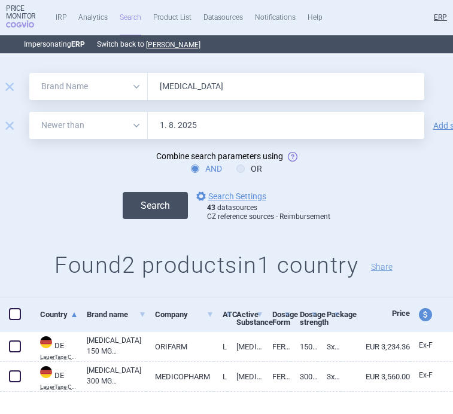
scroll to position [34, 0]
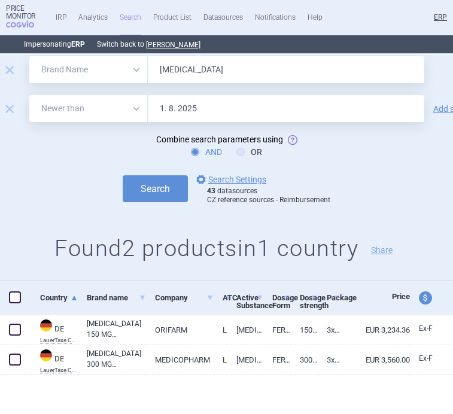
click at [175, 66] on input "COSENTYX" at bounding box center [286, 69] width 277 height 27
paste input "KYNTHEUM"
click at [163, 183] on button "Search" at bounding box center [155, 188] width 65 height 27
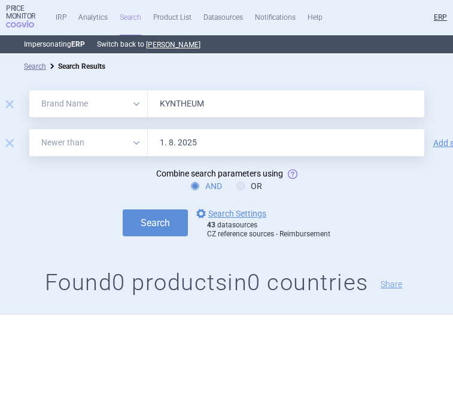
click at [305, 107] on input "KYNTHEUM" at bounding box center [286, 103] width 277 height 27
paste input "TALTZ"
type input "TALTZ"
click at [171, 214] on button "Search" at bounding box center [155, 223] width 65 height 27
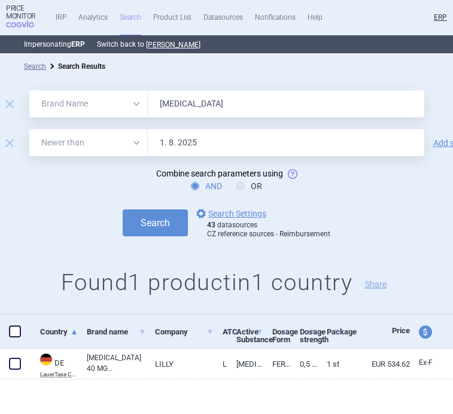
scroll to position [4, 0]
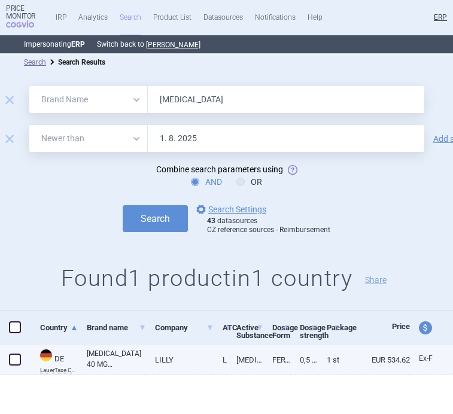
click at [117, 363] on link "TALTZ 40 MG INJEKTIONSLÖSUNG I.E.FERTIGSPRITZE" at bounding box center [116, 360] width 59 height 22
select select "EUR"
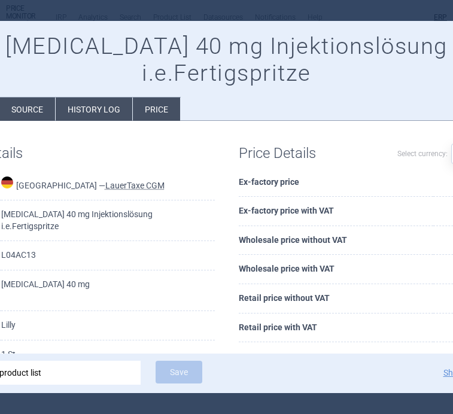
click at [260, 17] on div at bounding box center [226, 207] width 453 height 414
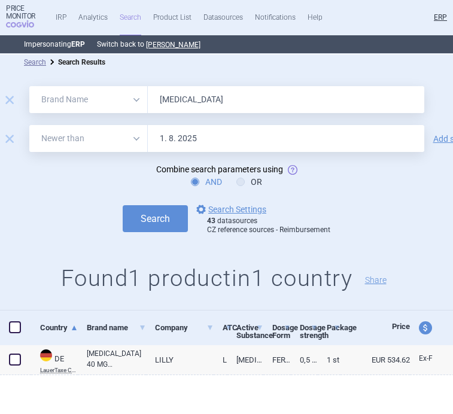
click at [184, 100] on input "TALTZ" at bounding box center [286, 99] width 277 height 27
paste input "REMFYA"
type input "TREMFYA"
click at [152, 219] on button "Search" at bounding box center [155, 218] width 65 height 27
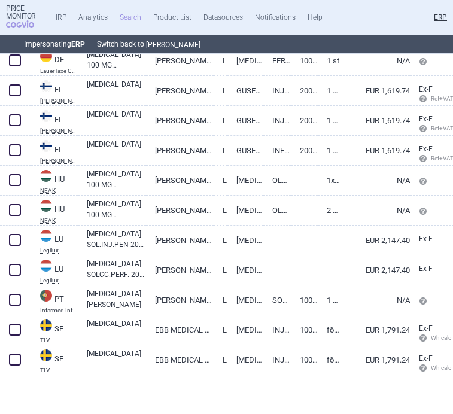
scroll to position [325, 0]
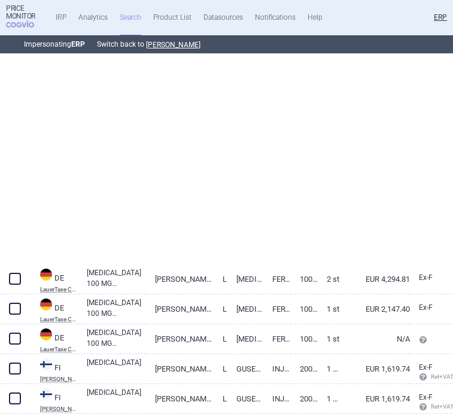
select select "brandName"
select select "newerThan"
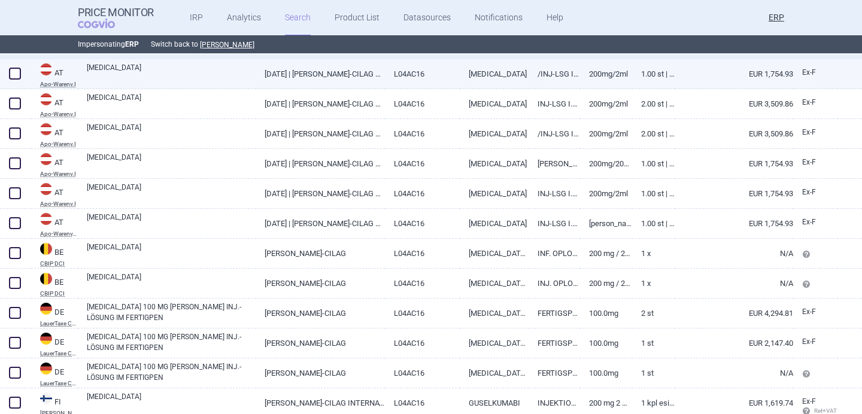
scroll to position [235, 0]
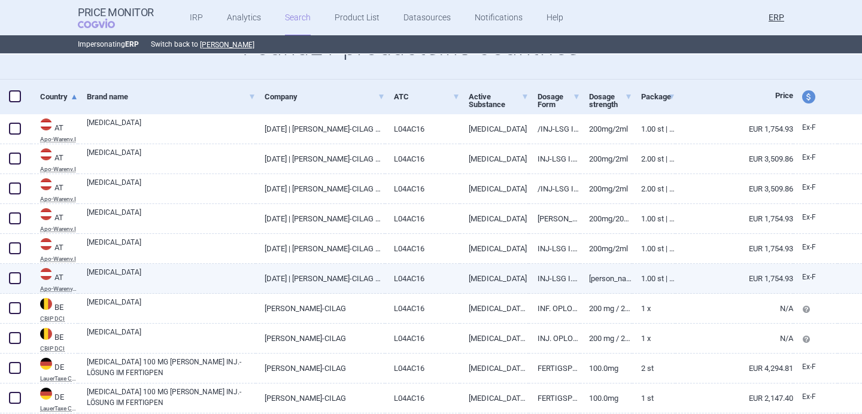
click at [238, 282] on link "TREMFYA" at bounding box center [171, 278] width 169 height 22
select select "EUR"
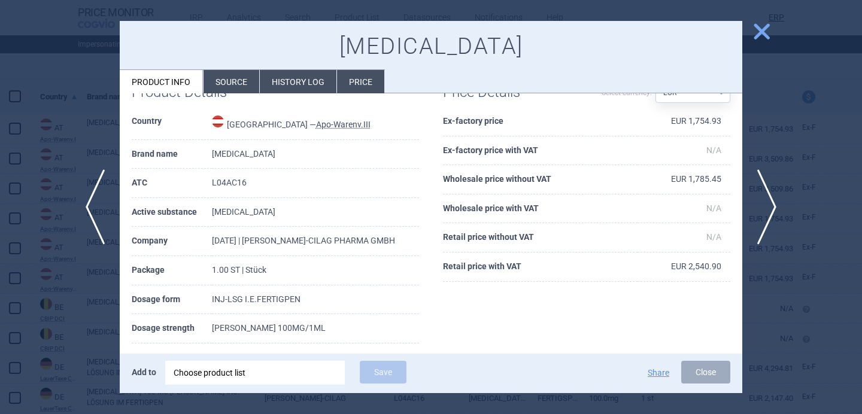
scroll to position [38, 0]
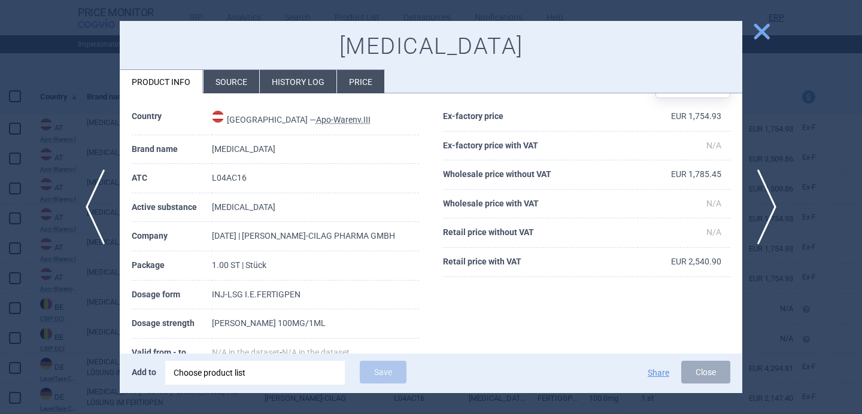
click at [274, 369] on div "Choose product list" at bounding box center [255, 373] width 163 height 24
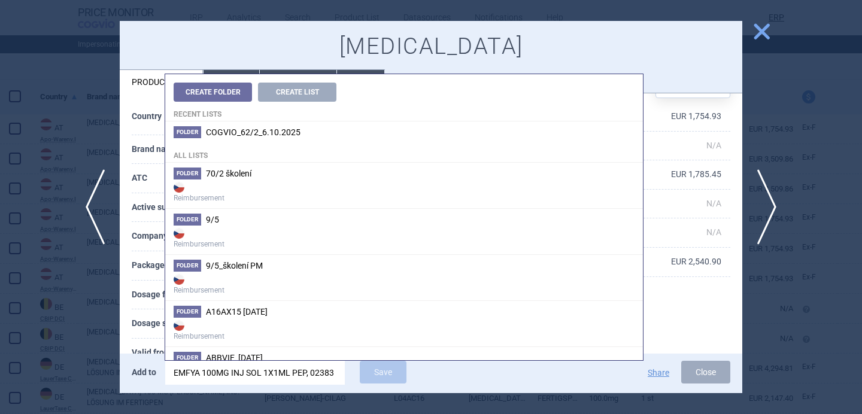
scroll to position [0, 9]
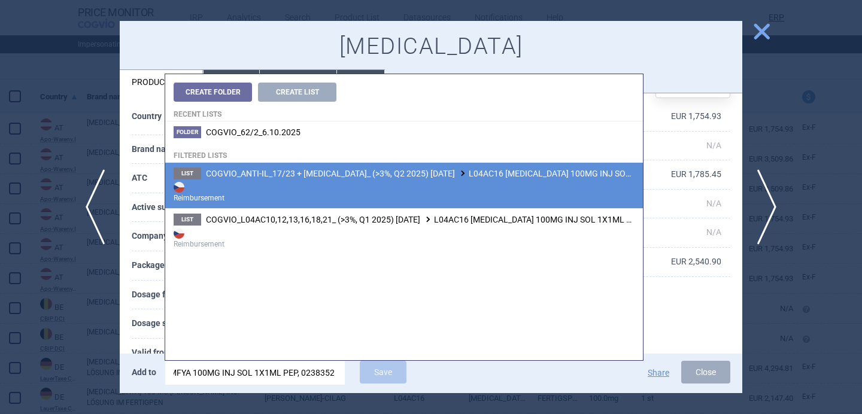
type input "EMFYA 100MG INJ SOL 1X1ML PEP, 0238352"
click at [358, 187] on strong "Reimbursement" at bounding box center [404, 192] width 461 height 24
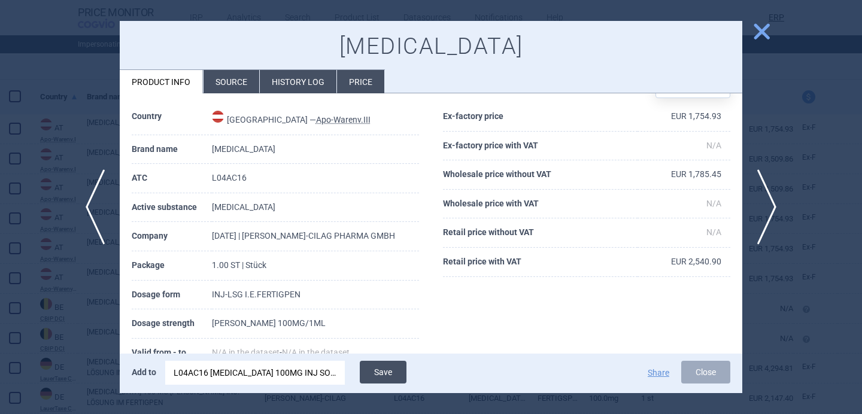
click at [383, 371] on button "Save" at bounding box center [383, 372] width 47 height 23
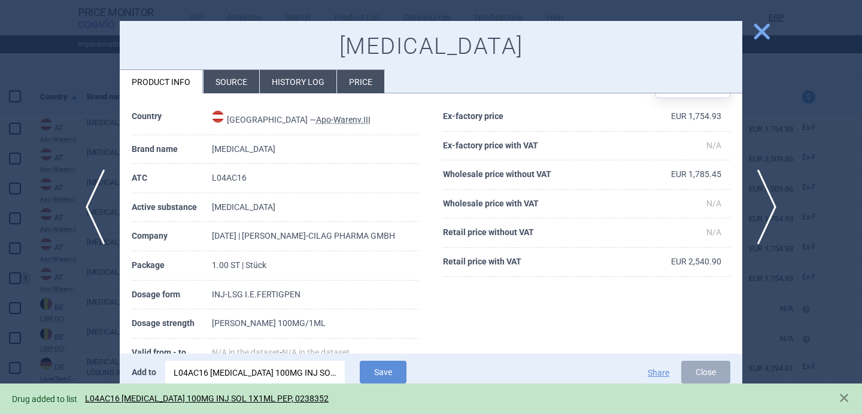
click at [89, 314] on div at bounding box center [431, 207] width 862 height 414
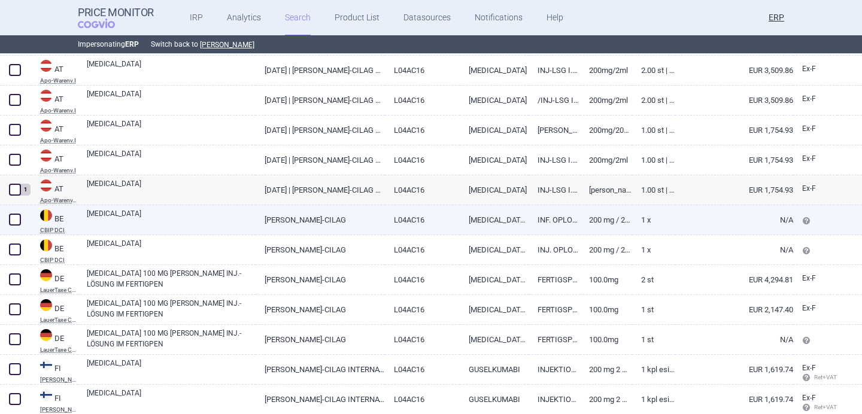
scroll to position [334, 0]
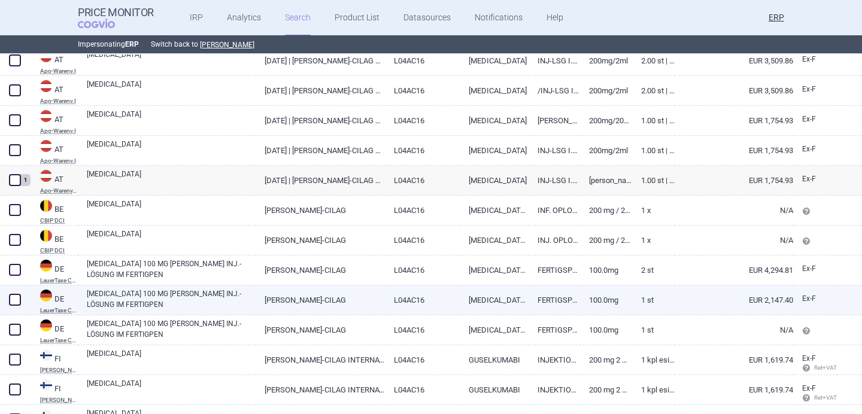
click at [203, 298] on link "TREMFYA 100 MG PUSHPEN INJ.-LÖSUNG IM FERTIGPEN" at bounding box center [171, 300] width 169 height 22
select select "EUR"
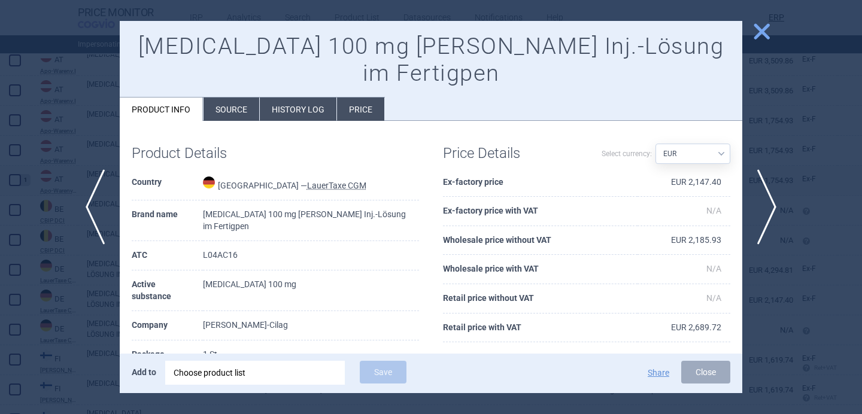
click at [253, 380] on div "Choose product list" at bounding box center [255, 373] width 163 height 24
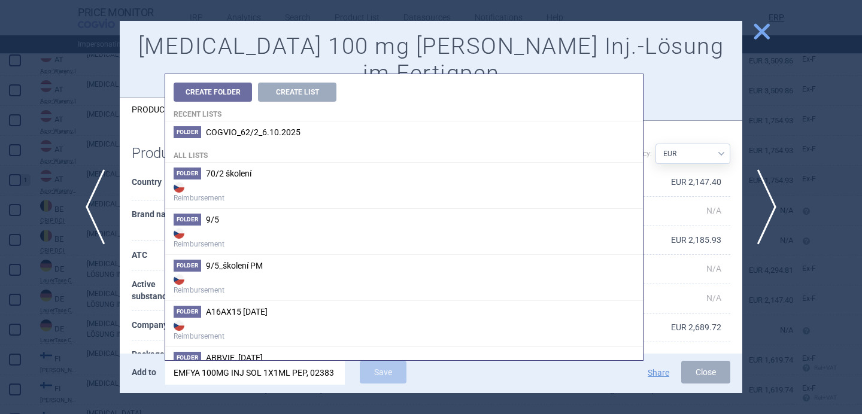
scroll to position [0, 9]
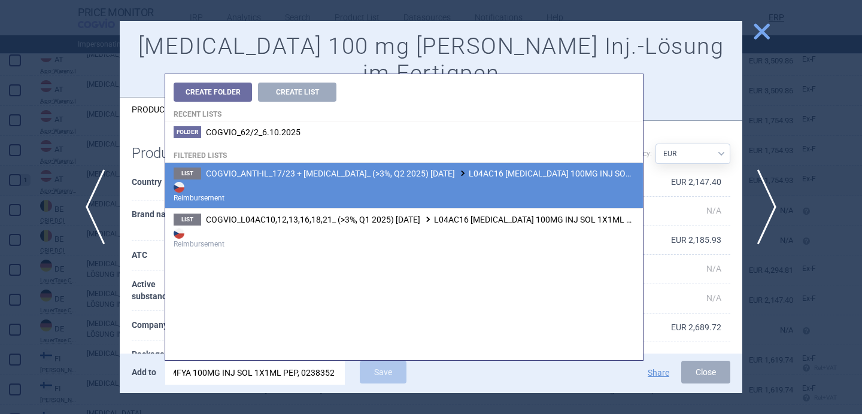
type input "EMFYA 100MG INJ SOL 1X1ML PEP, 0238352"
click at [378, 193] on strong "Reimbursement" at bounding box center [404, 192] width 461 height 24
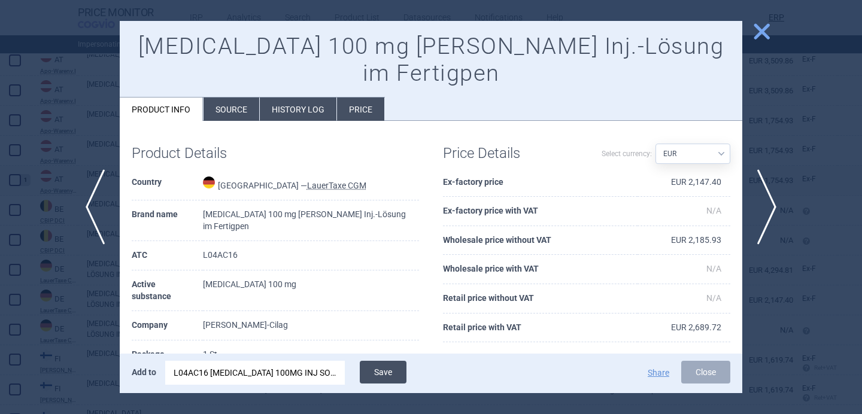
click at [386, 371] on button "Save" at bounding box center [383, 372] width 47 height 23
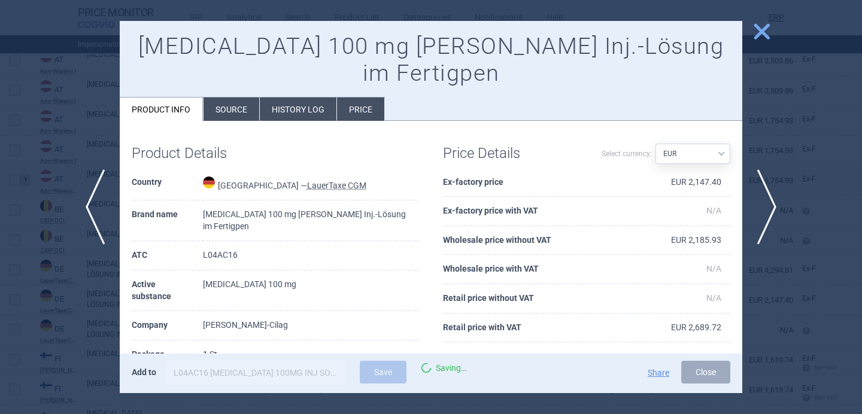
click at [89, 336] on div at bounding box center [431, 207] width 862 height 414
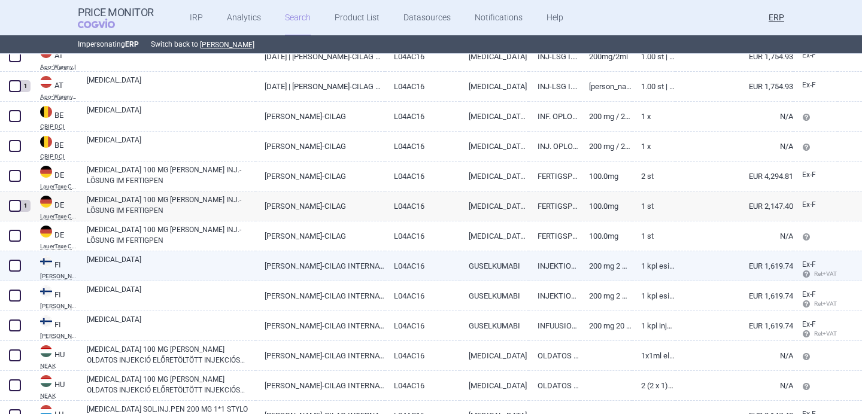
scroll to position [431, 0]
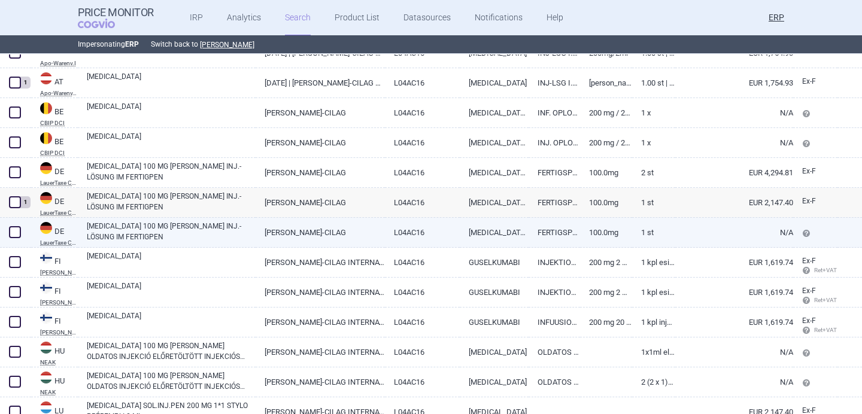
click at [116, 236] on link "TREMFYA 100 MG PUSHPEN INJ.-LÖSUNG IM FERTIGPEN" at bounding box center [171, 232] width 169 height 22
select select "EUR"
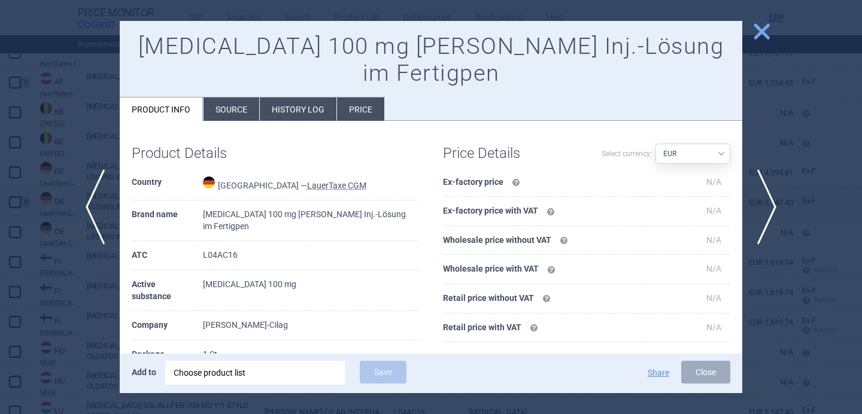
click at [263, 371] on div "Choose product list" at bounding box center [255, 373] width 163 height 24
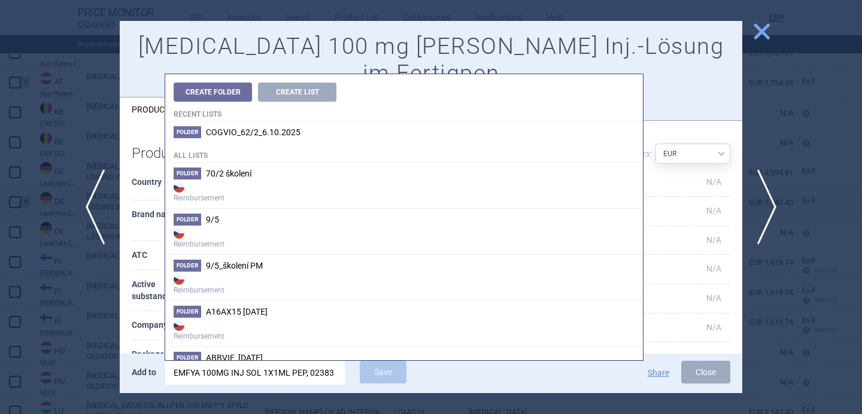
scroll to position [0, 9]
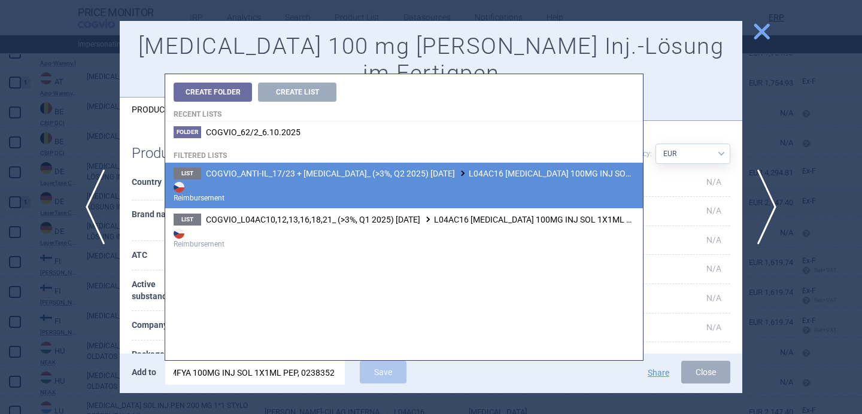
type input "EMFYA 100MG INJ SOL 1X1ML PEP, 0238352"
click at [369, 183] on strong "Reimbursement" at bounding box center [404, 192] width 461 height 24
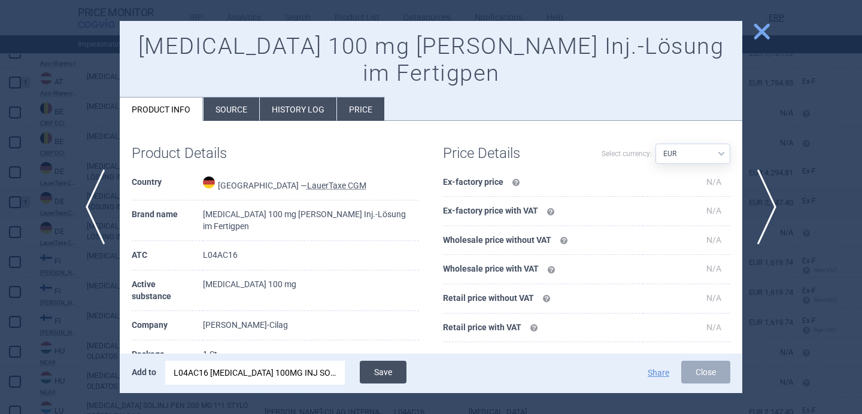
click at [393, 378] on button "Save" at bounding box center [383, 372] width 47 height 23
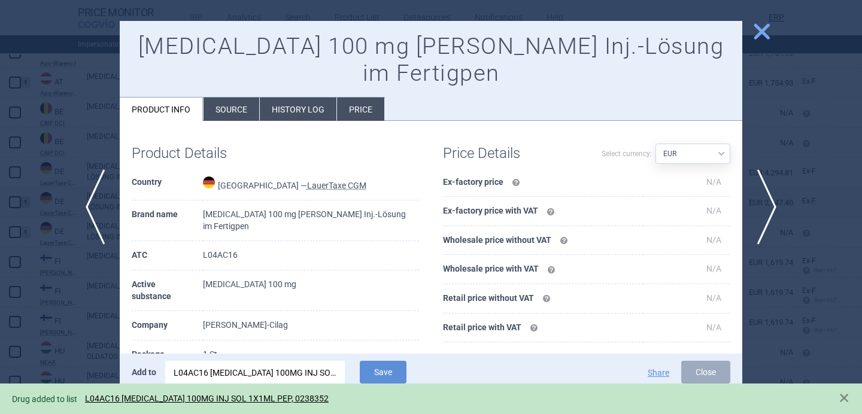
click at [72, 320] on div at bounding box center [431, 207] width 862 height 414
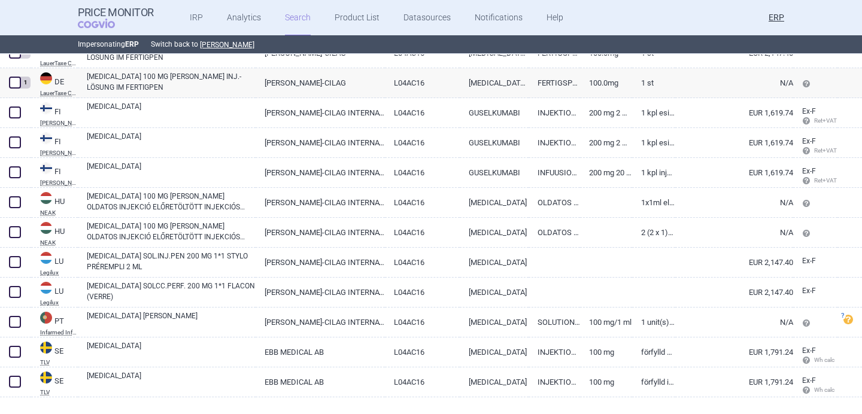
scroll to position [603, 0]
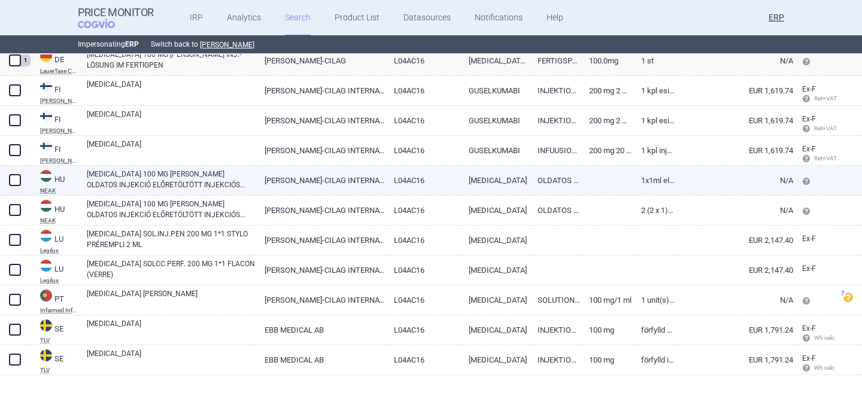
click at [14, 180] on span at bounding box center [15, 180] width 12 height 12
checkbox input "true"
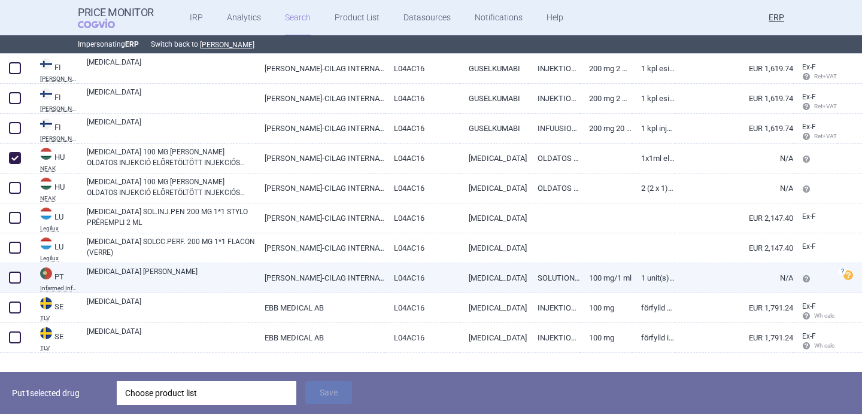
scroll to position [645, 0]
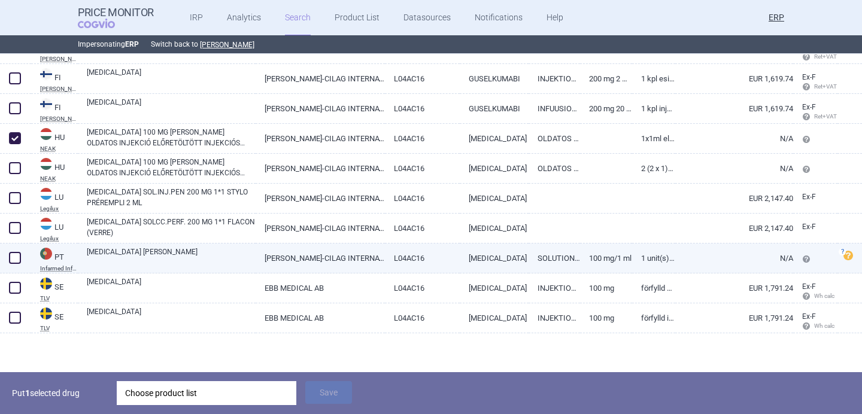
click at [17, 257] on span at bounding box center [15, 258] width 12 height 12
checkbox input "true"
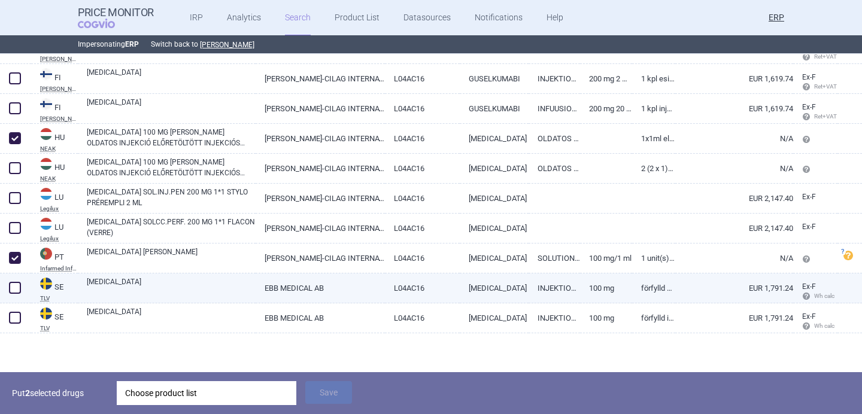
click at [143, 292] on link "TREMFYA" at bounding box center [171, 288] width 169 height 22
select select "EUR"
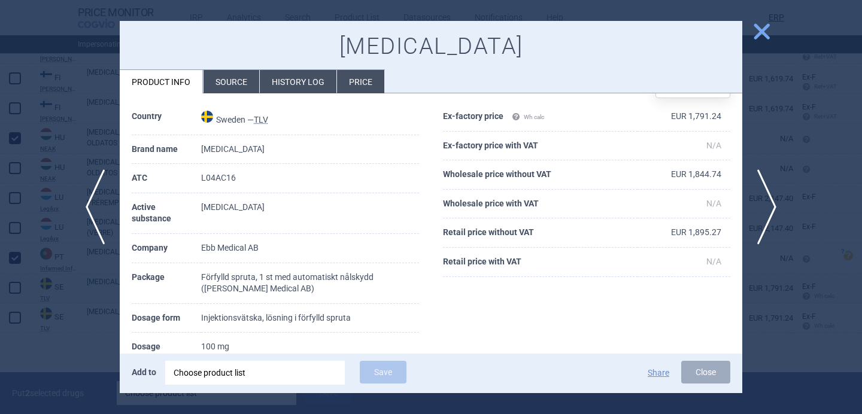
scroll to position [41, 0]
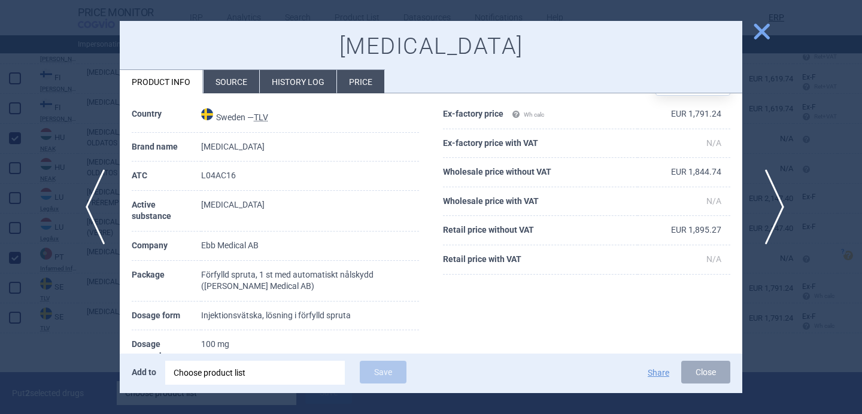
click at [767, 202] on span "next" at bounding box center [771, 206] width 27 height 75
click at [86, 335] on div at bounding box center [431, 207] width 862 height 414
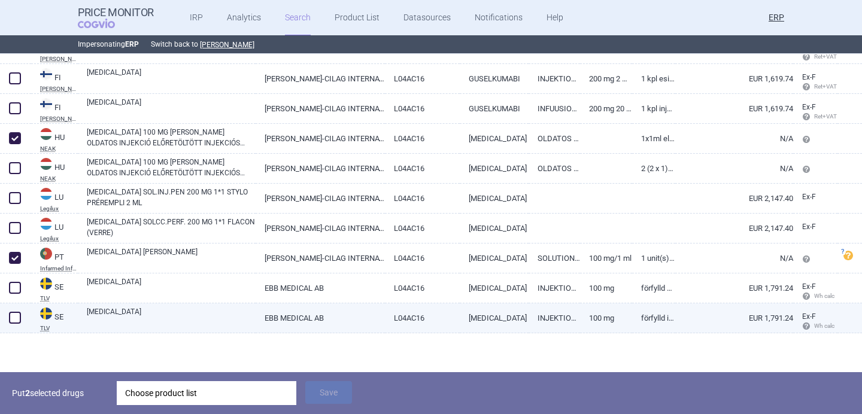
click at [20, 317] on span at bounding box center [15, 318] width 12 height 12
click at [188, 402] on div "Choose product list" at bounding box center [206, 393] width 163 height 24
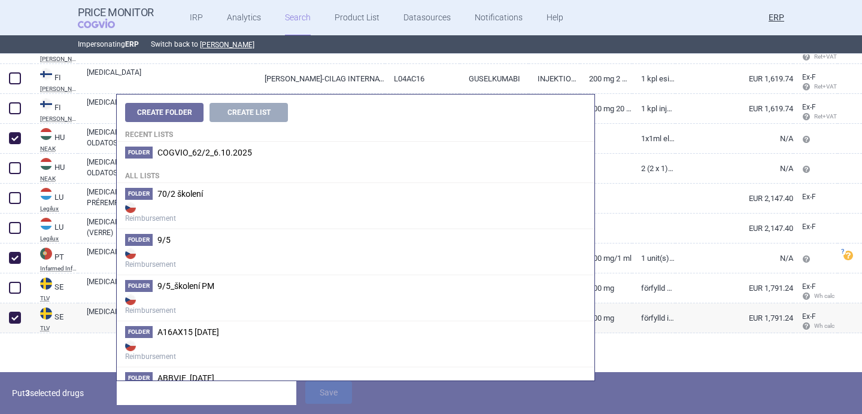
click at [83, 347] on div at bounding box center [431, 353] width 862 height 39
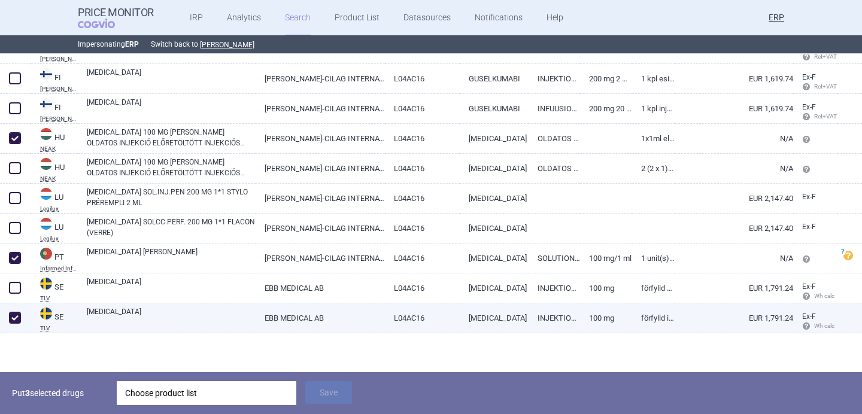
click at [14, 325] on span at bounding box center [15, 318] width 18 height 18
checkbox input "false"
click at [181, 389] on div "Choose product list" at bounding box center [206, 393] width 163 height 24
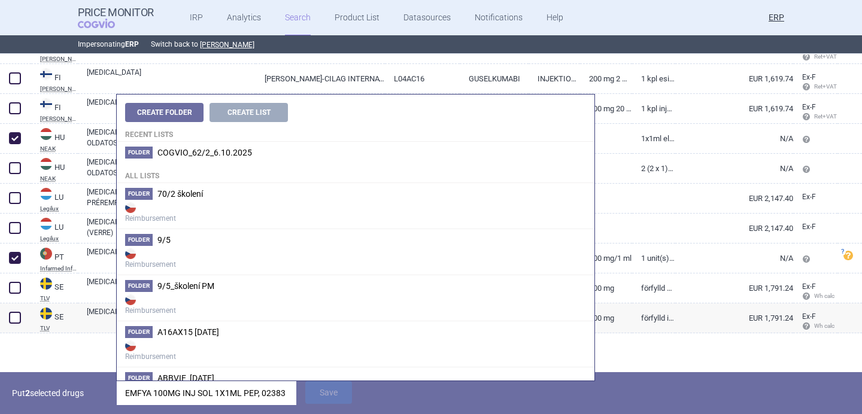
scroll to position [0, 9]
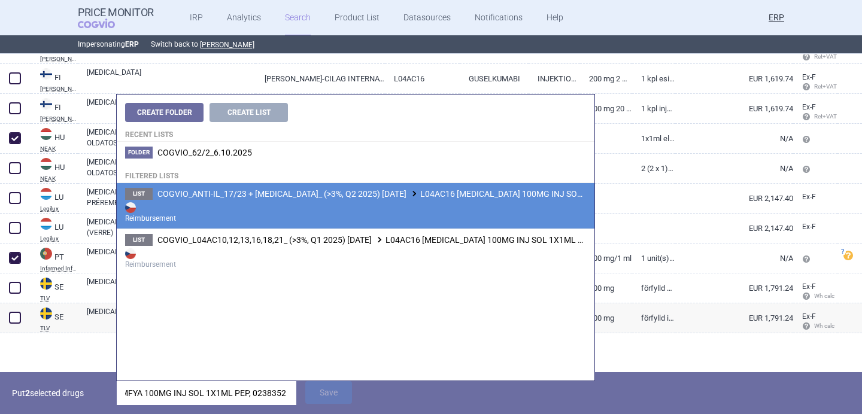
type input "EMFYA 100MG INJ SOL 1X1ML PEP, 0238352"
click at [331, 187] on li "List COGVIO_ANTI-IL_17/23 + STELARA_ (>3%, Q2 2025) 5.9.2025 L04AC16 TREMFYA 10…" at bounding box center [356, 206] width 478 height 46
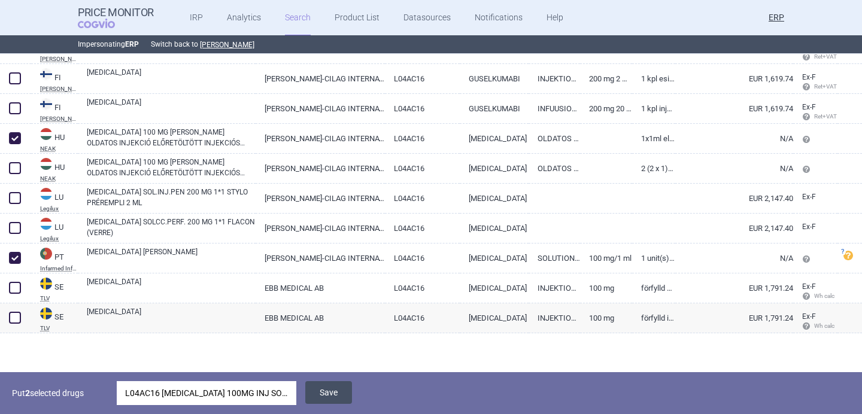
click at [338, 388] on button "Save" at bounding box center [328, 392] width 47 height 23
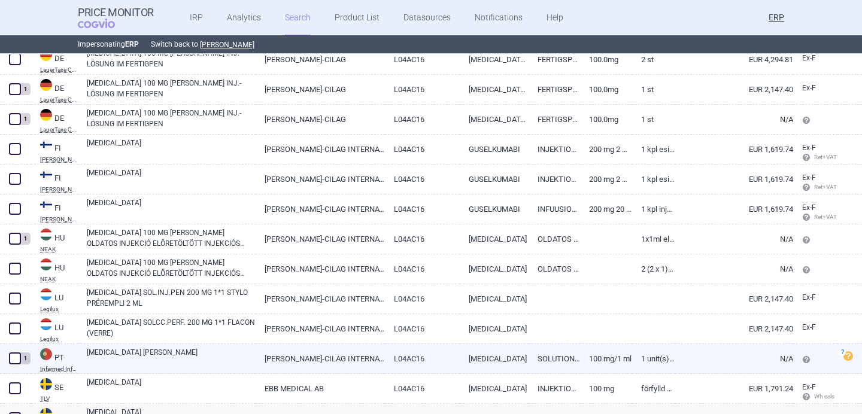
scroll to position [546, 0]
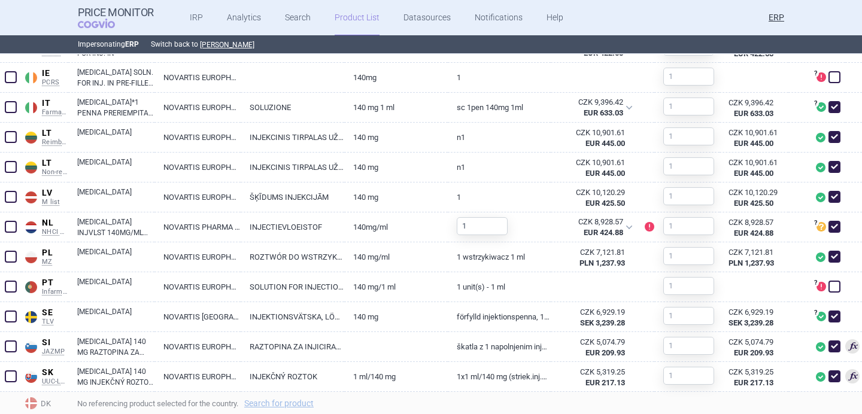
scroll to position [843, 0]
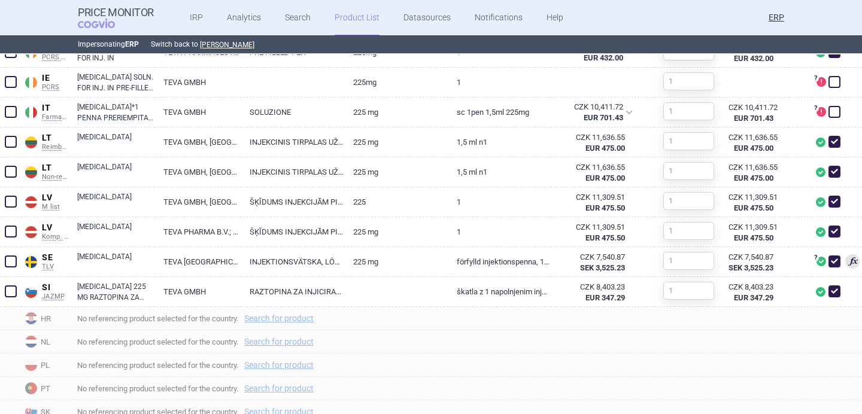
scroll to position [778, 0]
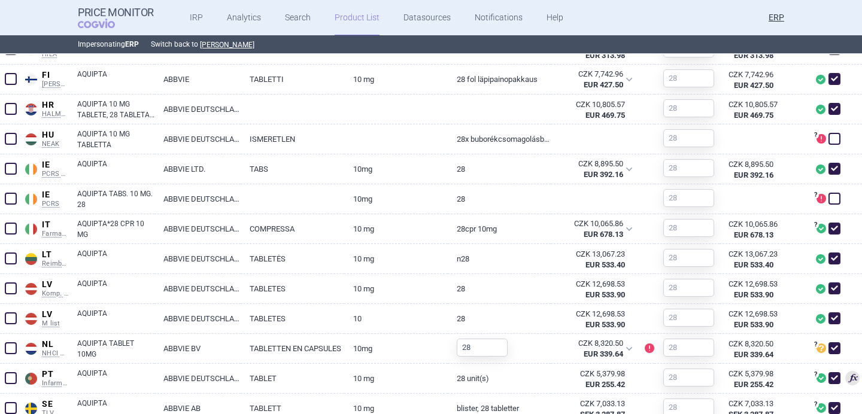
scroll to position [616, 0]
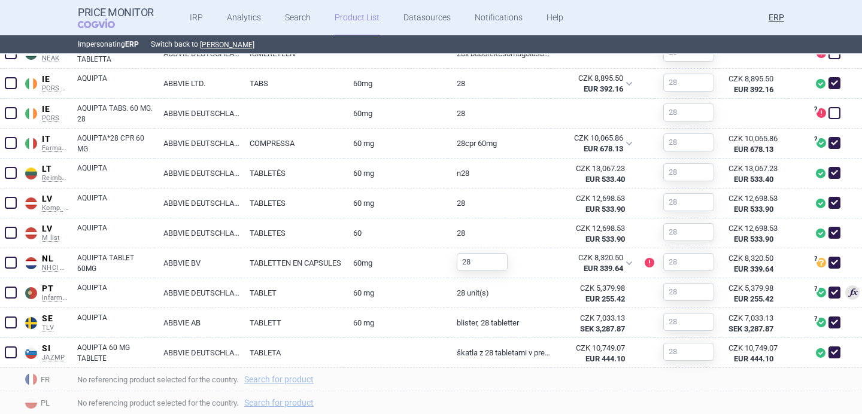
scroll to position [799, 0]
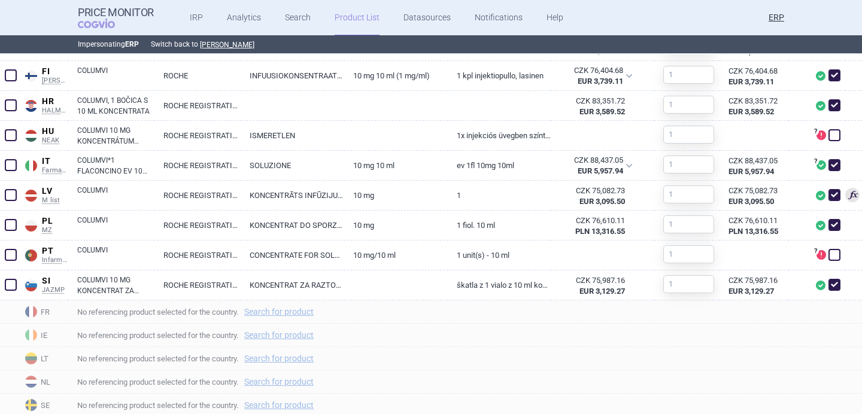
scroll to position [635, 0]
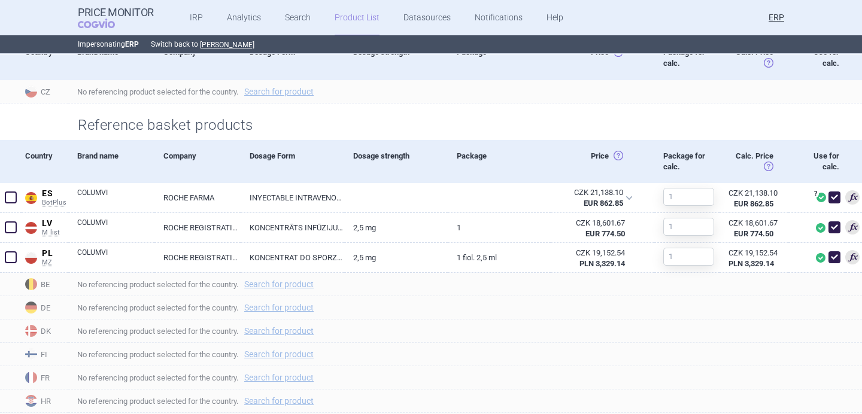
scroll to position [378, 0]
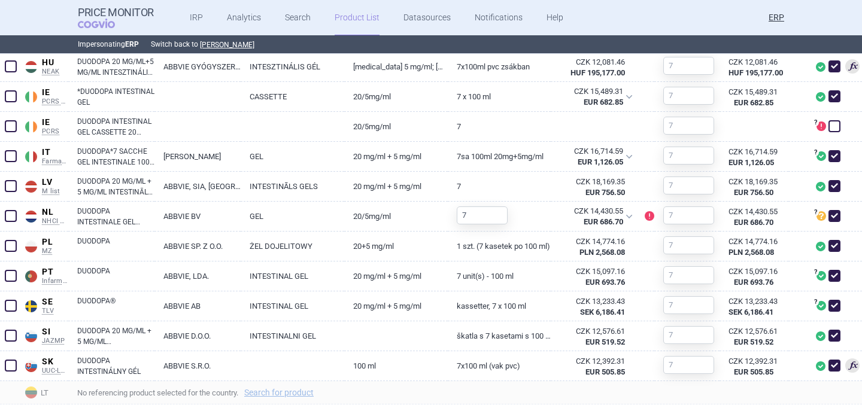
scroll to position [783, 0]
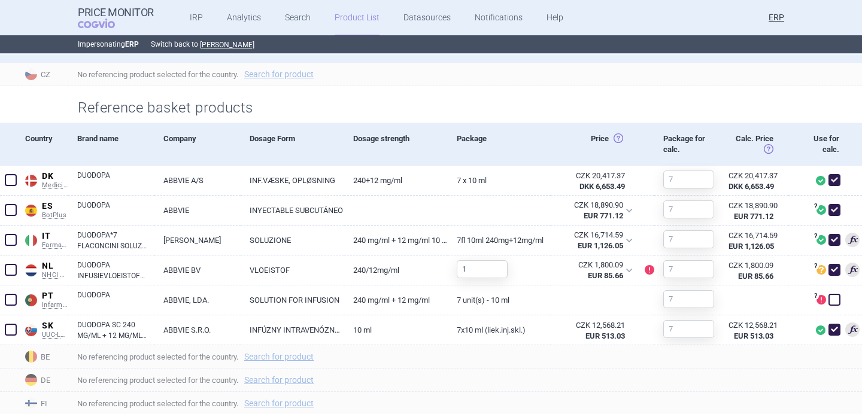
scroll to position [411, 0]
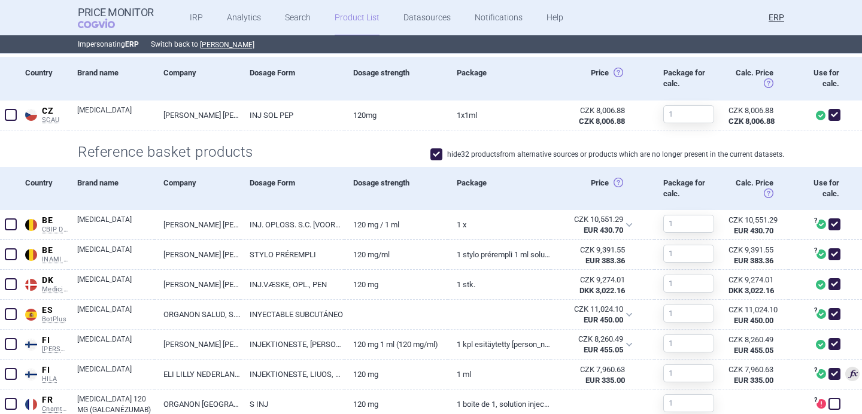
scroll to position [329, 0]
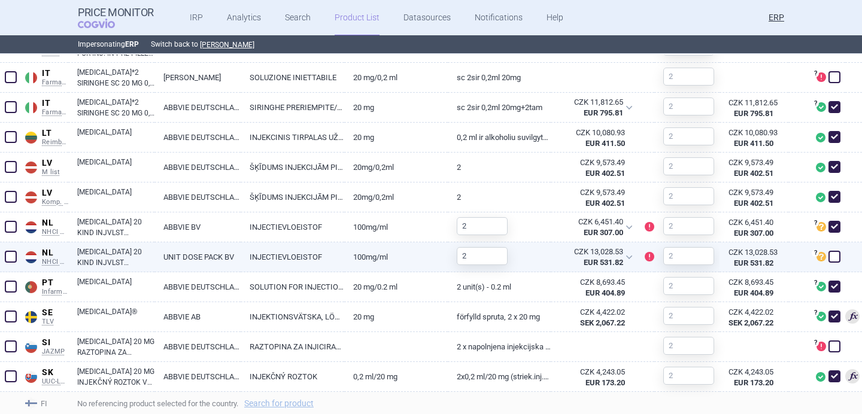
scroll to position [866, 0]
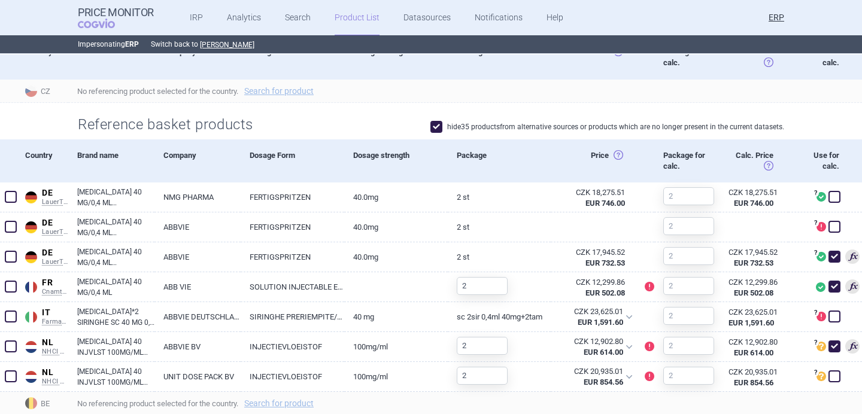
scroll to position [372, 0]
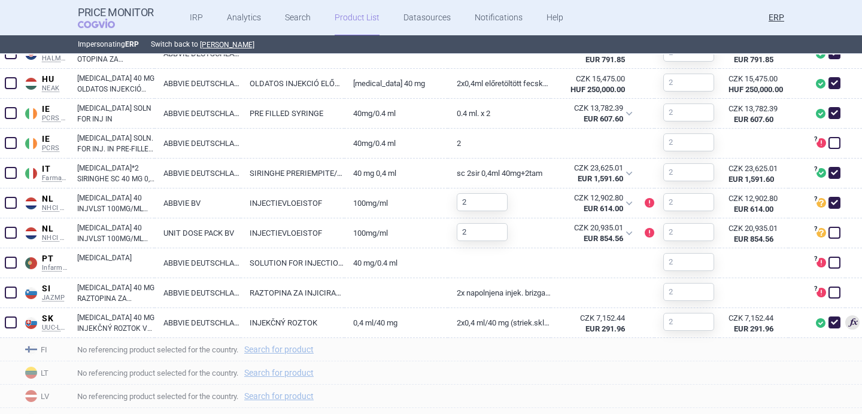
scroll to position [783, 0]
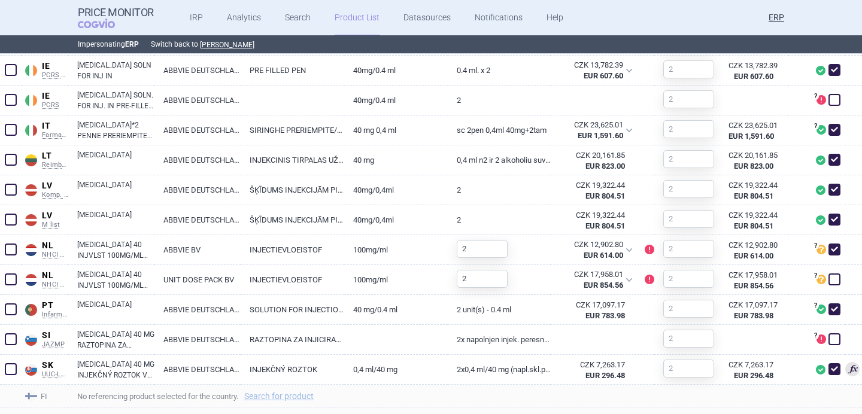
scroll to position [843, 0]
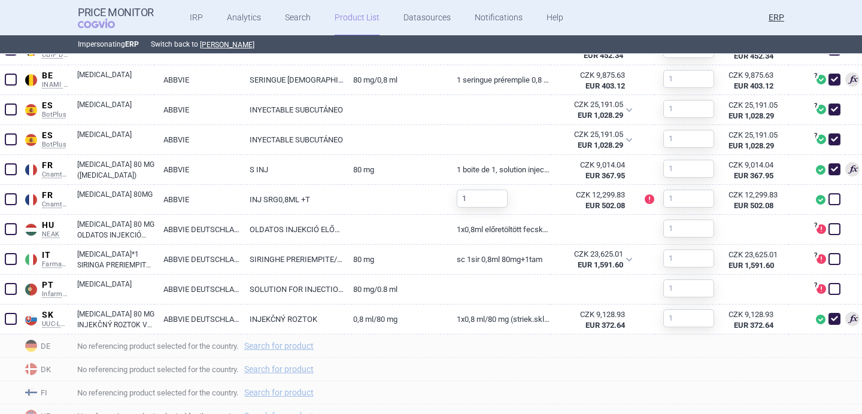
scroll to position [510, 0]
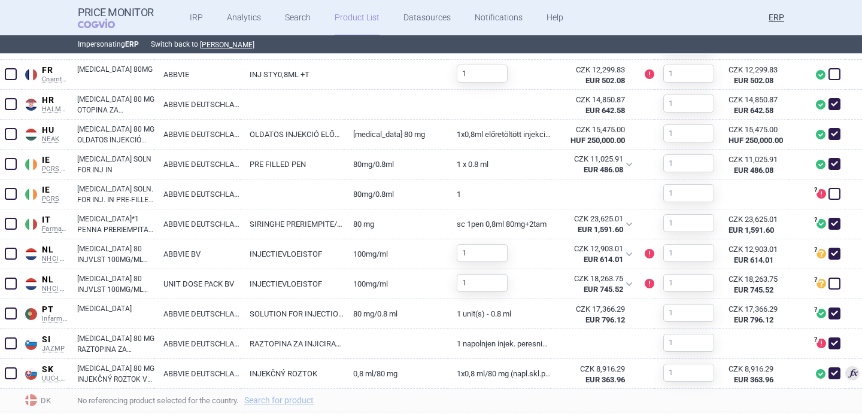
scroll to position [667, 0]
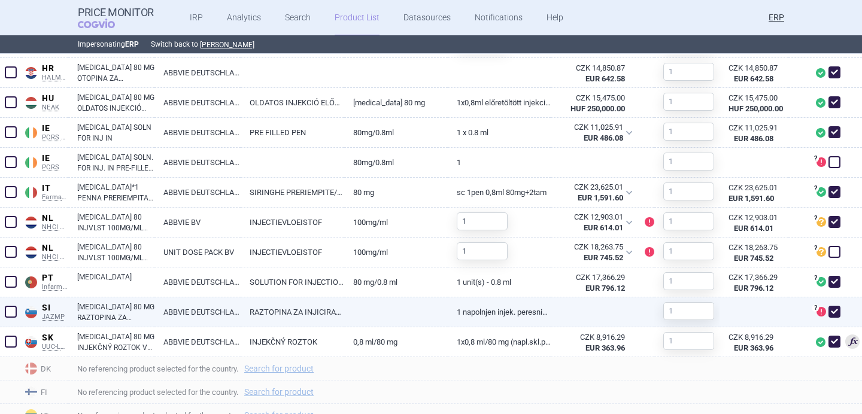
click at [835, 311] on span at bounding box center [835, 312] width 12 height 12
checkbox input "false"
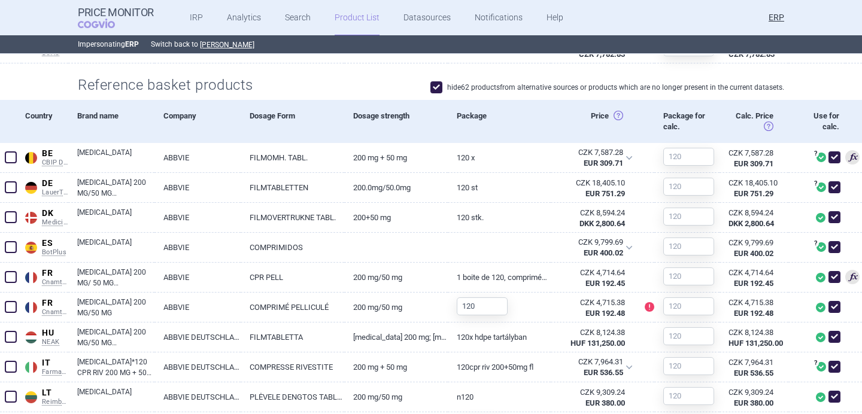
scroll to position [397, 0]
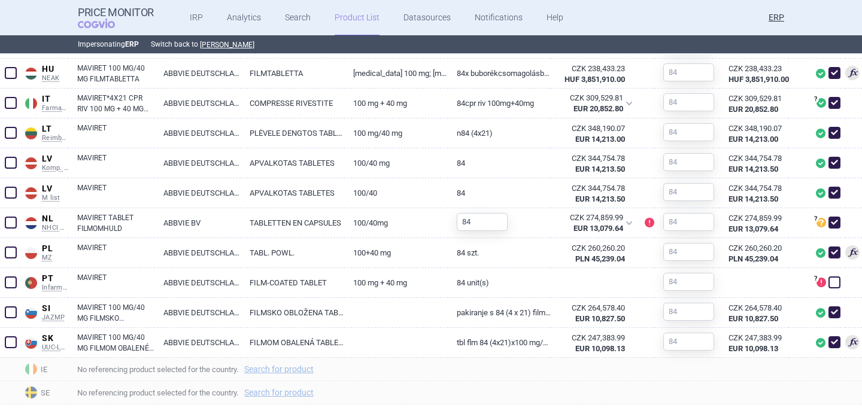
scroll to position [764, 0]
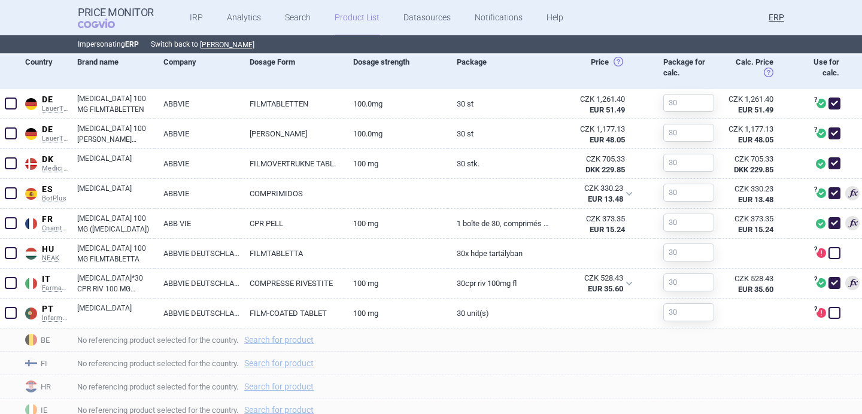
scroll to position [456, 0]
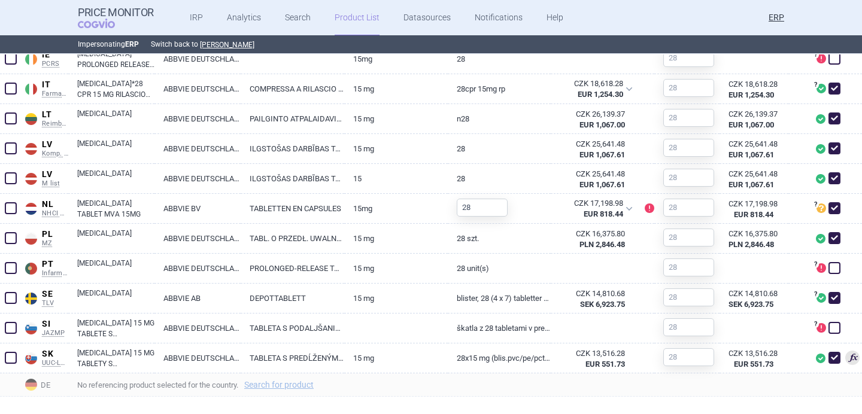
scroll to position [843, 0]
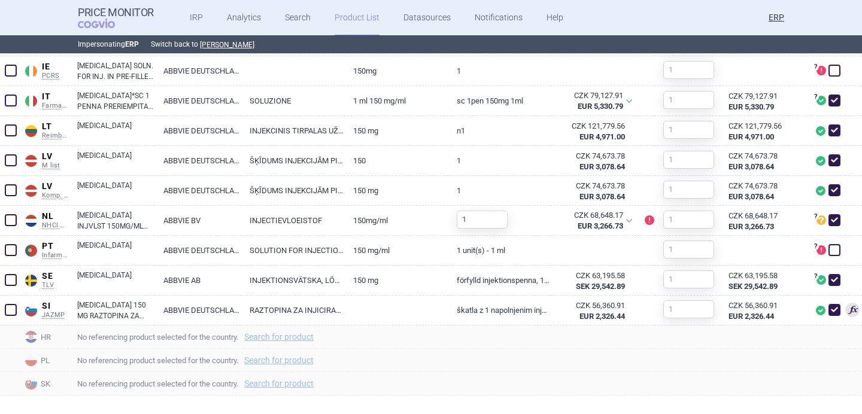
scroll to position [788, 0]
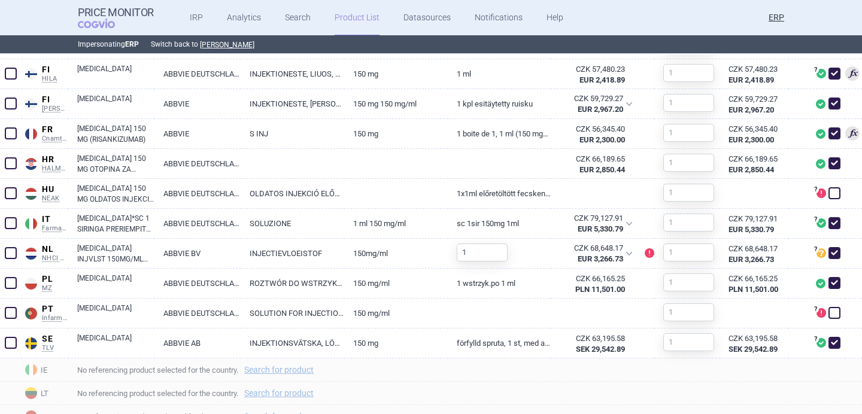
scroll to position [637, 0]
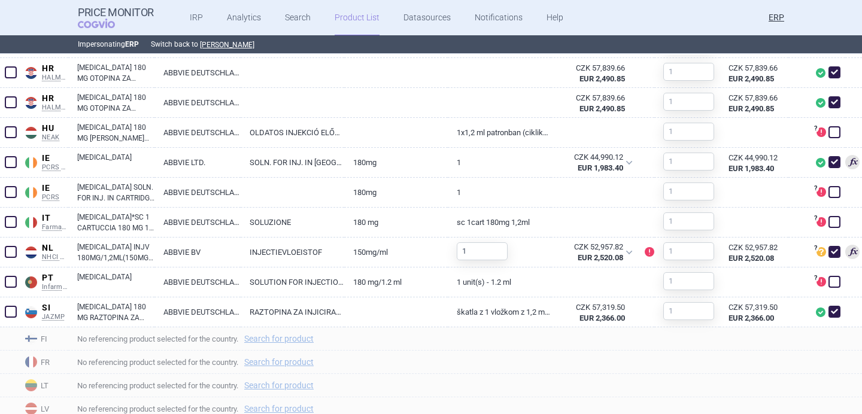
scroll to position [631, 0]
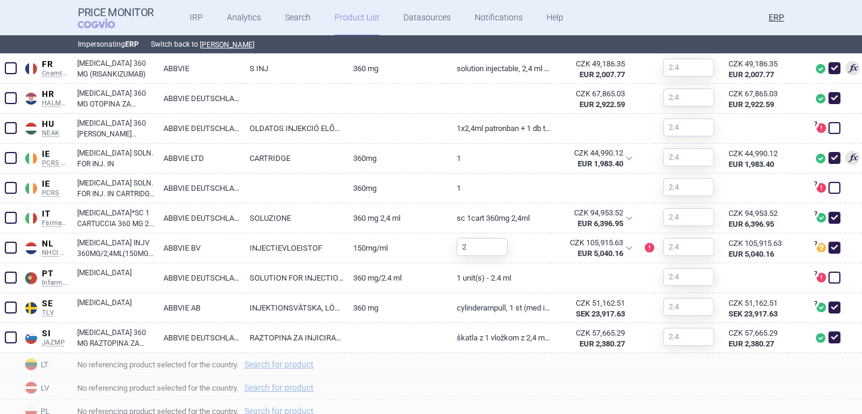
scroll to position [704, 0]
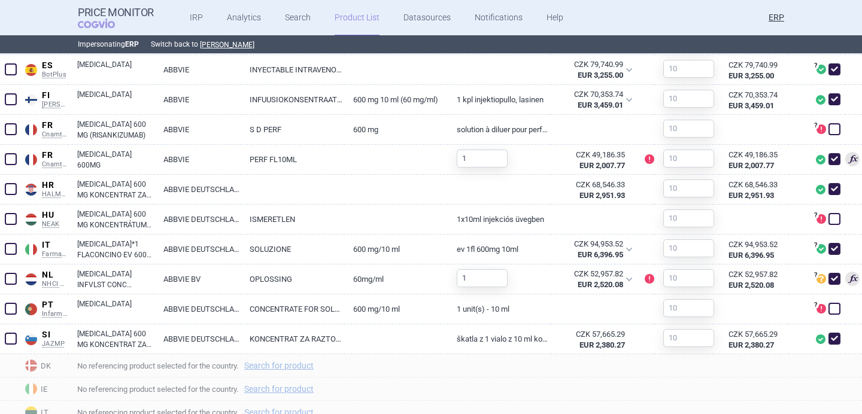
scroll to position [557, 0]
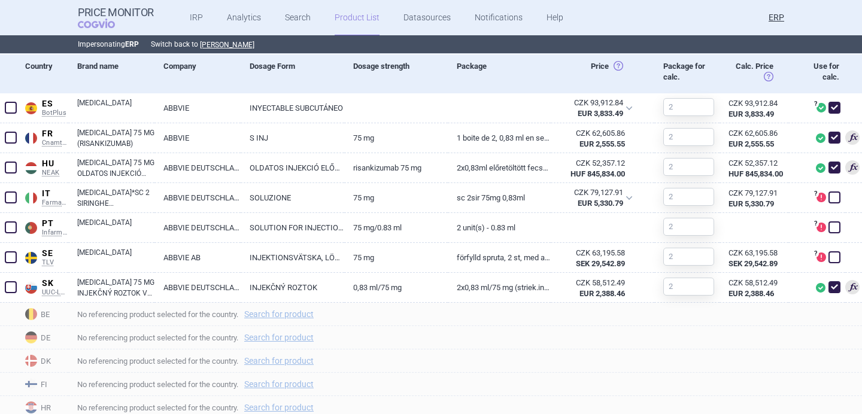
scroll to position [453, 0]
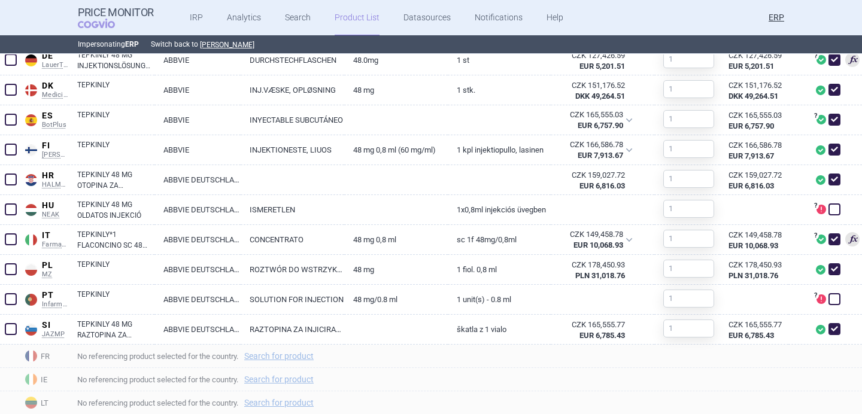
scroll to position [590, 0]
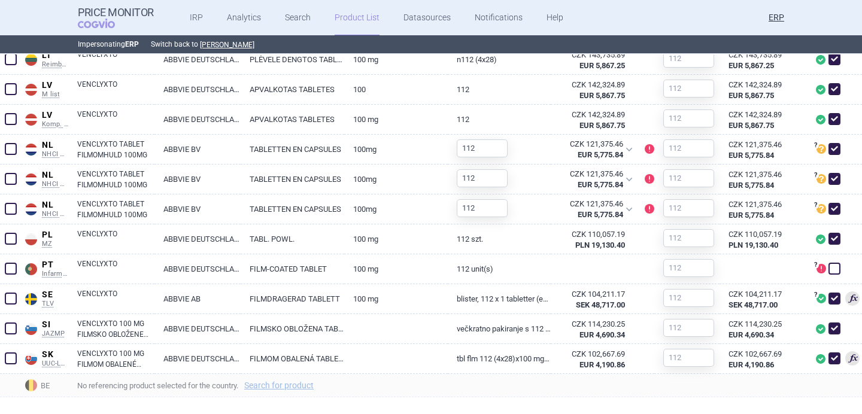
scroll to position [873, 0]
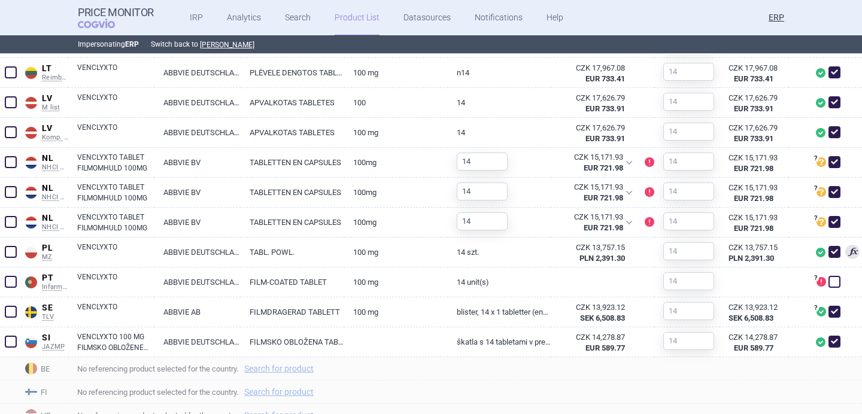
scroll to position [771, 0]
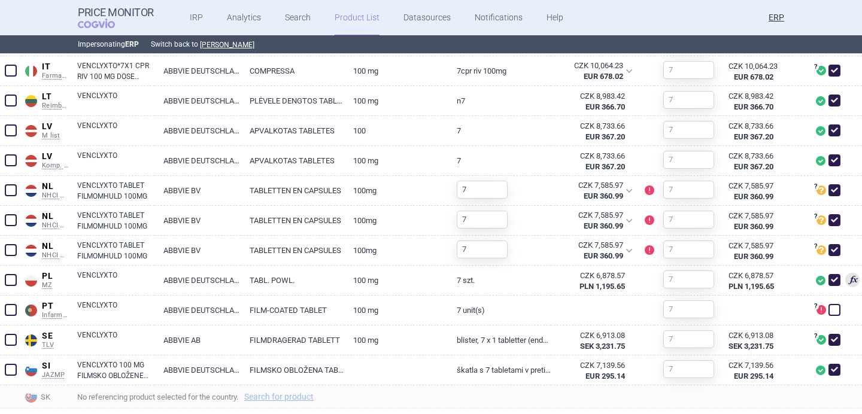
scroll to position [902, 0]
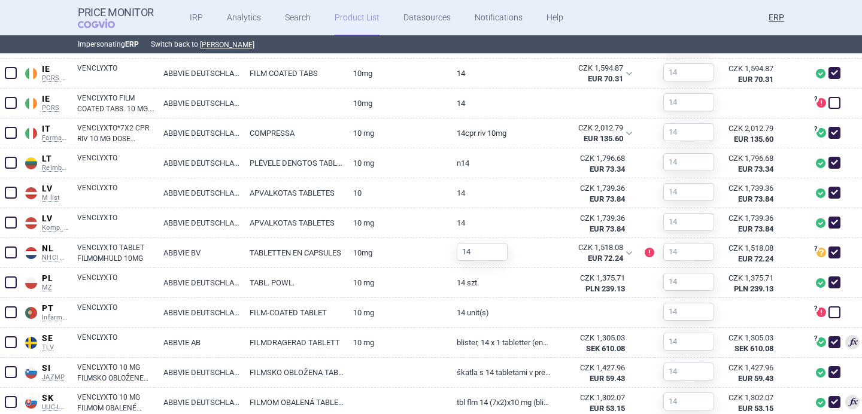
scroll to position [849, 0]
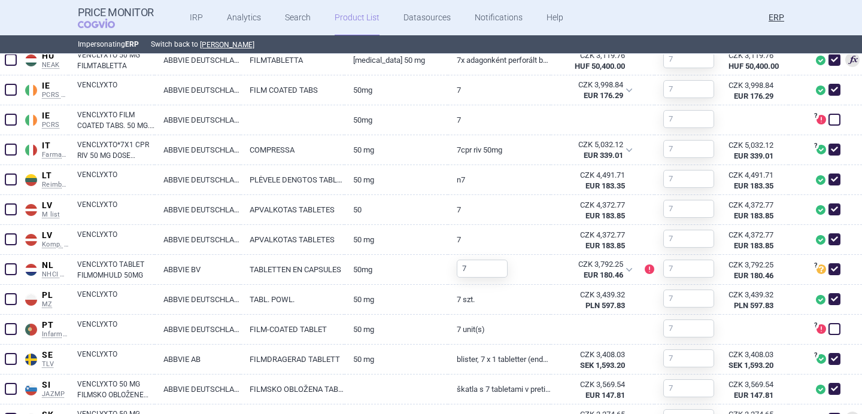
scroll to position [849, 0]
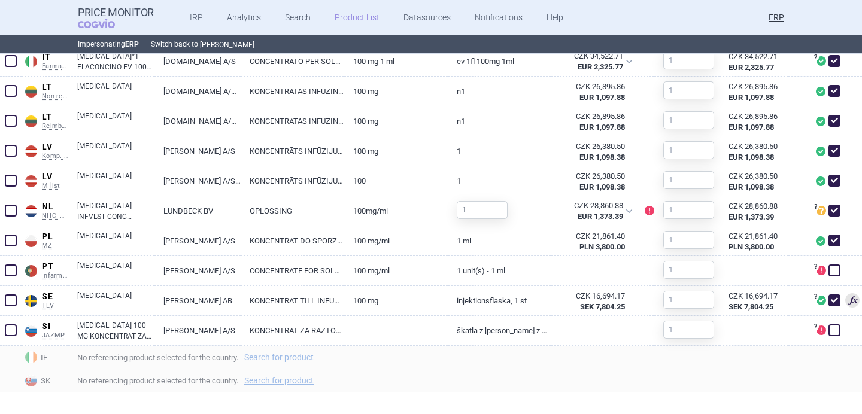
scroll to position [806, 0]
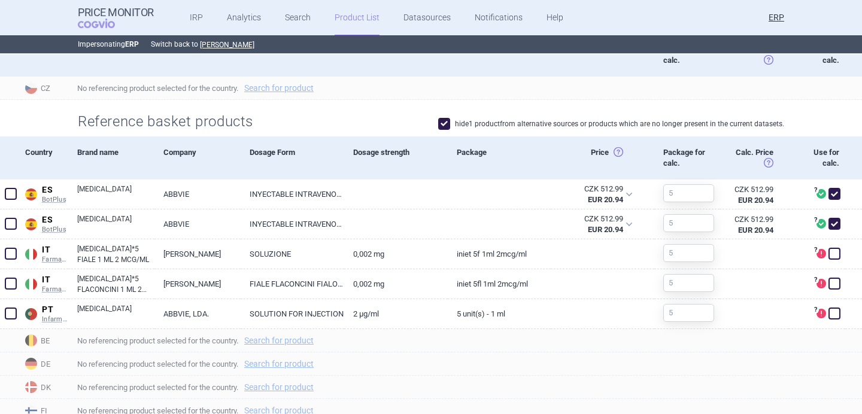
scroll to position [355, 0]
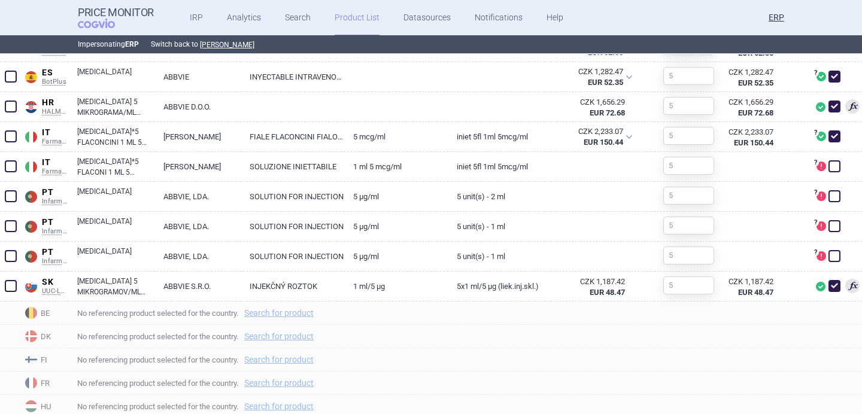
scroll to position [558, 0]
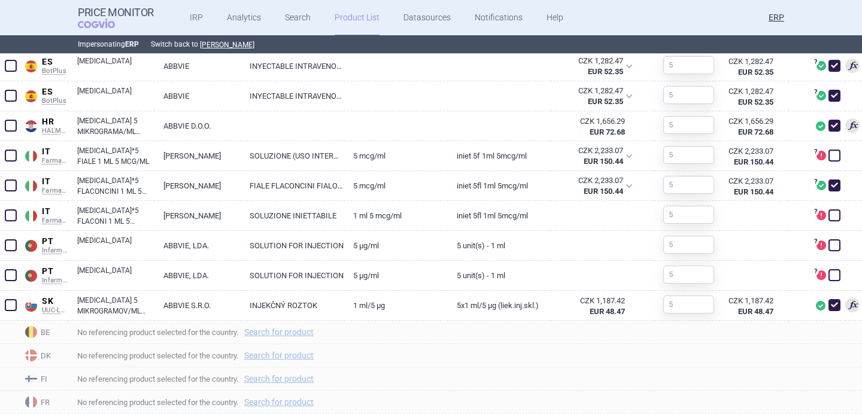
scroll to position [527, 0]
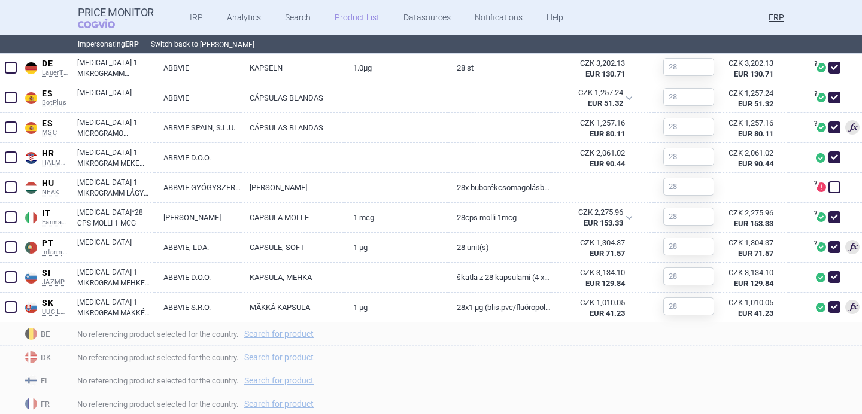
scroll to position [524, 0]
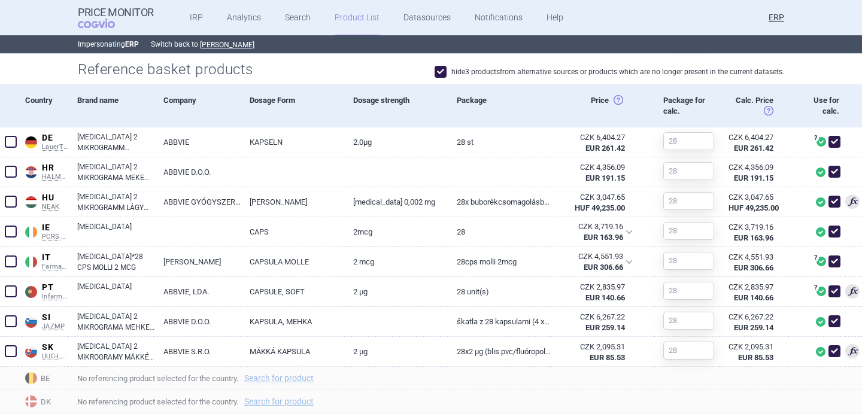
scroll to position [369, 0]
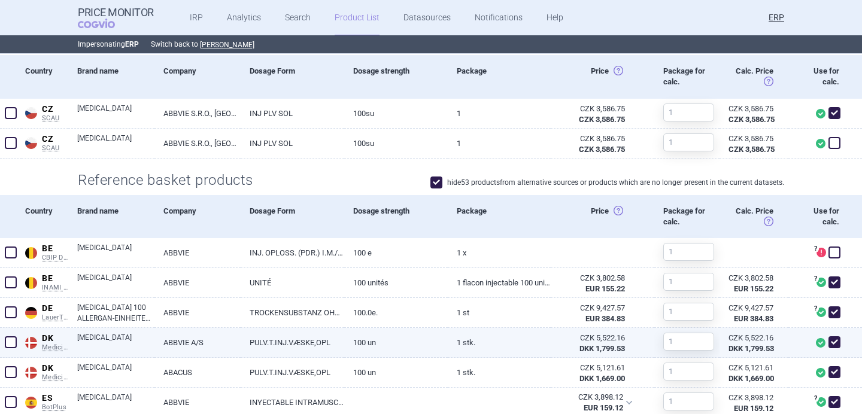
scroll to position [378, 0]
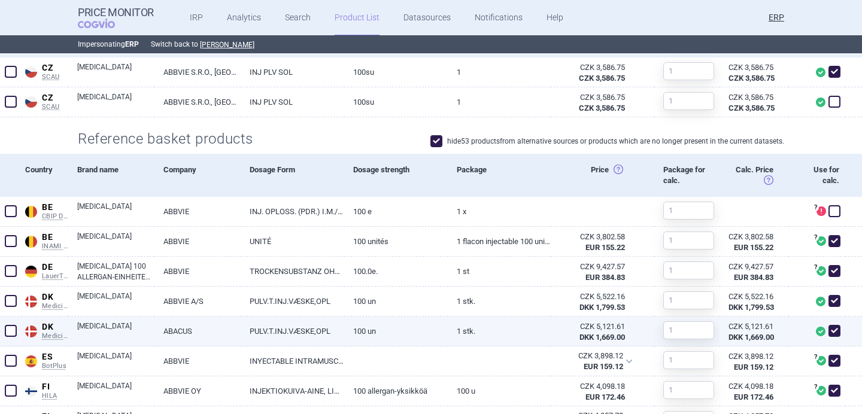
click at [8, 329] on span at bounding box center [11, 331] width 12 height 12
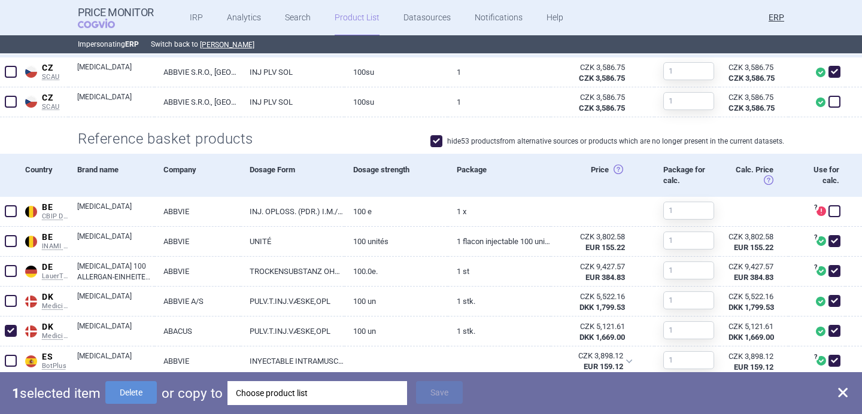
click at [135, 406] on div "1 selected item Delete or copy to Choose product list Save" at bounding box center [431, 393] width 862 height 42
click at [137, 401] on button "Delete" at bounding box center [131, 392] width 52 height 23
checkbox input "false"
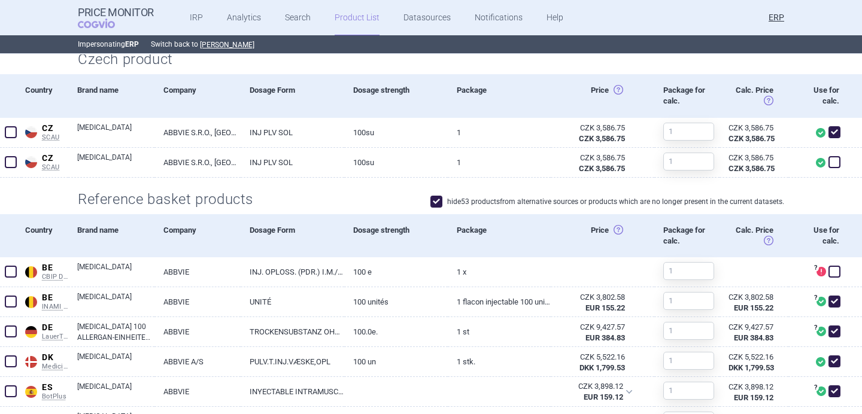
scroll to position [0, 0]
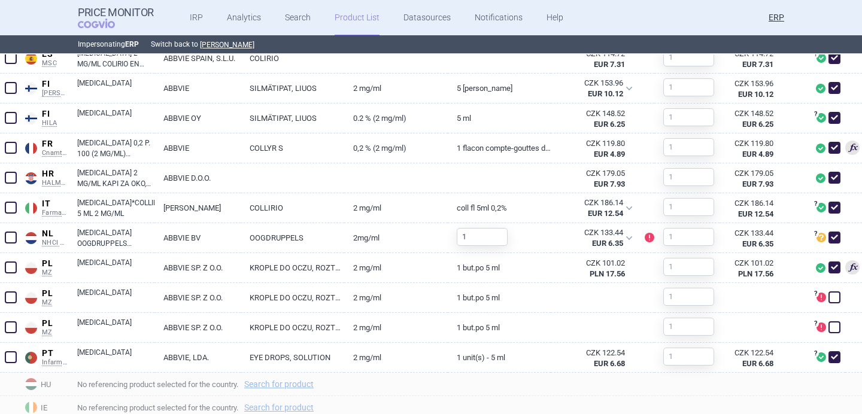
scroll to position [623, 0]
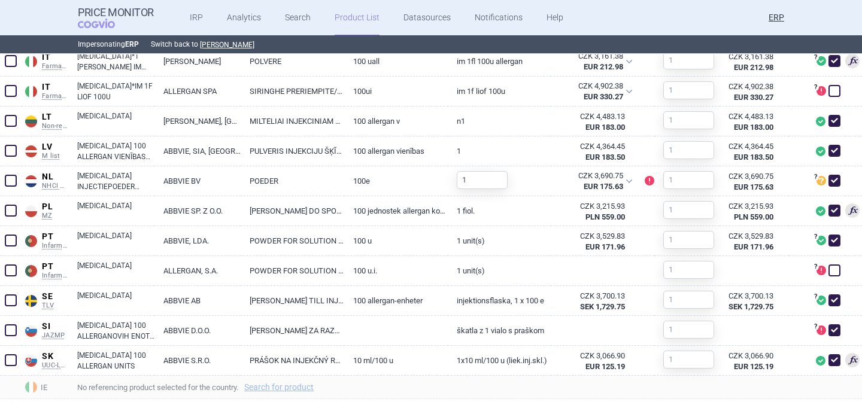
scroll to position [932, 0]
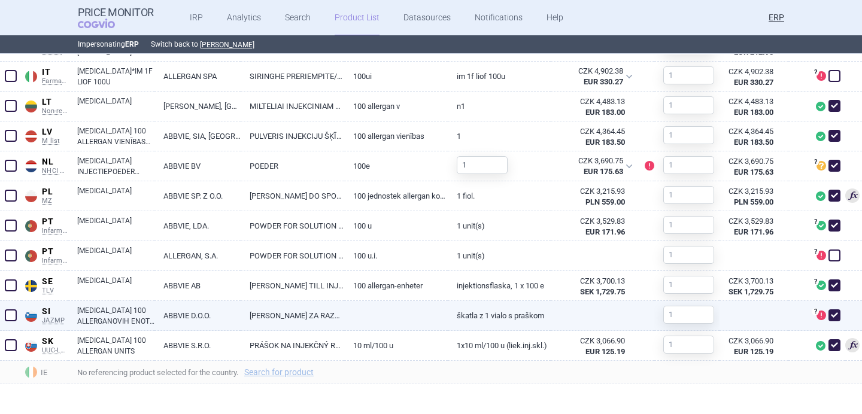
click at [835, 320] on span at bounding box center [835, 316] width 12 height 12
checkbox input "false"
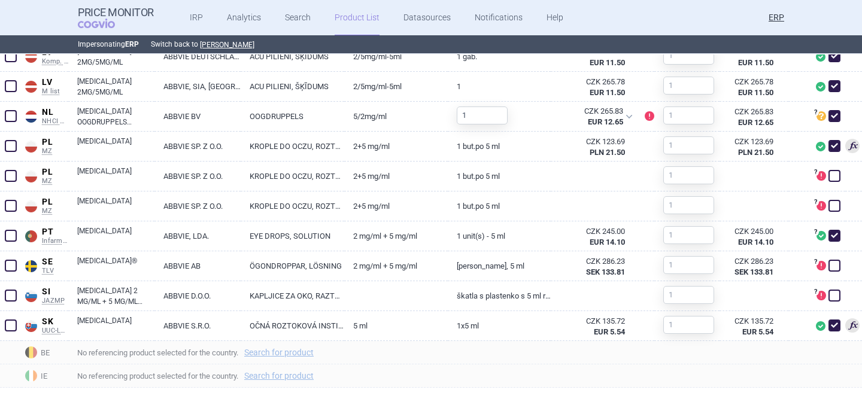
scroll to position [865, 0]
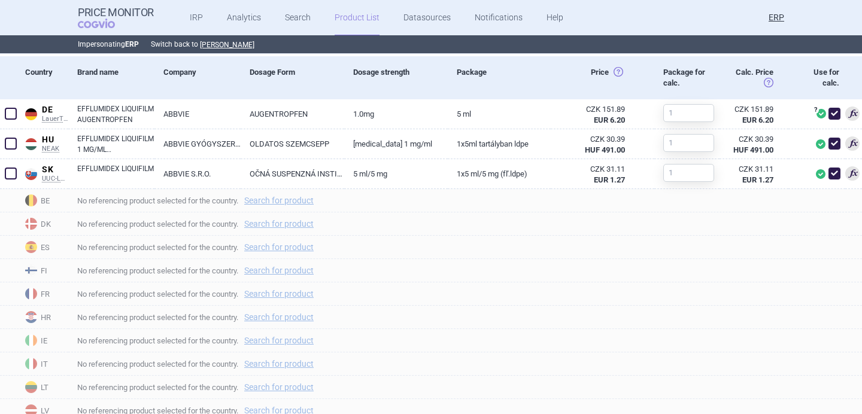
scroll to position [480, 0]
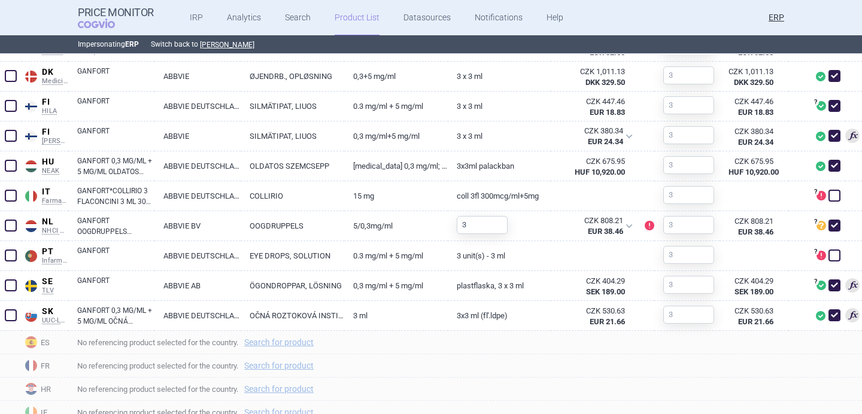
scroll to position [569, 0]
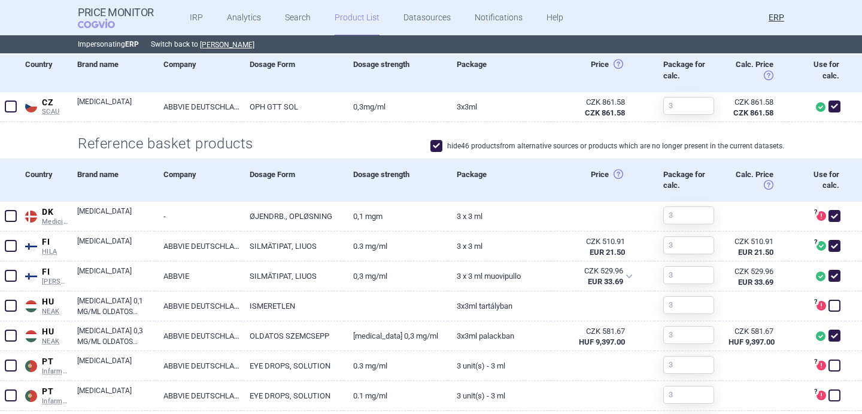
scroll to position [341, 0]
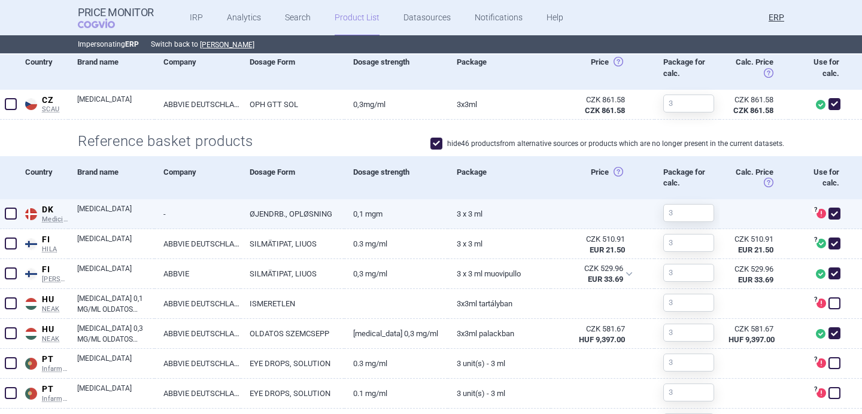
click at [835, 216] on span at bounding box center [835, 214] width 12 height 12
checkbox input "false"
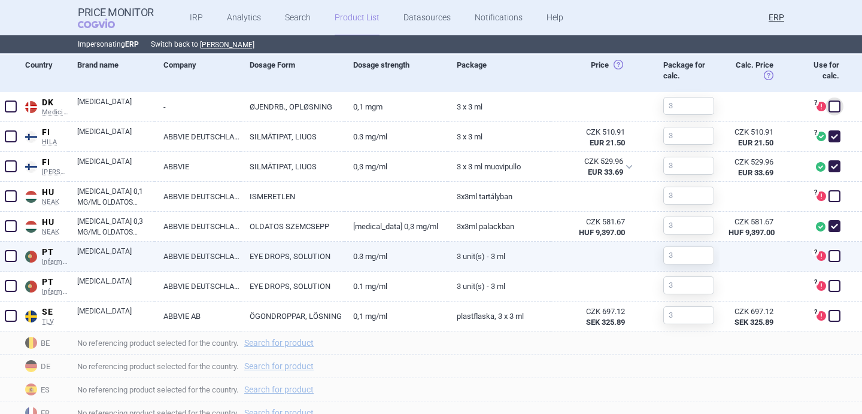
scroll to position [498, 0]
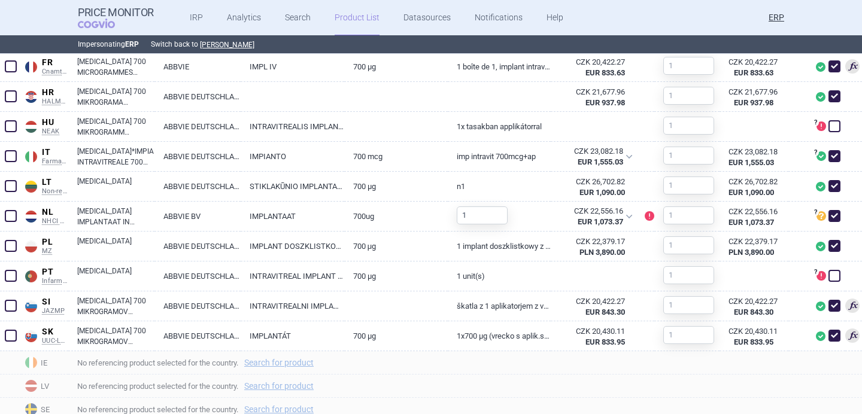
scroll to position [698, 0]
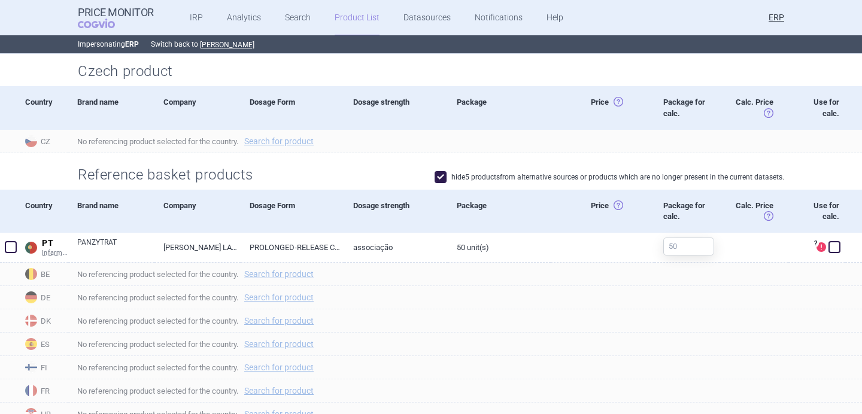
scroll to position [362, 0]
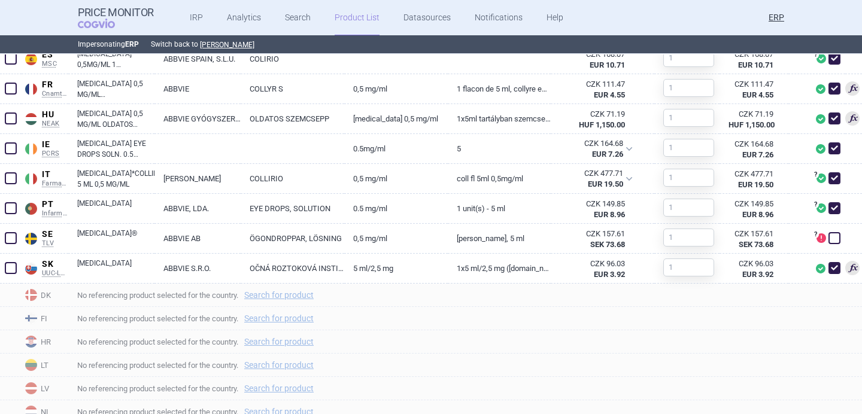
scroll to position [593, 0]
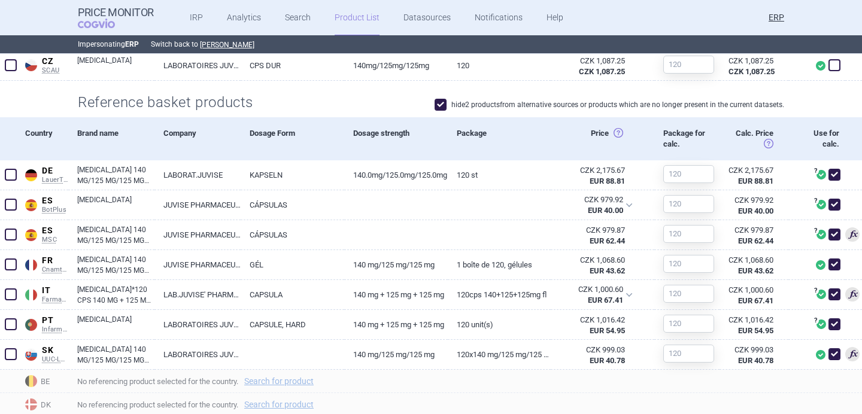
scroll to position [403, 0]
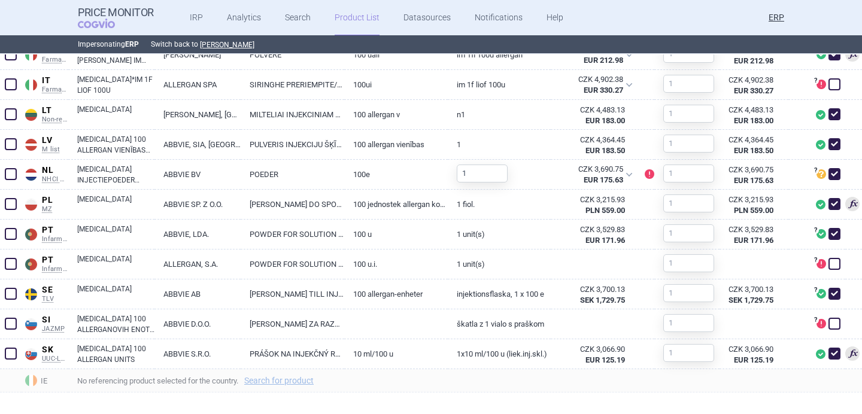
scroll to position [925, 0]
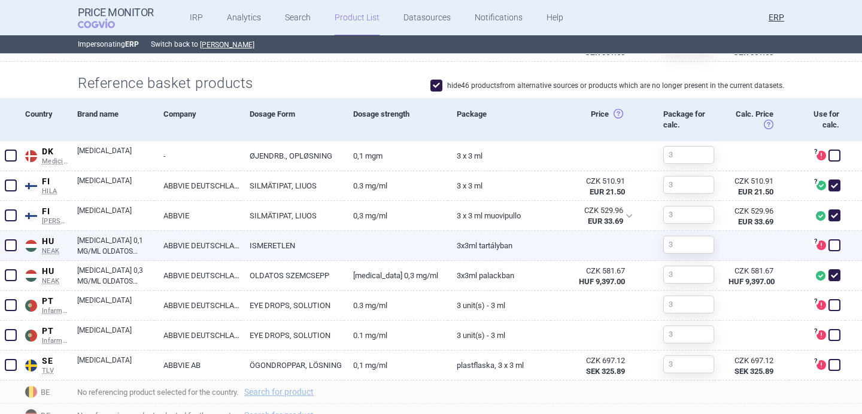
scroll to position [425, 0]
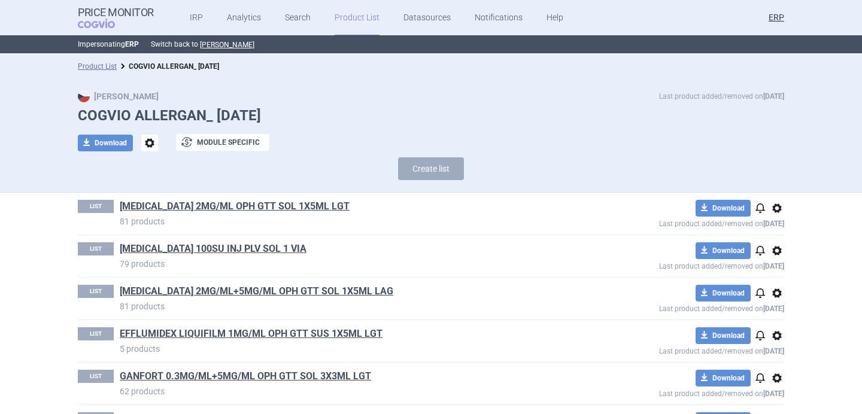
click at [144, 142] on span "options" at bounding box center [149, 143] width 17 height 17
click at [153, 193] on button "Rename" at bounding box center [149, 191] width 38 height 17
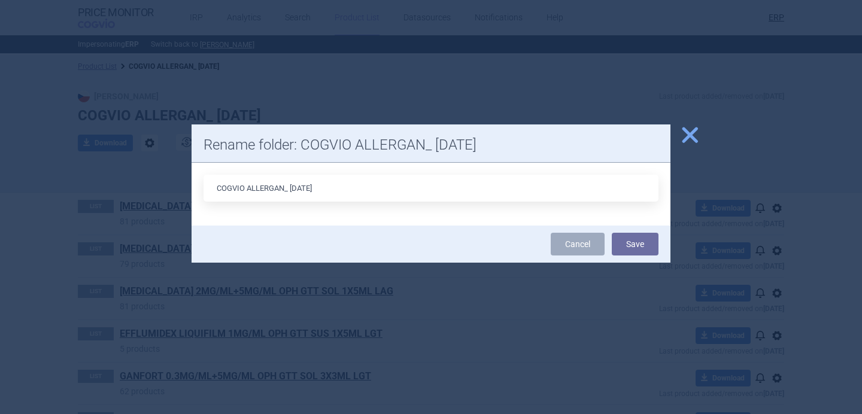
click at [301, 187] on input "COGVIO ALLERGAN_ 5.9.2025" at bounding box center [431, 188] width 455 height 27
type input "COGVIO ALLERGAN_ 7.10.2025"
click at [636, 246] on button "Save" at bounding box center [635, 244] width 47 height 23
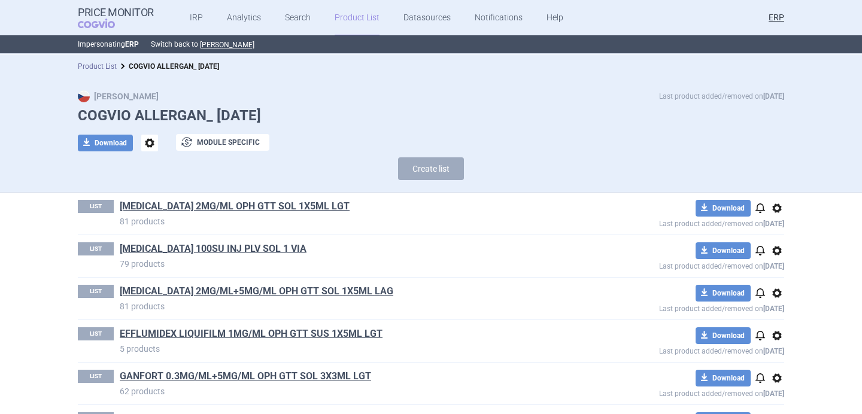
click at [110, 68] on link "Product List" at bounding box center [97, 66] width 39 height 8
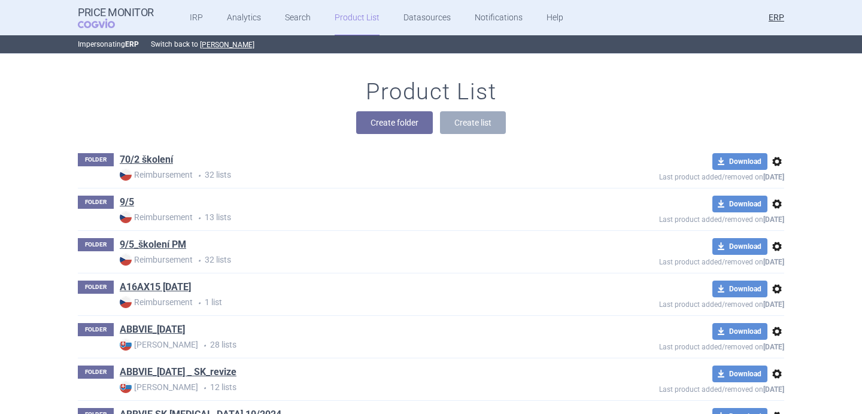
scroll to position [5011, 0]
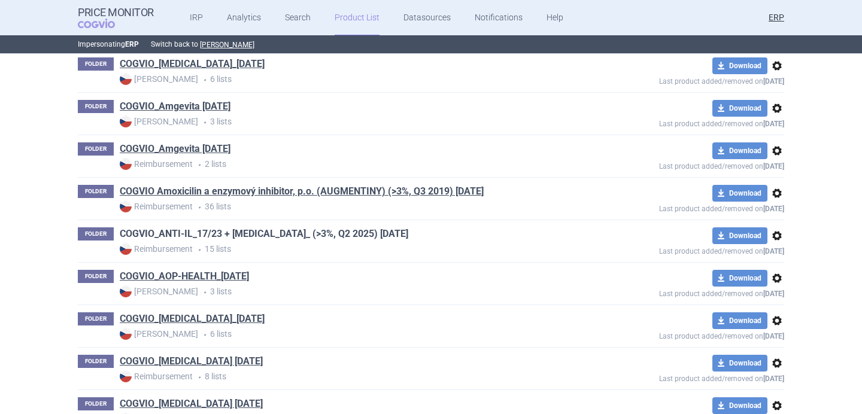
click at [314, 237] on link "COGVIO_ANTI-IL_17/23 + [MEDICAL_DATA]_ (>3%, Q2 2025) [DATE]" at bounding box center [264, 234] width 289 height 13
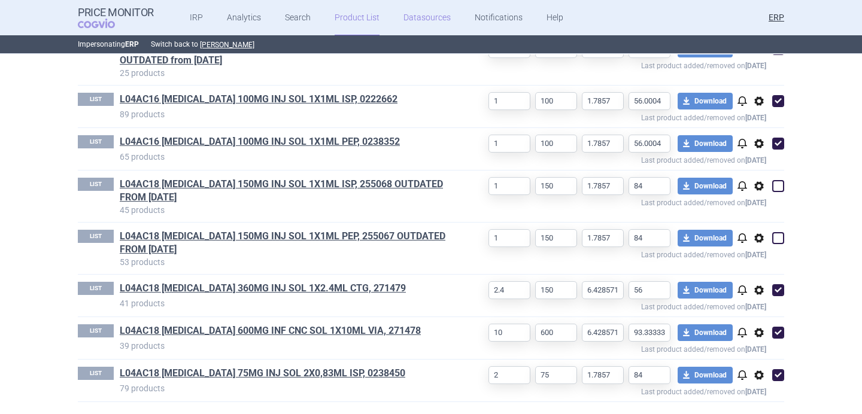
scroll to position [670, 0]
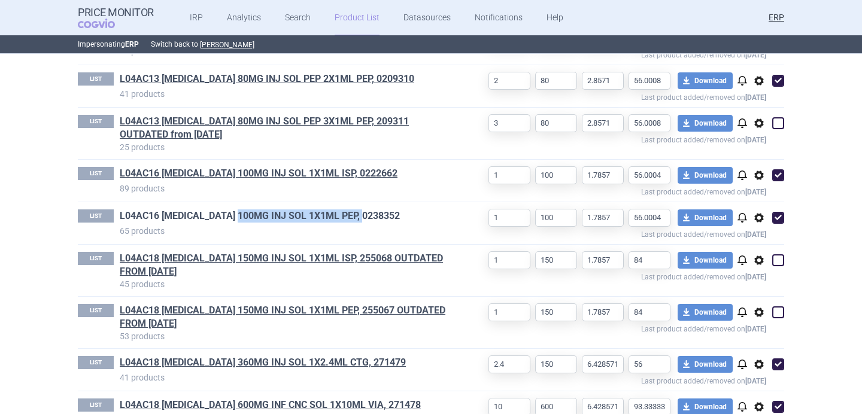
drag, startPoint x: 378, startPoint y: 214, endPoint x: 242, endPoint y: 216, distance: 135.9
click at [242, 216] on h1 "L04AC16 [MEDICAL_DATA] 100MG INJ SOL 1X1ML PEP, 0238352" at bounding box center [286, 218] width 332 height 16
click at [435, 183] on p "89 products" at bounding box center [286, 189] width 332 height 12
drag, startPoint x: 383, startPoint y: 219, endPoint x: 174, endPoint y: 212, distance: 209.1
click at [174, 212] on h1 "L04AC16 TREMFYA 100MG INJ SOL 1X1ML PEP, 0238352" at bounding box center [286, 218] width 332 height 16
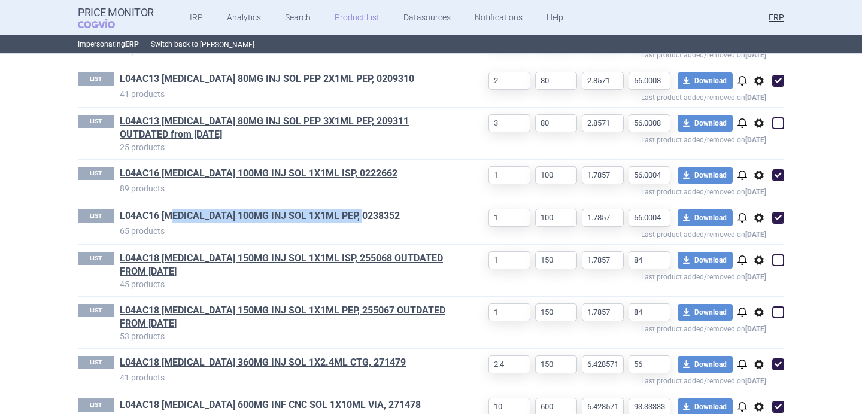
copy link "EMFYA 100MG INJ SOL 1X1ML PEP, 0238352"
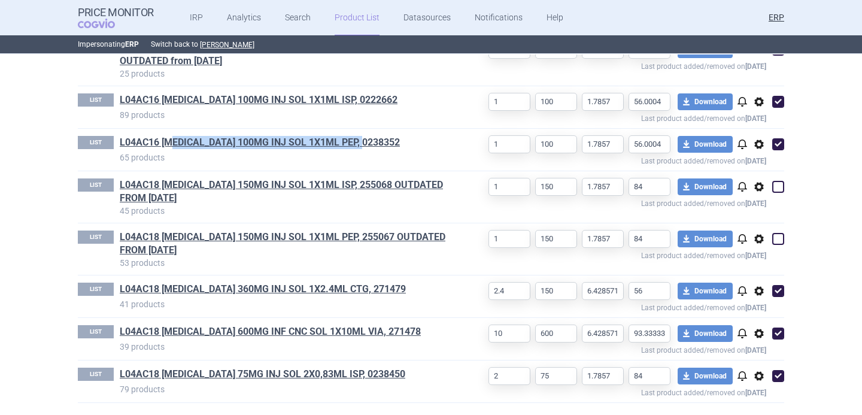
scroll to position [743, 0]
click at [41, 249] on section "Product List COGVIO_ANTI-IL_17/23 + STELARA_ (>3%, Q2 2025) 5.9.2025 Reimbursem…" at bounding box center [431, 234] width 862 height 361
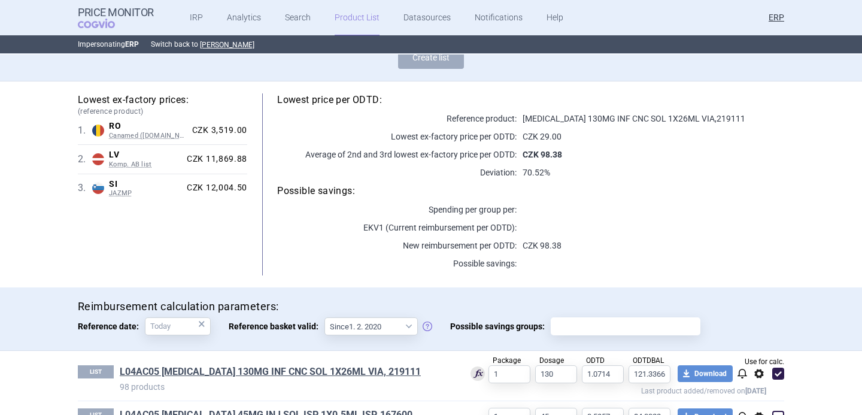
scroll to position [0, 0]
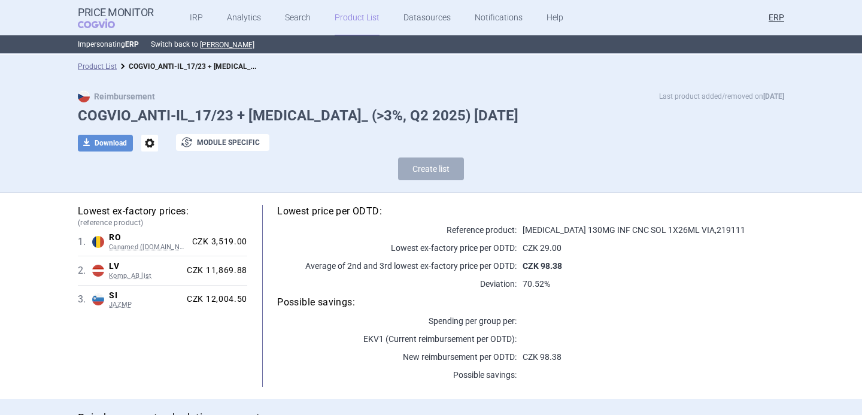
click at [148, 145] on span "options" at bounding box center [149, 143] width 17 height 17
click at [152, 200] on button "Rename" at bounding box center [149, 191] width 38 height 17
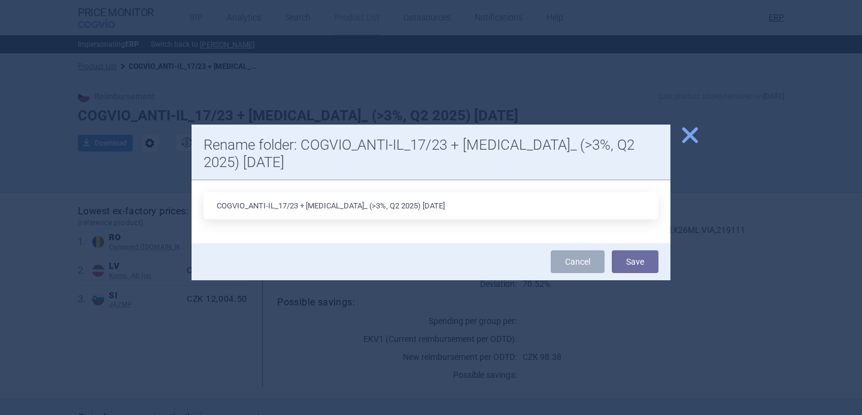
click at [407, 207] on input "COGVIO_ANTI-IL_17/23 + [MEDICAL_DATA]_ (>3%, Q2 2025) [DATE]" at bounding box center [431, 205] width 455 height 27
type input "COGVIO_ANTI-IL_17/23 + STELARA_ (>3%, Q2 2025) 7.10.2025"
click at [638, 261] on button "Save" at bounding box center [635, 261] width 47 height 23
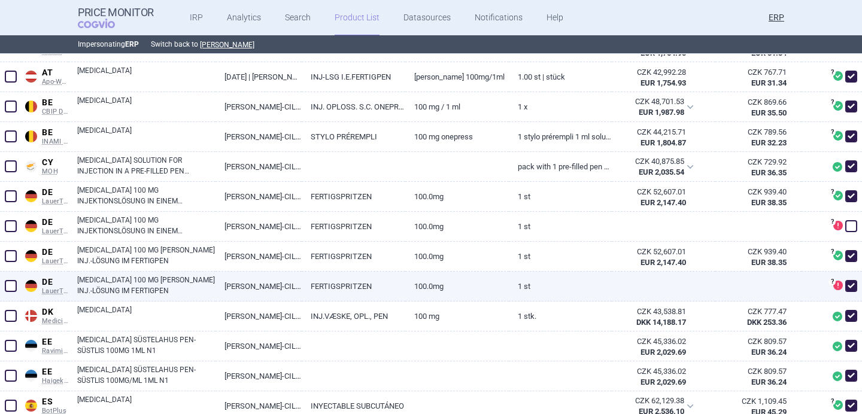
scroll to position [396, 0]
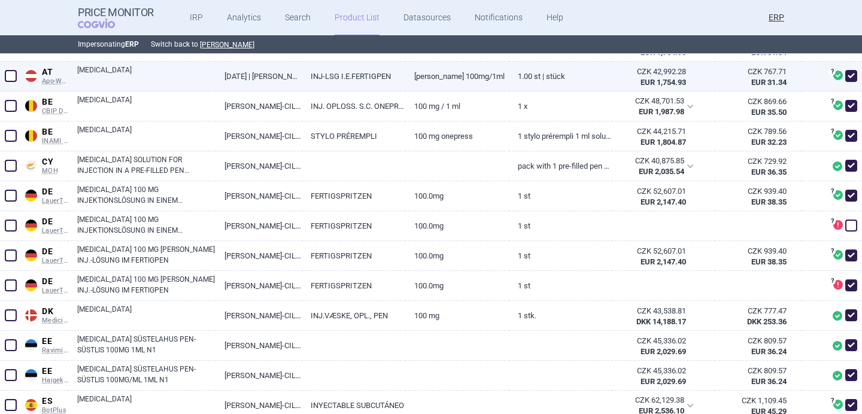
click at [12, 76] on span at bounding box center [11, 76] width 12 height 12
checkbox input "true"
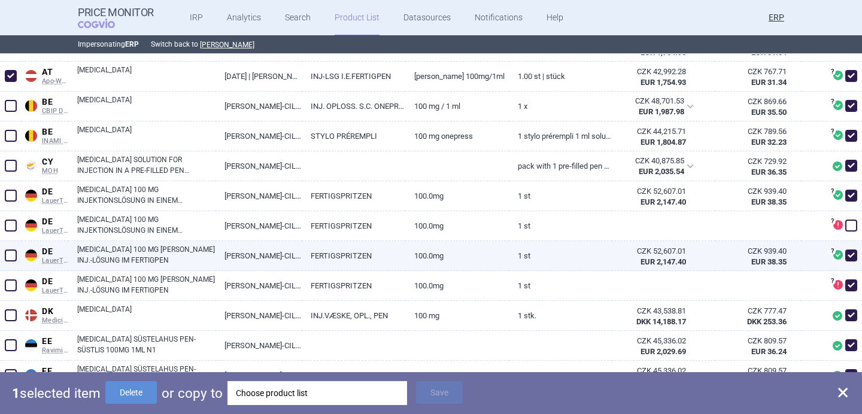
click at [10, 255] on span at bounding box center [11, 256] width 12 height 12
checkbox input "true"
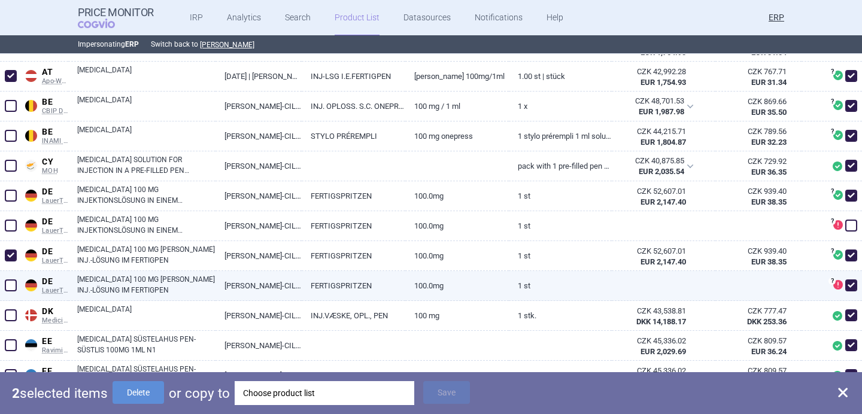
click at [10, 284] on span at bounding box center [11, 286] width 12 height 12
checkbox input "true"
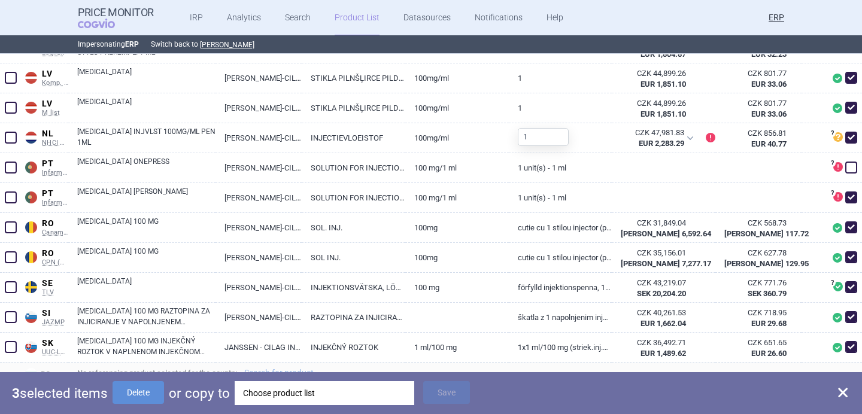
scroll to position [1144, 0]
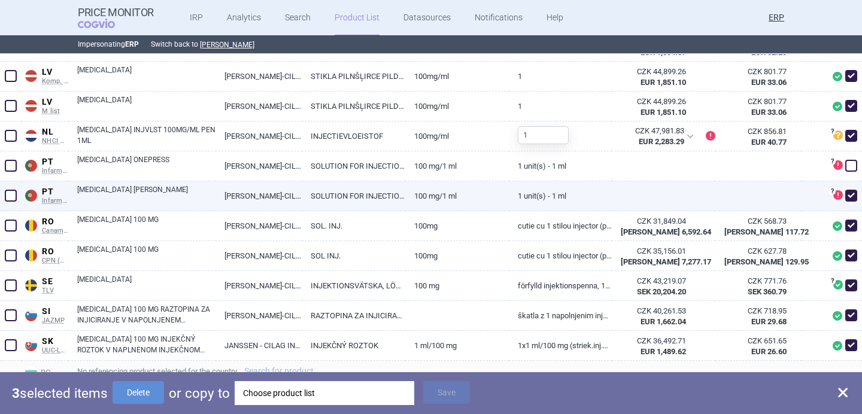
click at [11, 196] on span at bounding box center [11, 196] width 12 height 12
checkbox input "true"
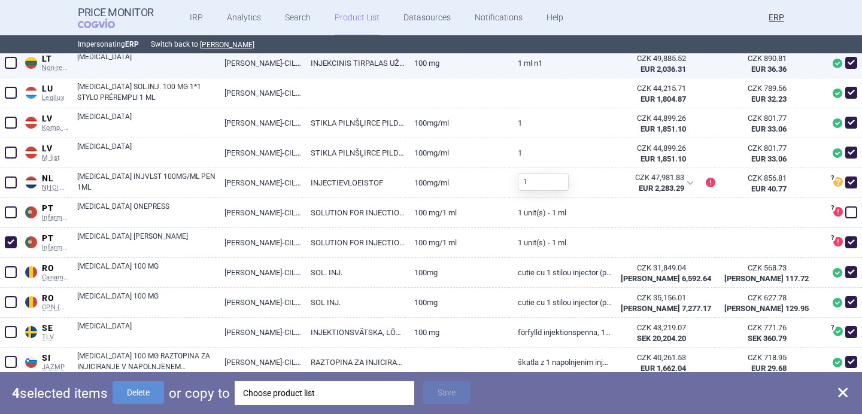
scroll to position [1191, 0]
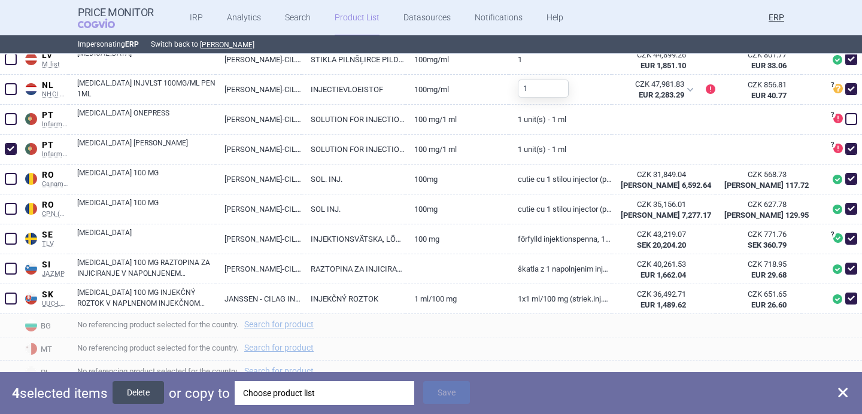
click at [153, 394] on button "Delete" at bounding box center [139, 392] width 52 height 23
checkbox input "false"
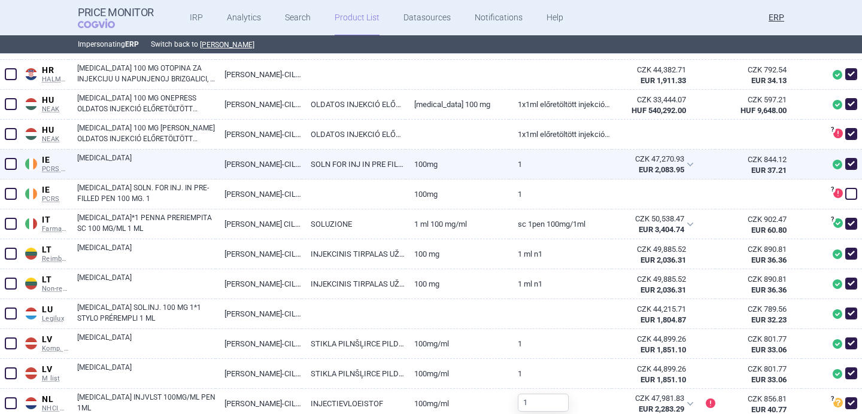
scroll to position [786, 0]
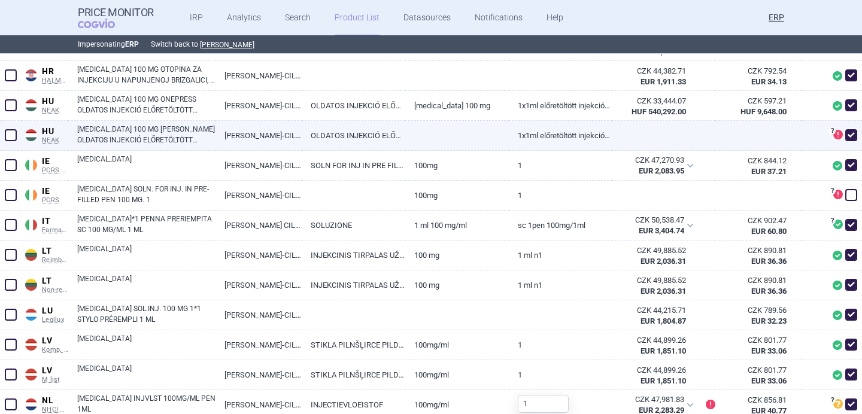
click at [8, 138] on span at bounding box center [11, 135] width 12 height 12
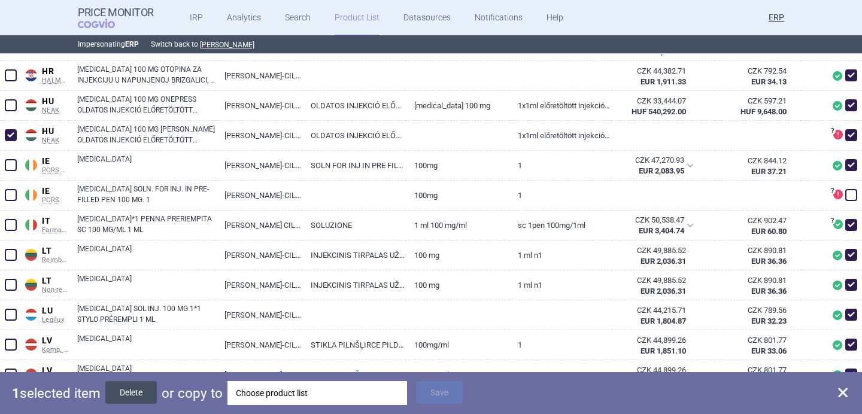
click at [140, 391] on button "Delete" at bounding box center [131, 392] width 52 height 23
checkbox input "false"
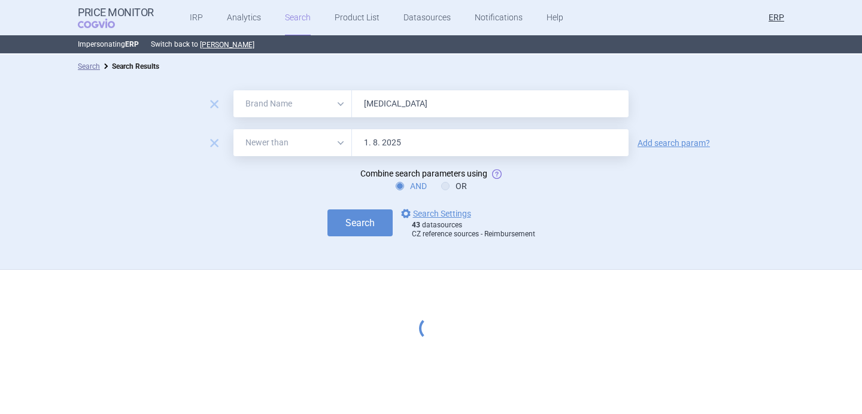
select select "brandName"
select select "newerThan"
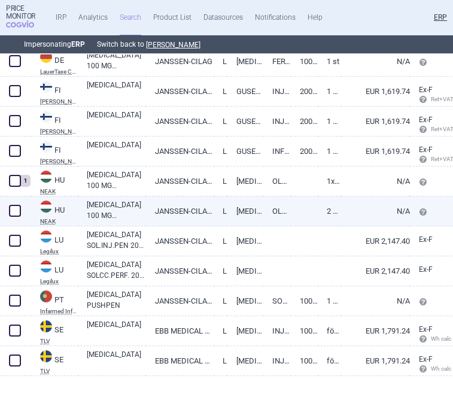
scroll to position [327, 0]
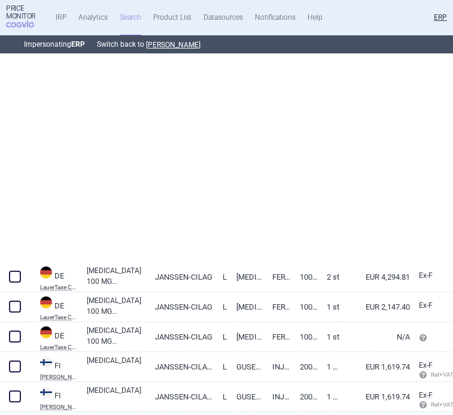
select select "brandName"
select select "newerThan"
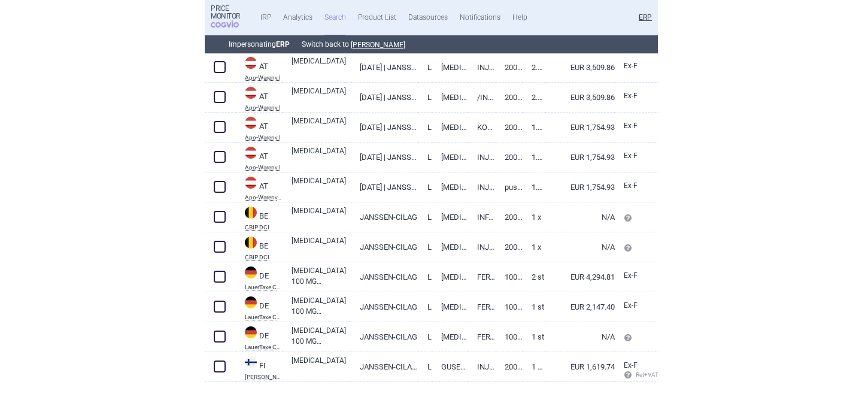
scroll to position [0, 0]
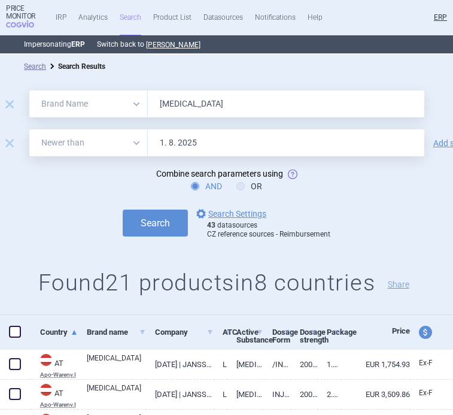
click at [229, 109] on input "[MEDICAL_DATA]" at bounding box center [286, 103] width 277 height 27
paste input "[MEDICAL_DATA]"
type input "[MEDICAL_DATA]"
click at [156, 220] on button "Search" at bounding box center [155, 223] width 65 height 27
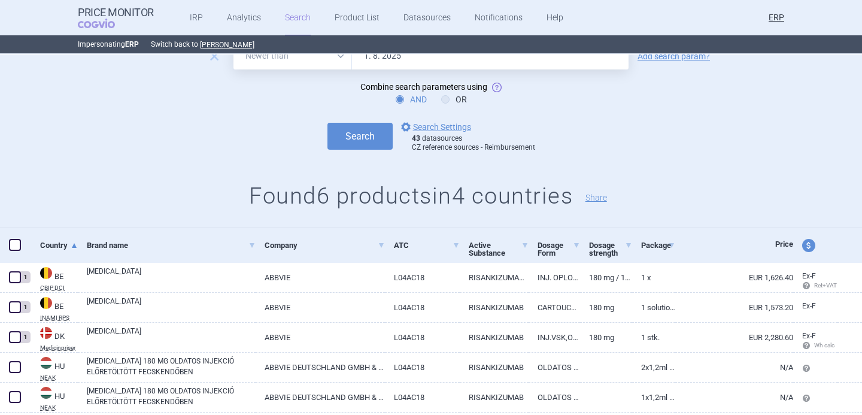
scroll to position [153, 0]
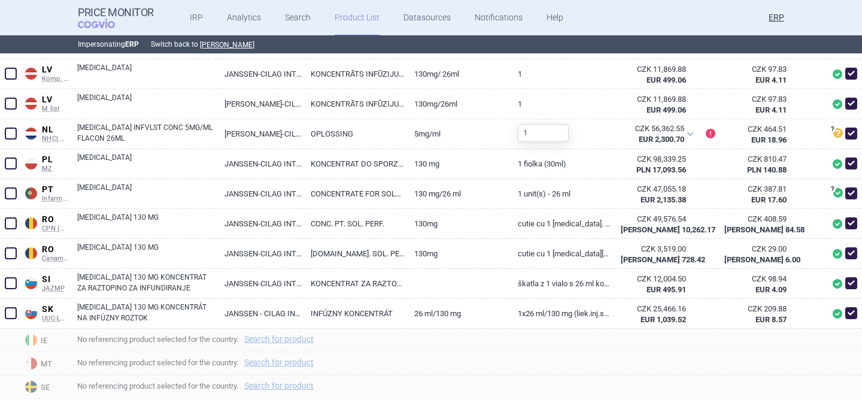
scroll to position [946, 0]
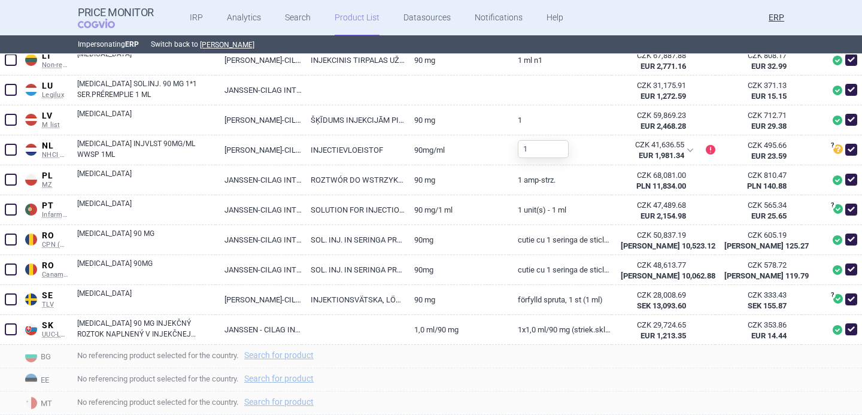
scroll to position [926, 0]
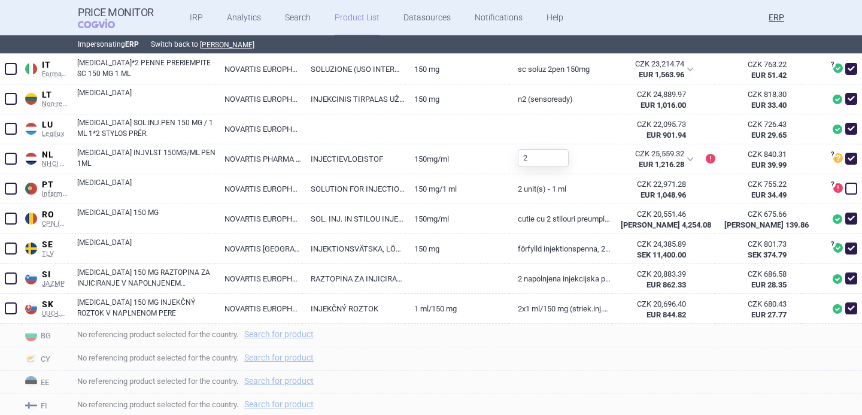
scroll to position [694, 0]
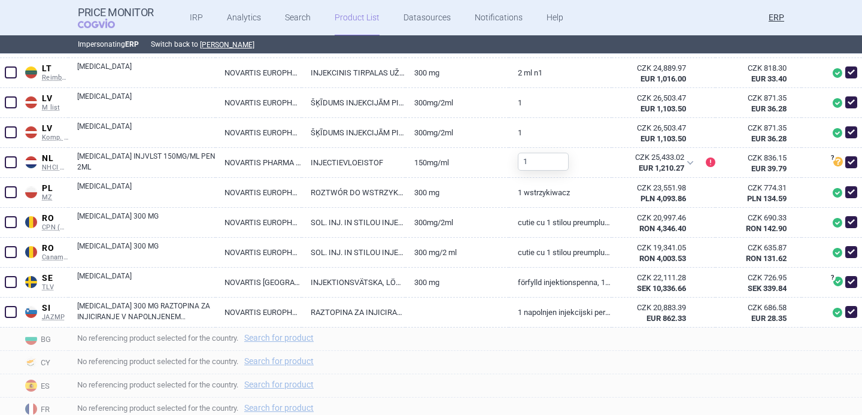
scroll to position [809, 0]
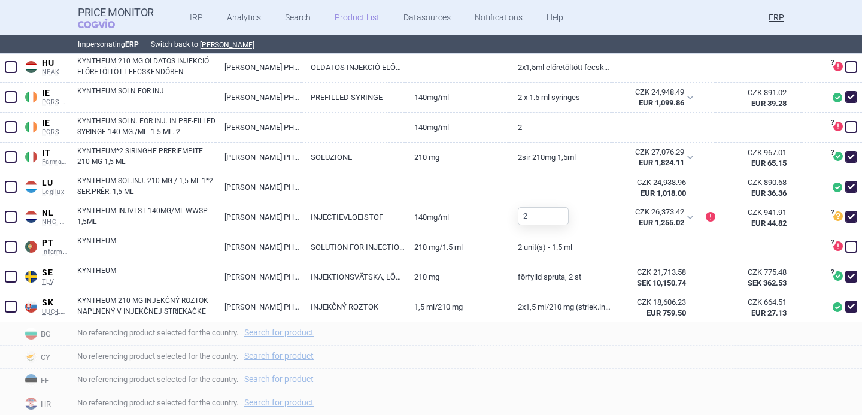
scroll to position [711, 0]
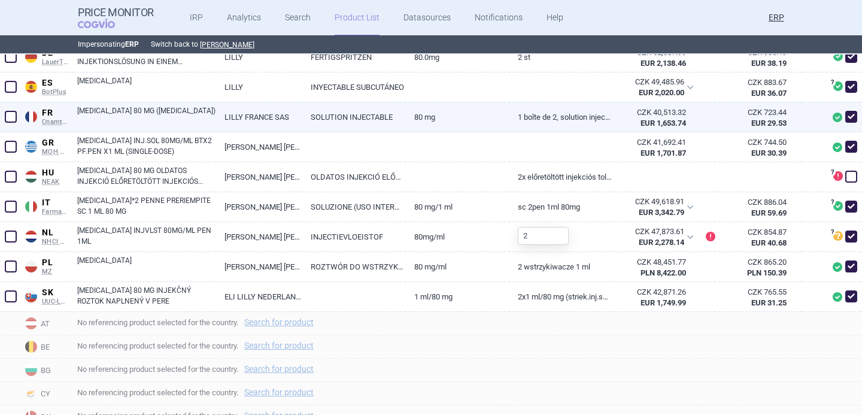
scroll to position [375, 0]
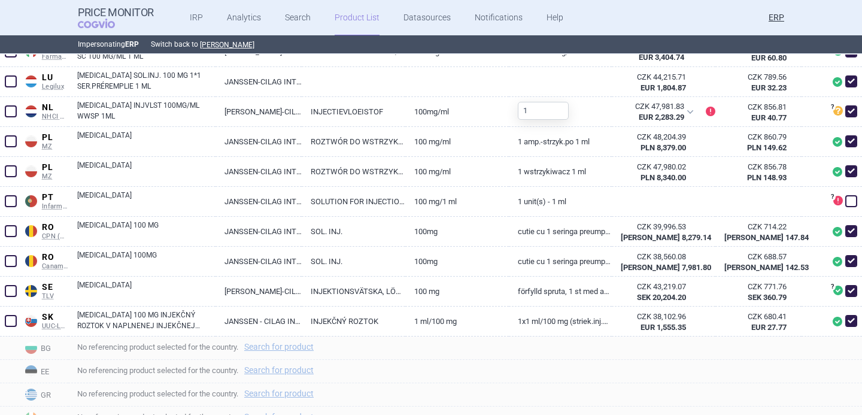
scroll to position [904, 0]
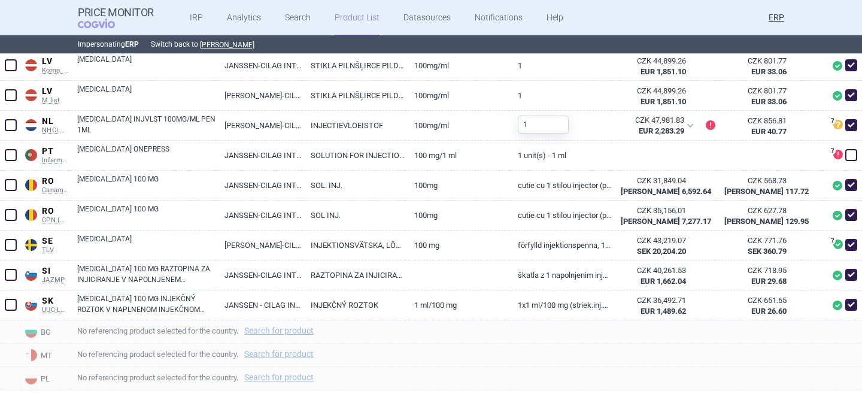
scroll to position [1039, 0]
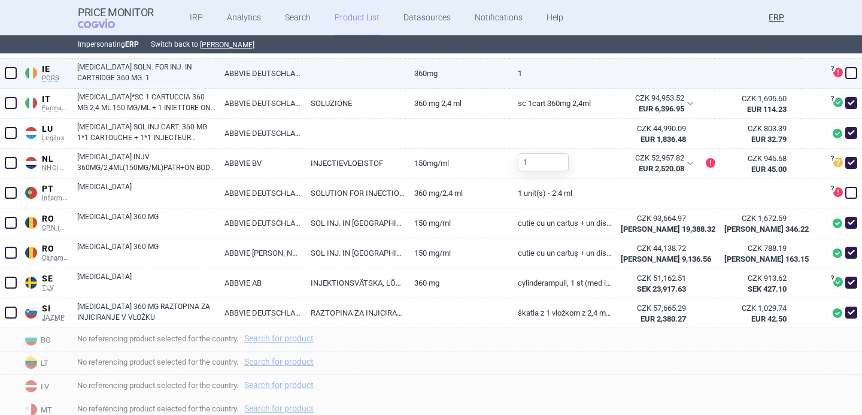
scroll to position [823, 0]
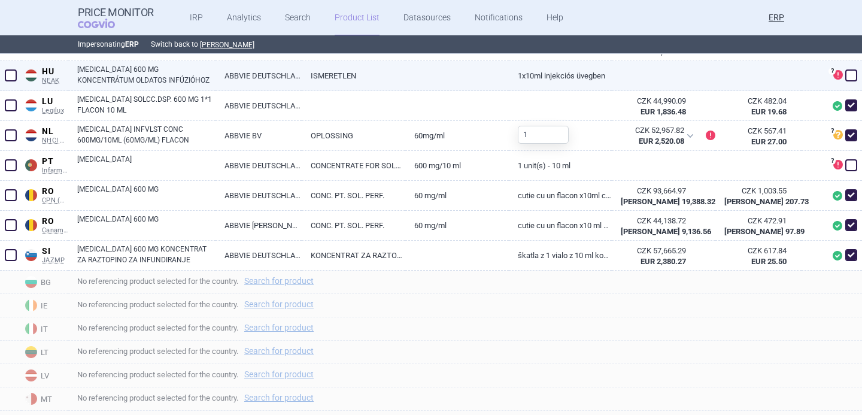
scroll to position [759, 0]
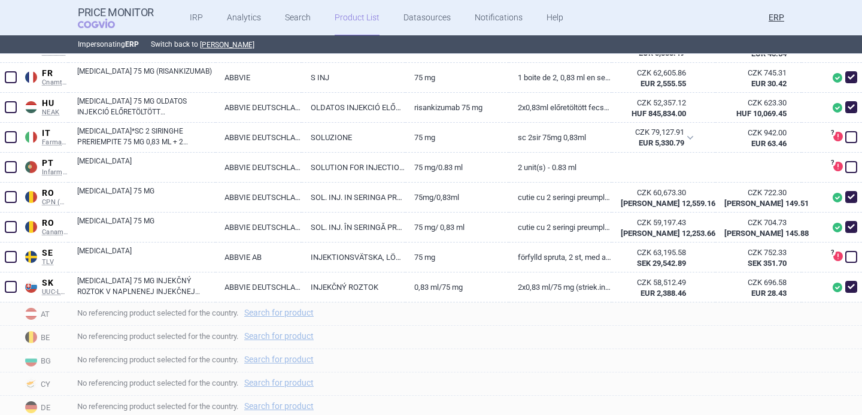
scroll to position [400, 0]
